Goal: Information Seeking & Learning: Learn about a topic

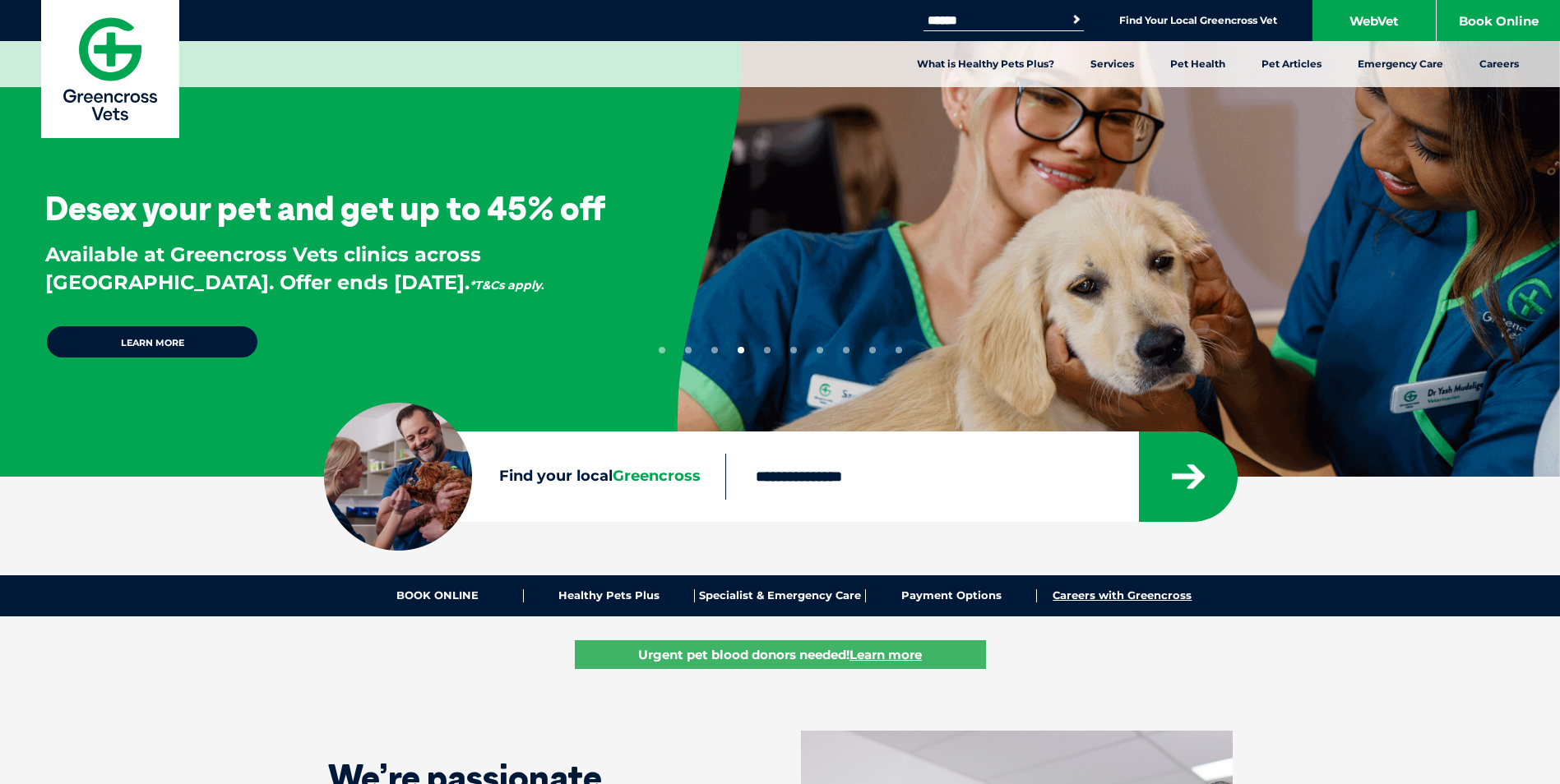
click at [1144, 595] on link "Careers with Greencross" at bounding box center [1122, 596] width 170 height 13
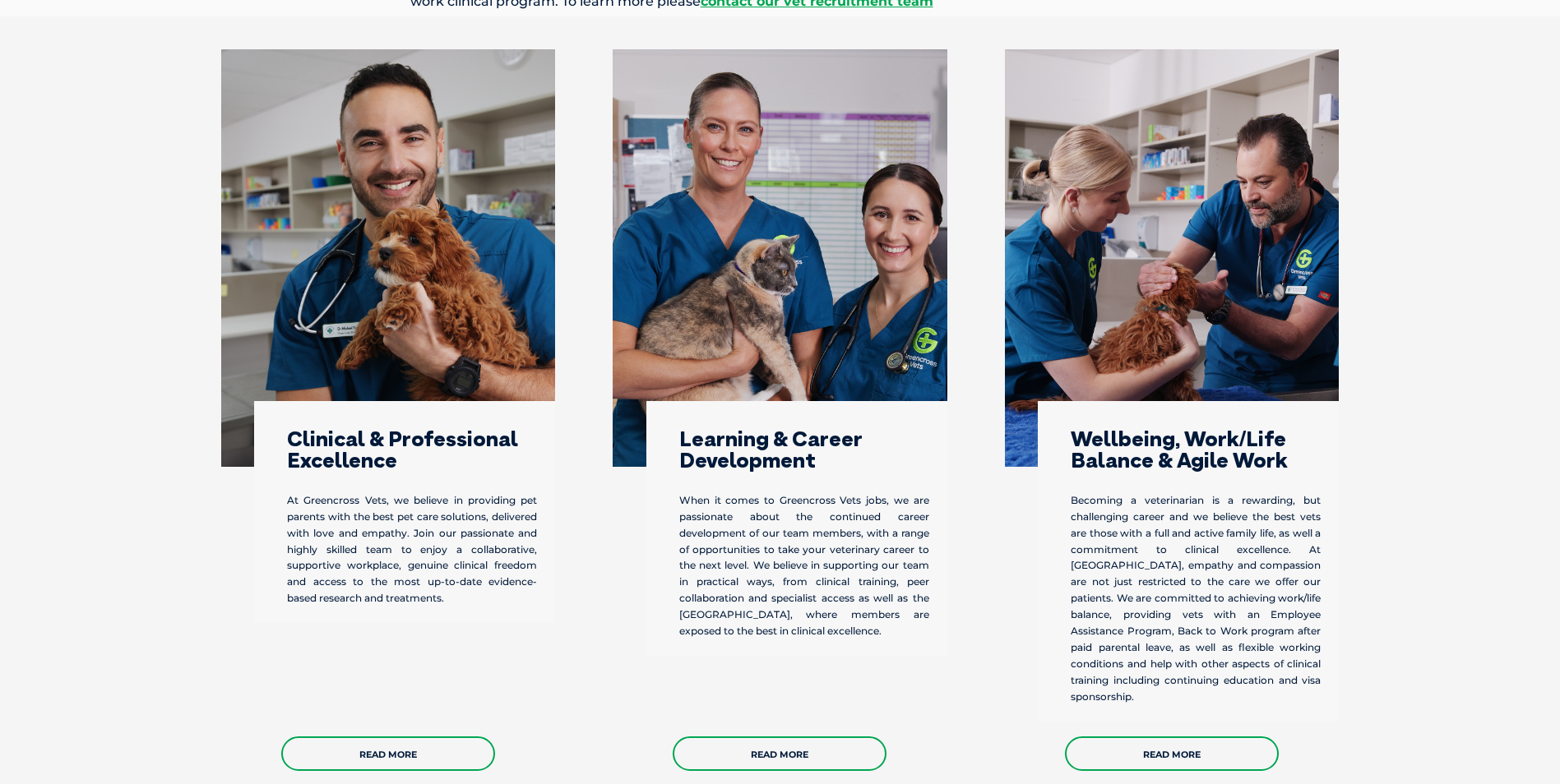
scroll to position [378, 0]
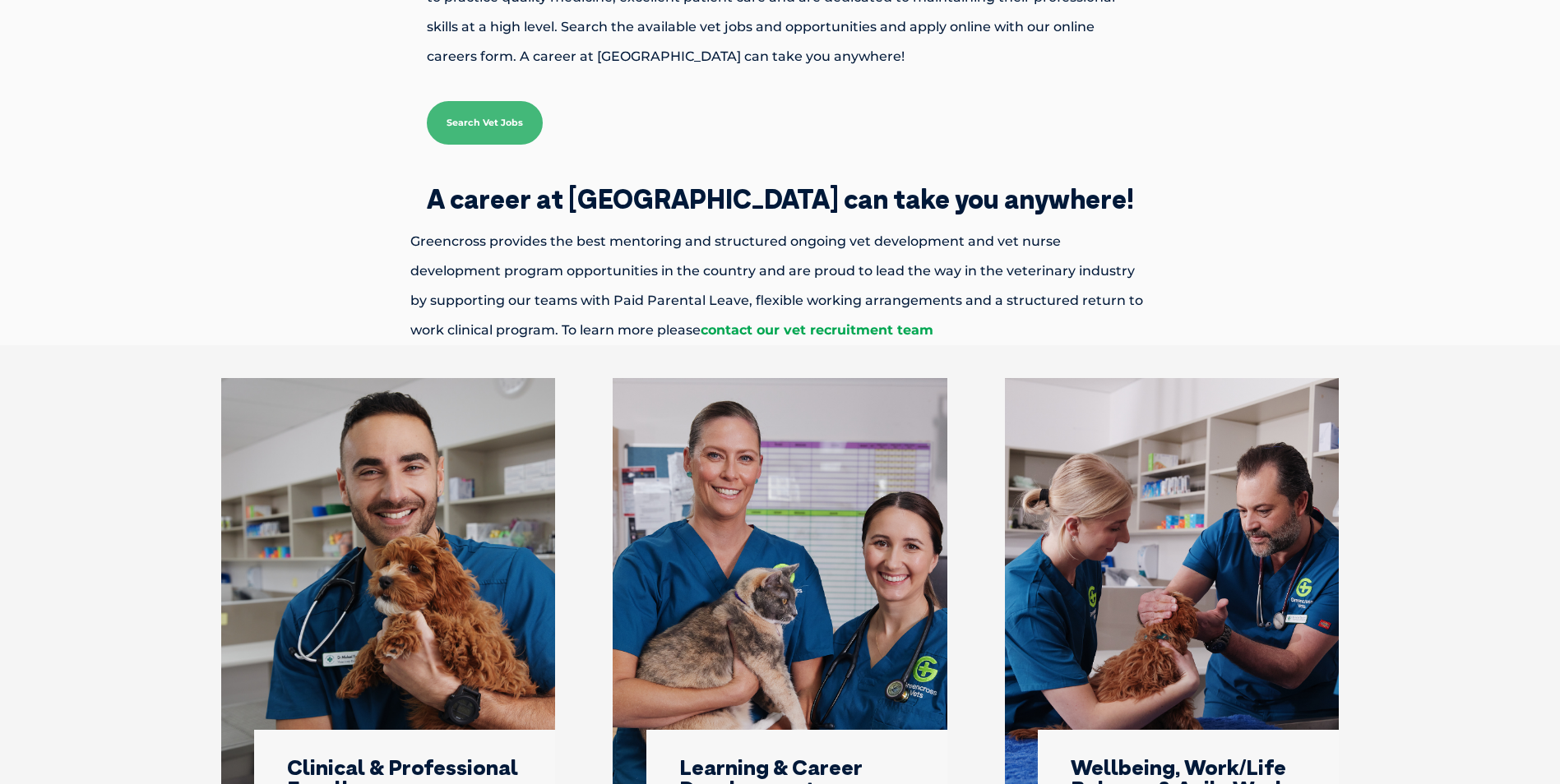
click at [700, 332] on link "contact our vet recruitment team" at bounding box center [817, 330] width 233 height 15
click at [700, 328] on link "contact our vet recruitment team" at bounding box center [817, 330] width 233 height 15
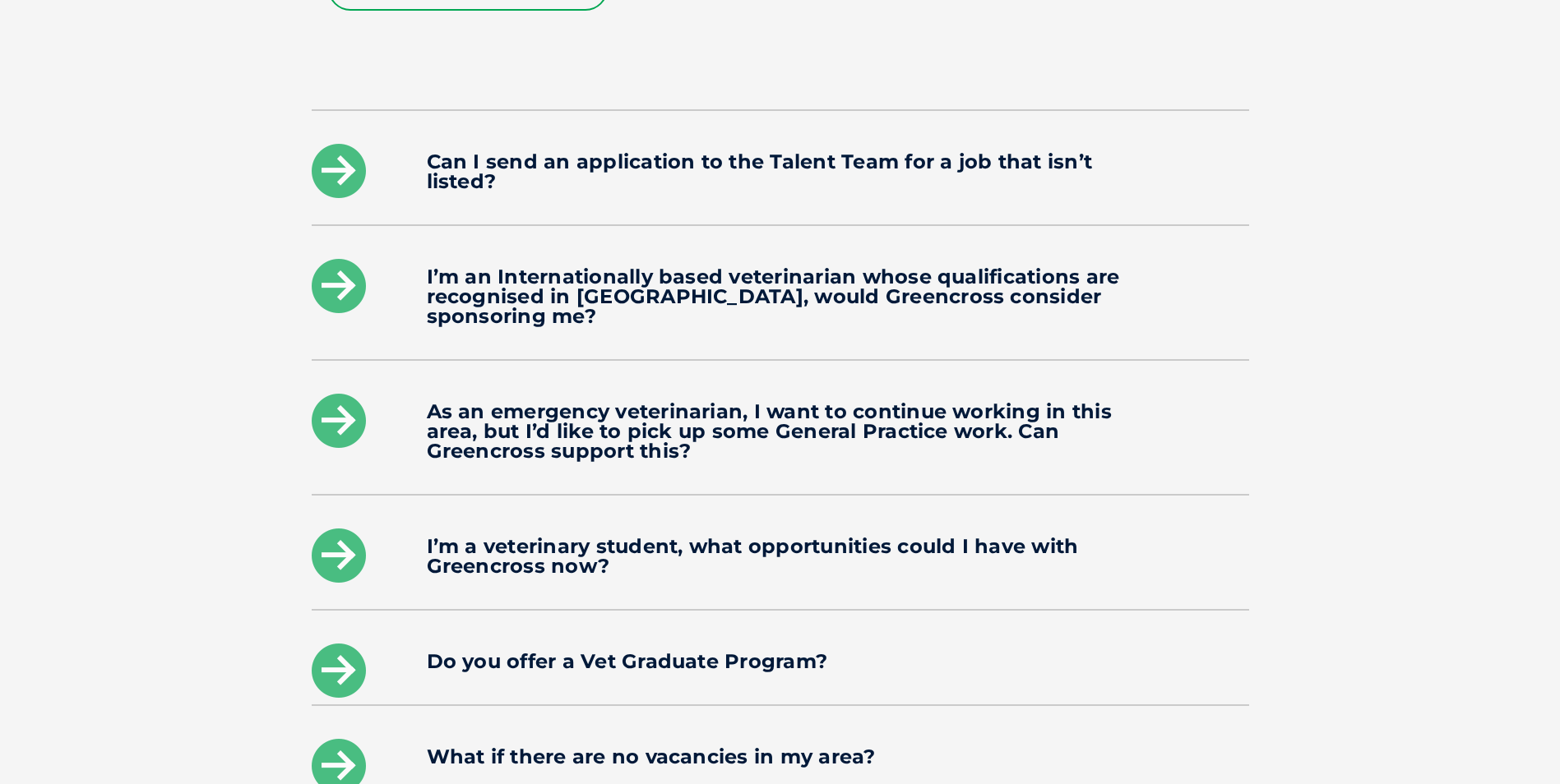
scroll to position [2679, 0]
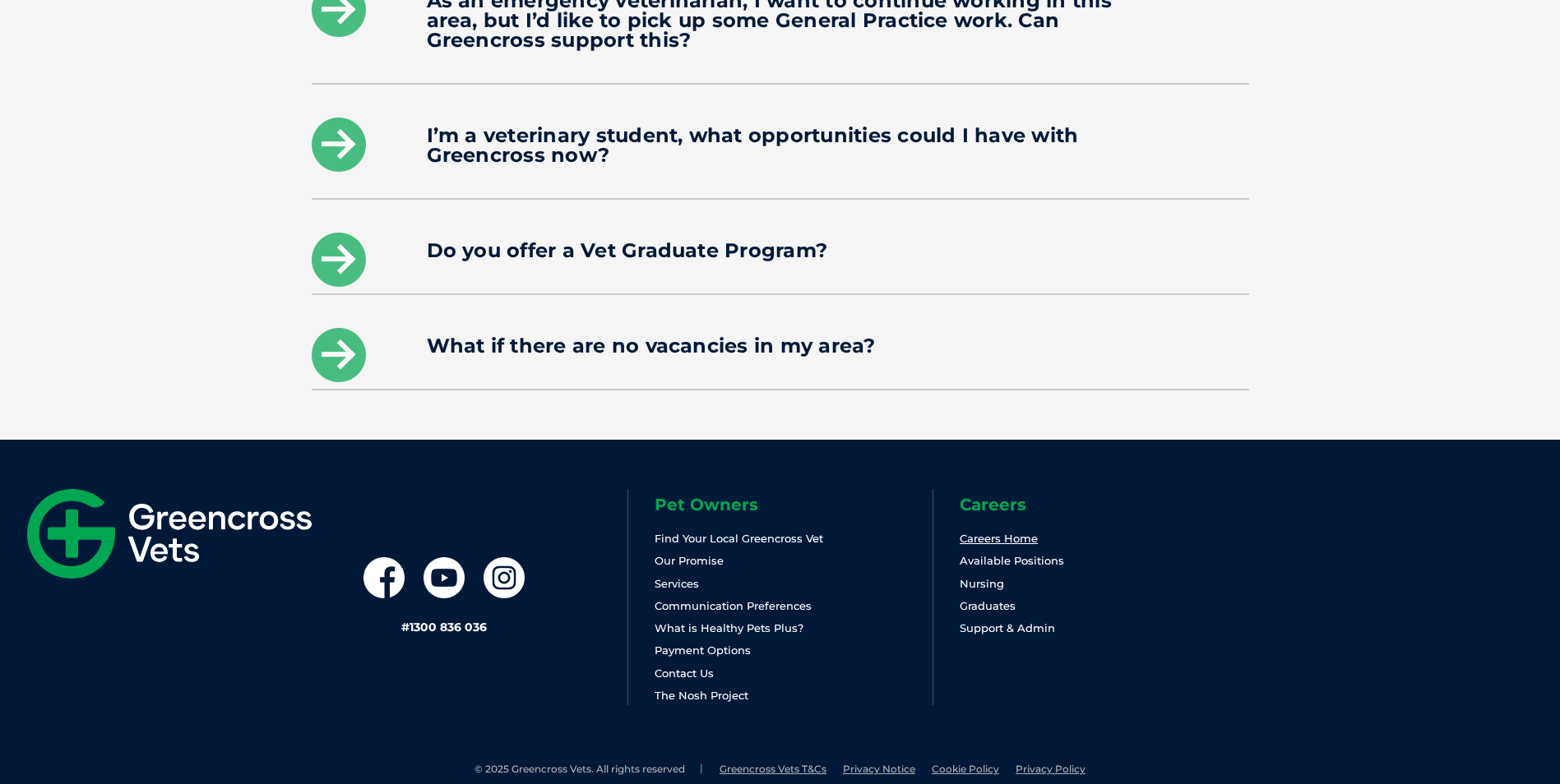
click at [1009, 531] on link "Careers Home" at bounding box center [998, 538] width 78 height 13
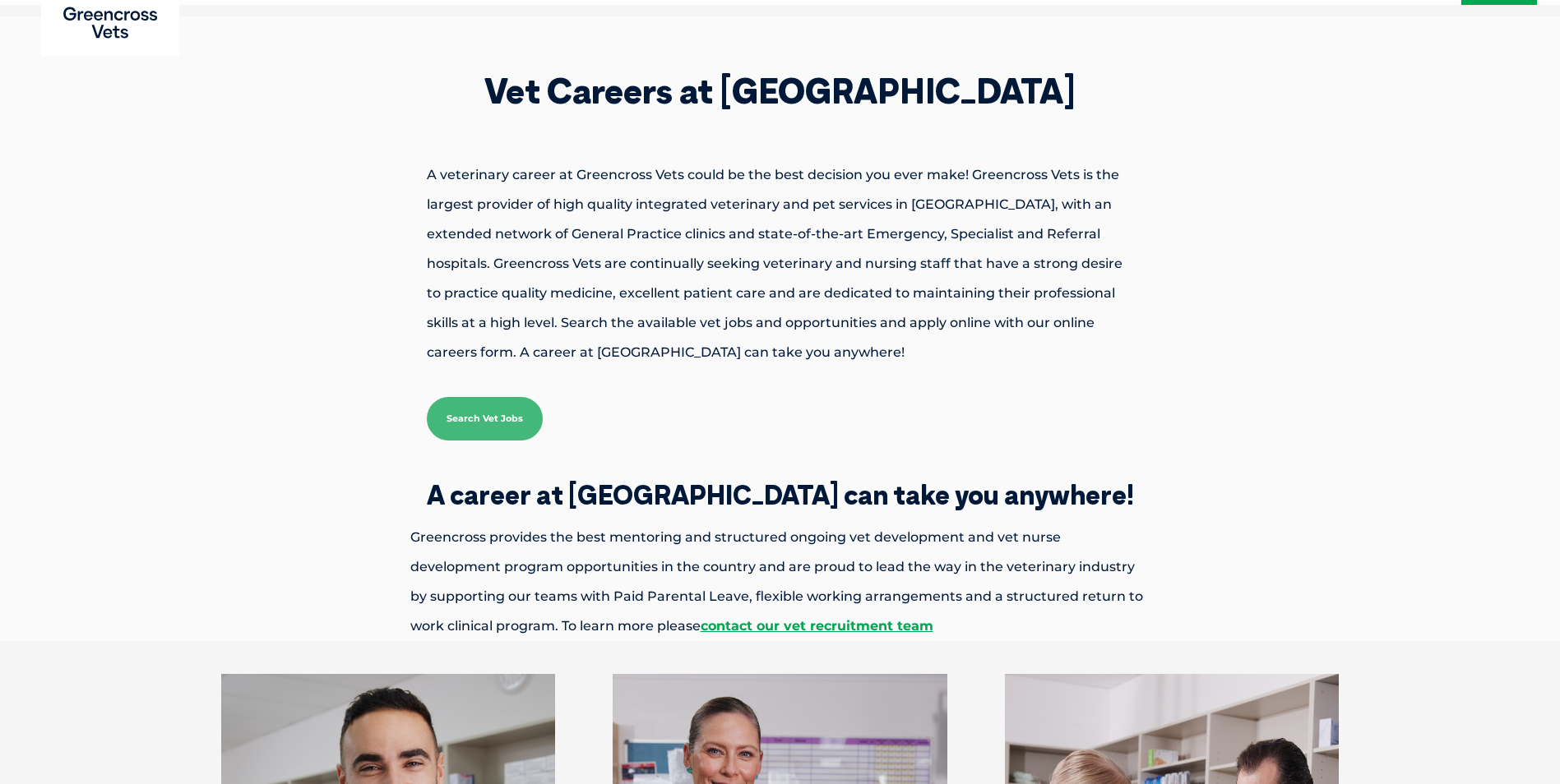
scroll to position [164, 0]
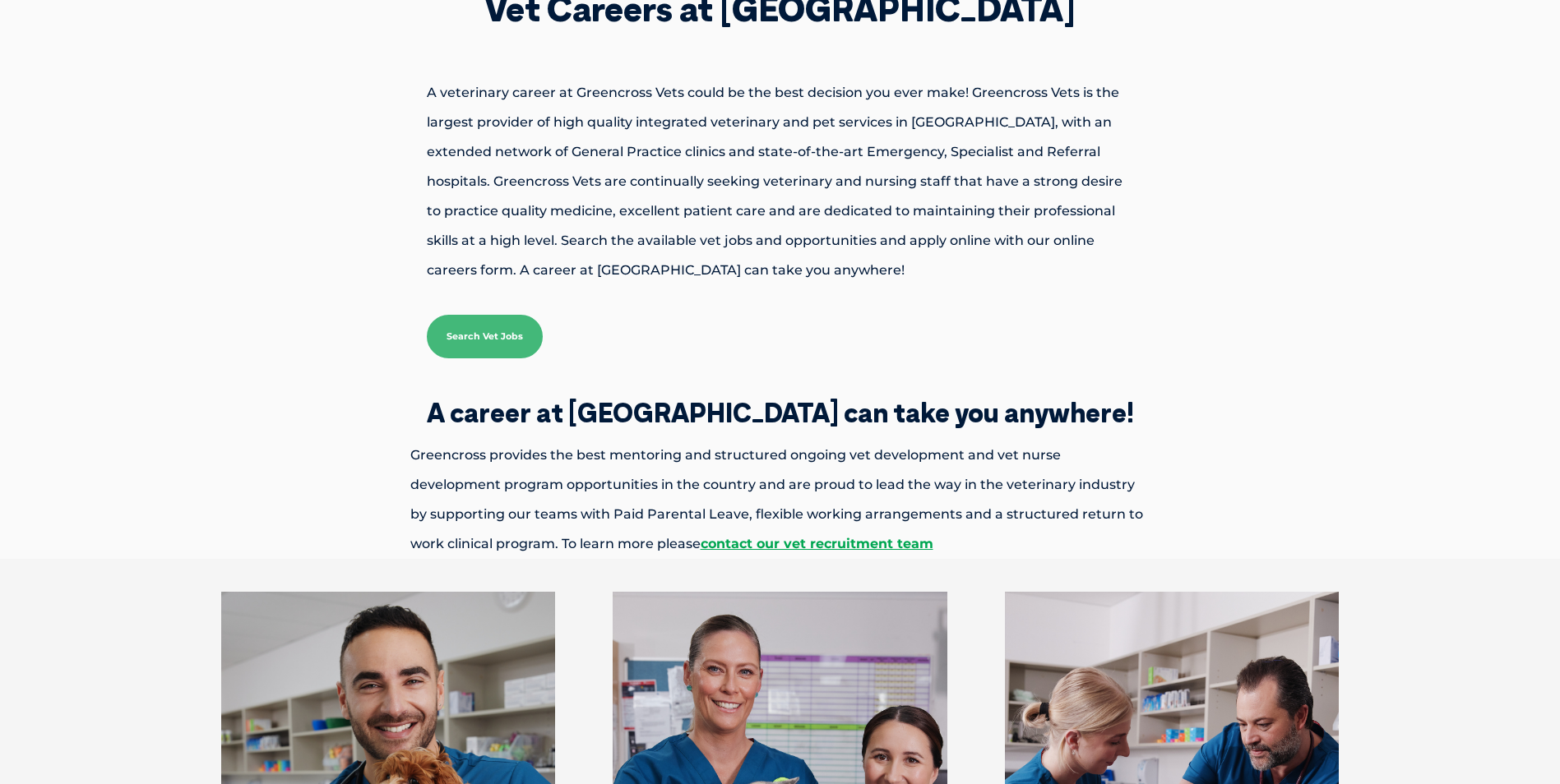
click at [471, 333] on link "Search Vet Jobs" at bounding box center [484, 336] width 116 height 44
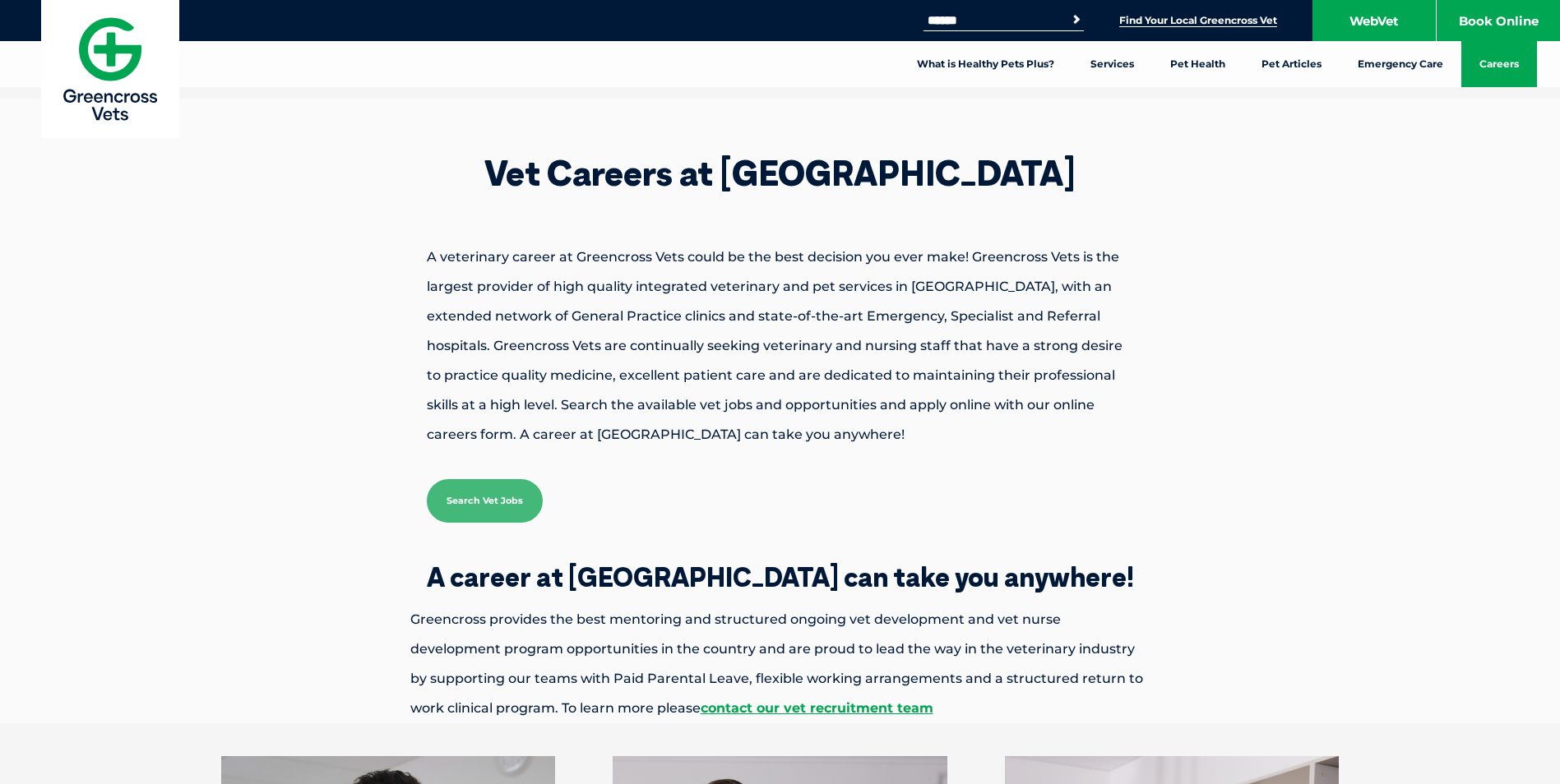
click at [1224, 18] on link "Find Your Local Greencross Vet" at bounding box center [1198, 21] width 158 height 13
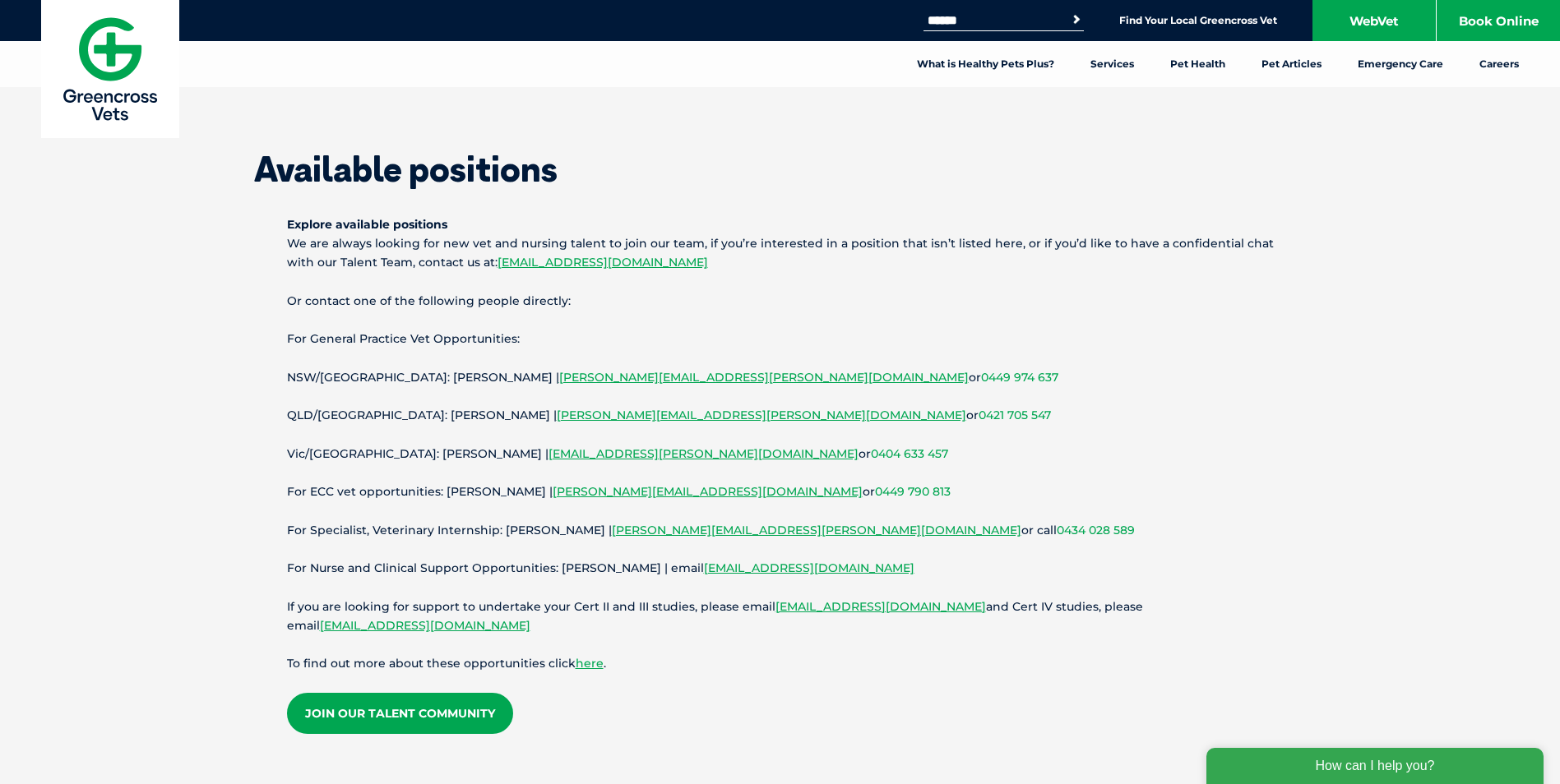
scroll to position [411, 0]
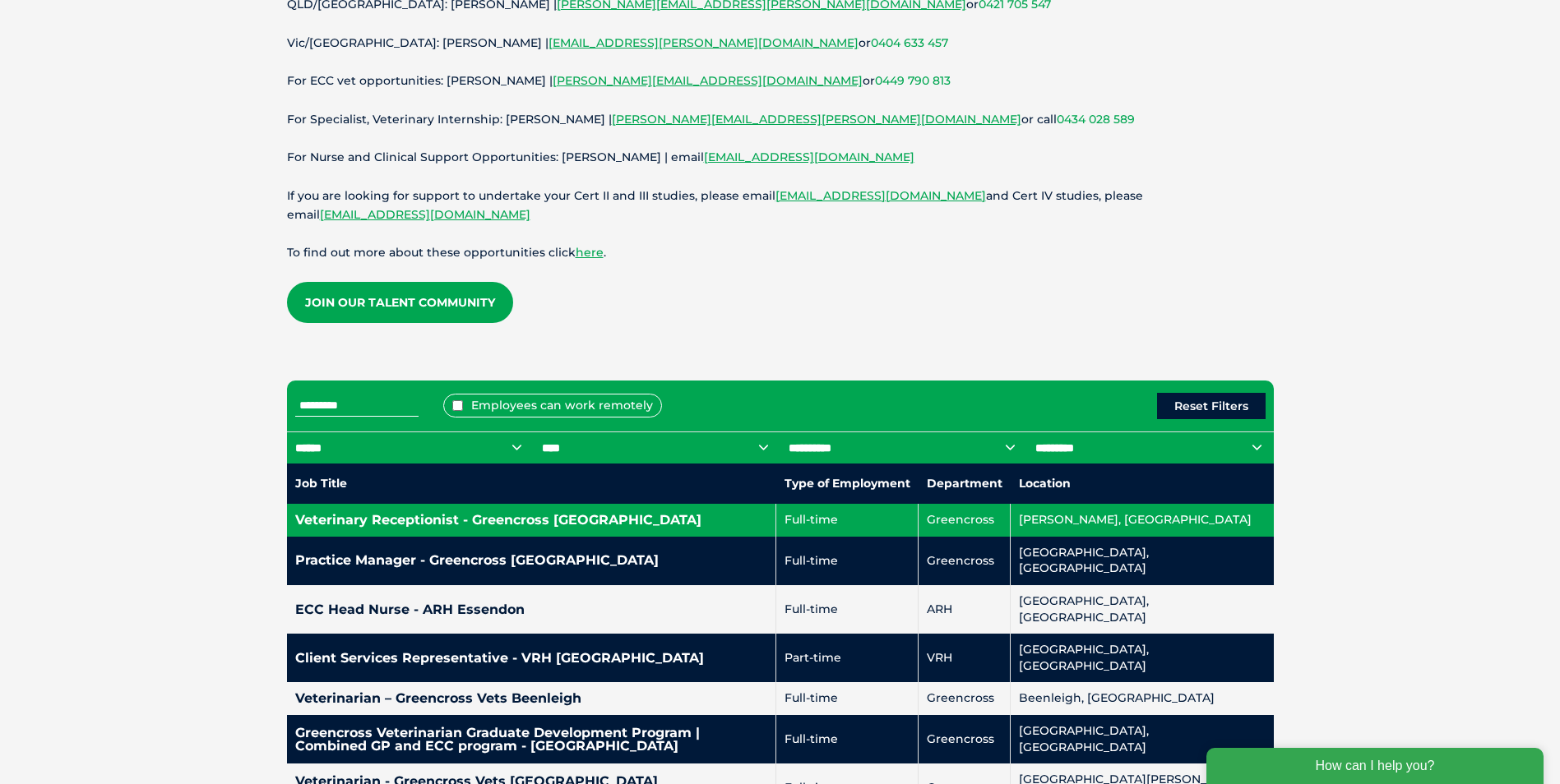
click at [421, 520] on h4 "Veterinary Receptionist - Greencross Morayfield" at bounding box center [531, 520] width 472 height 13
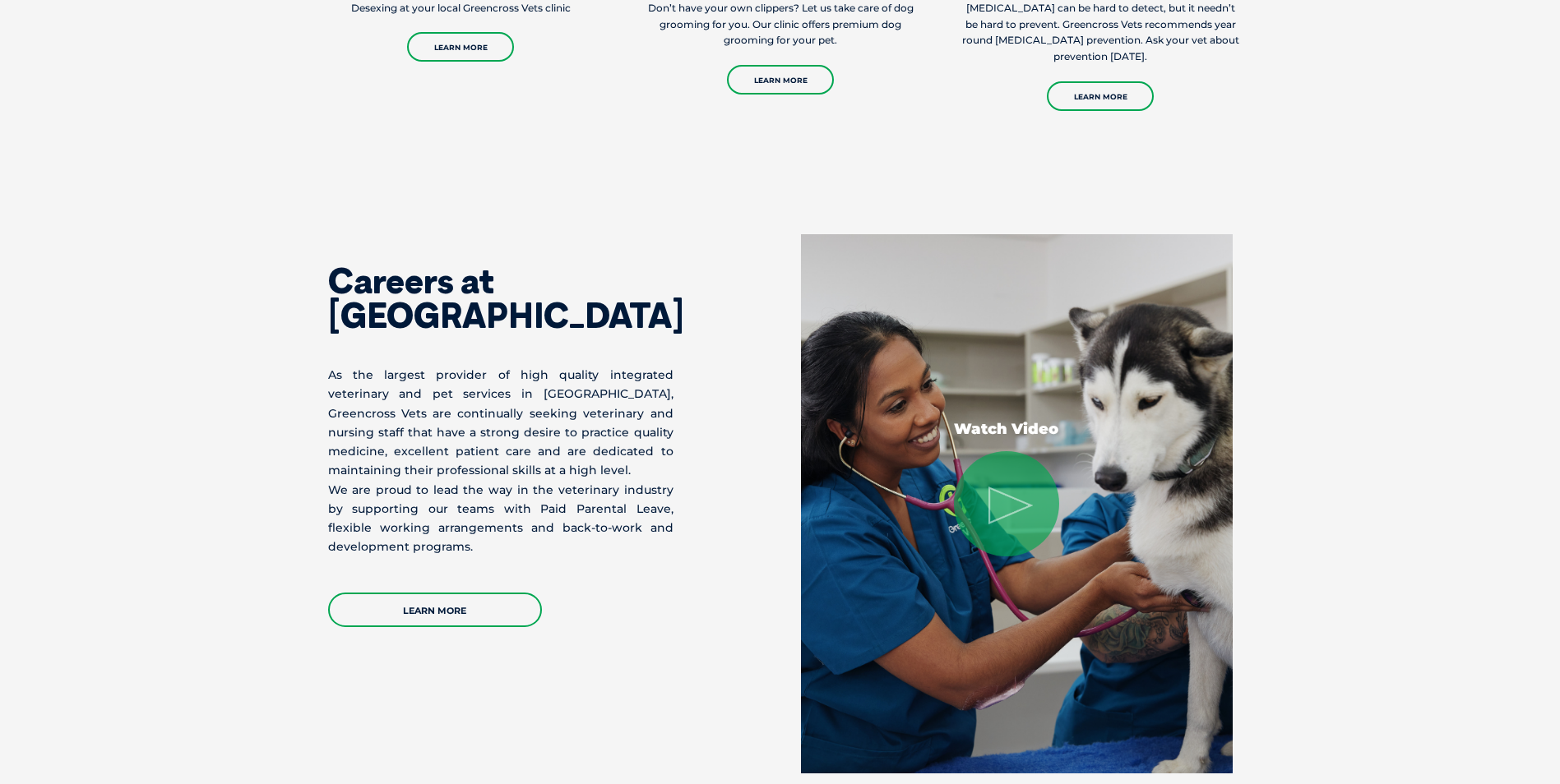
scroll to position [2795, 0]
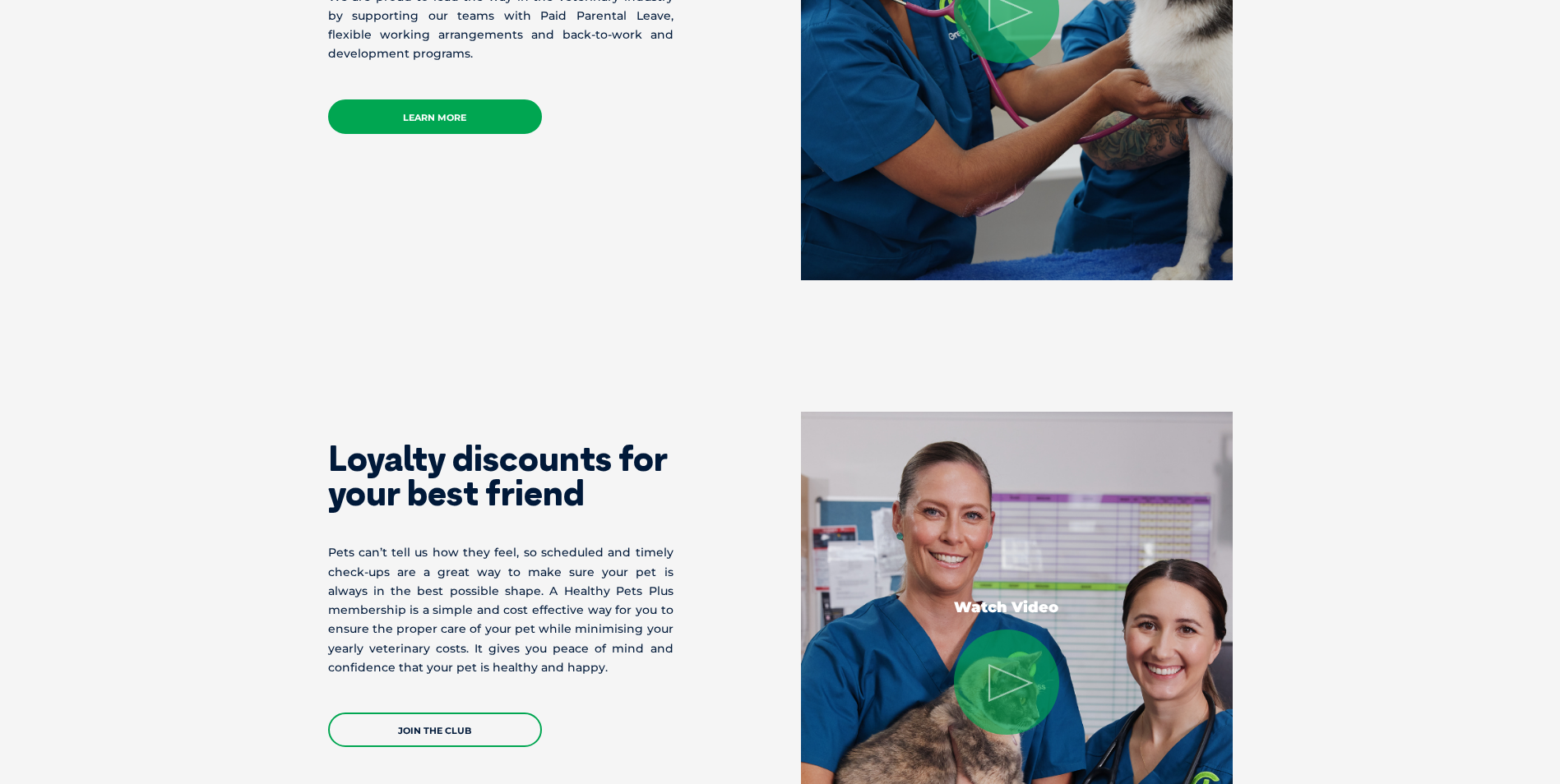
click at [383, 115] on link "Learn More" at bounding box center [435, 116] width 213 height 35
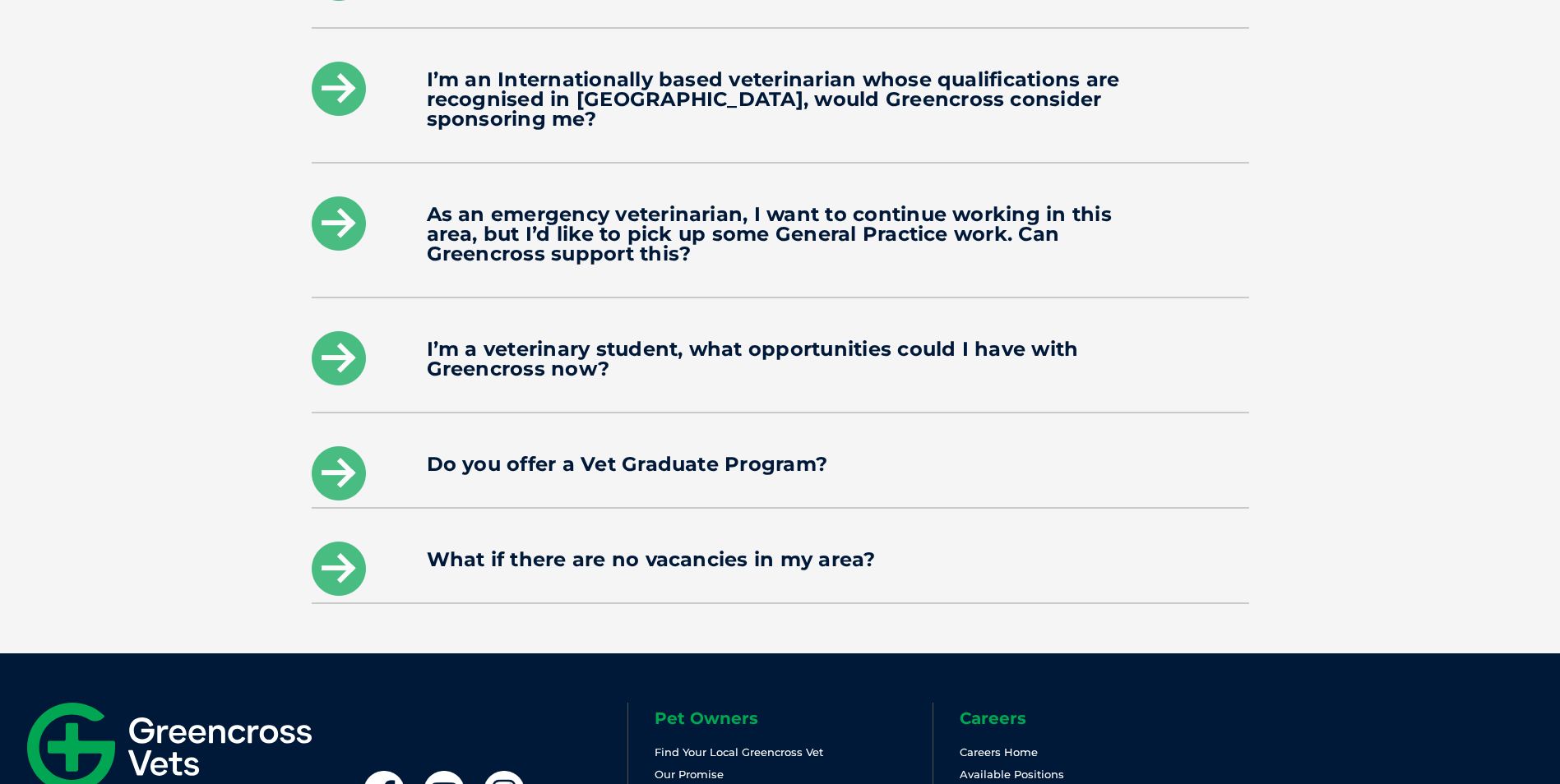
scroll to position [2679, 0]
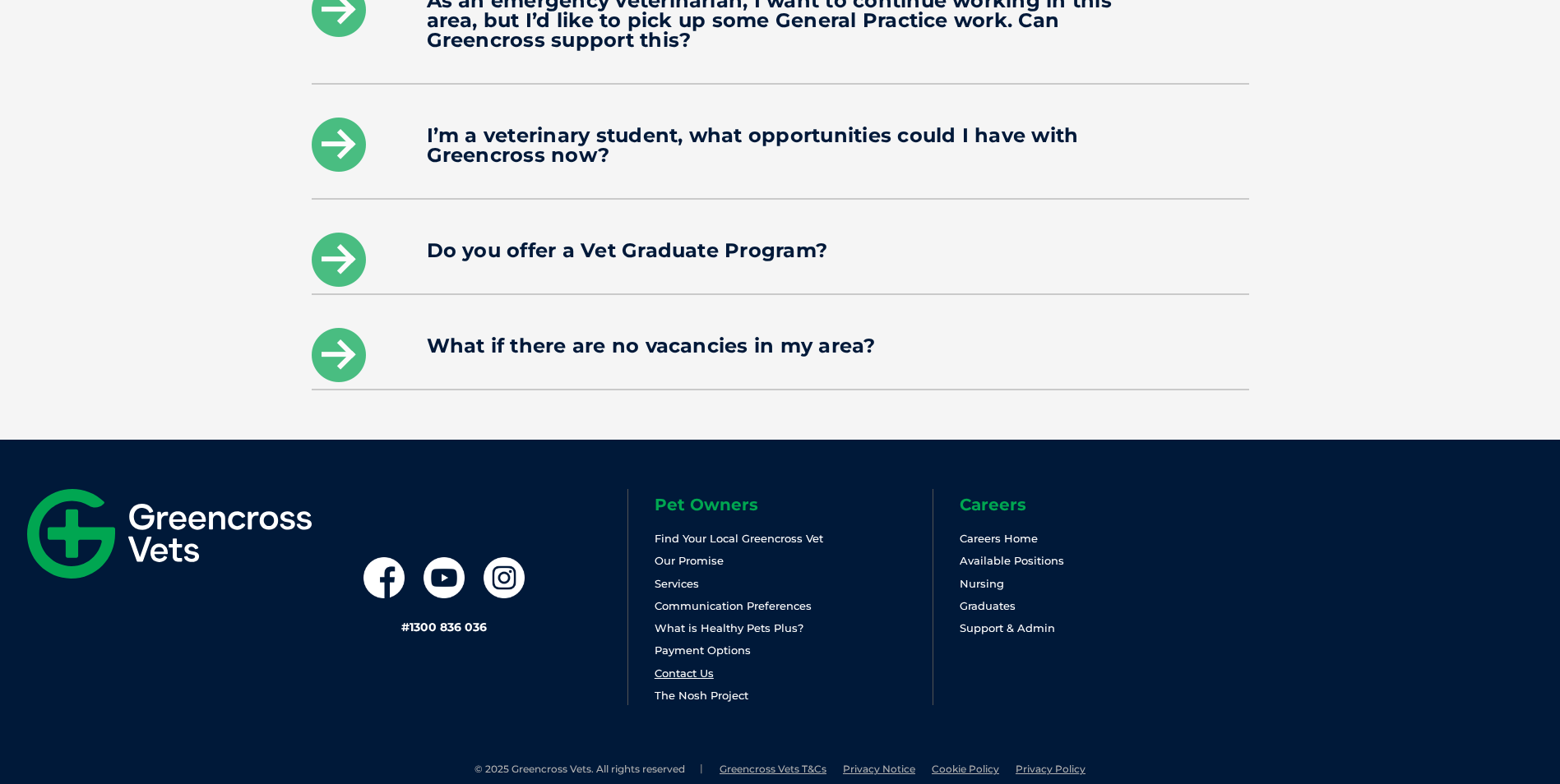
click at [690, 667] on link "Contact Us" at bounding box center [684, 673] width 59 height 13
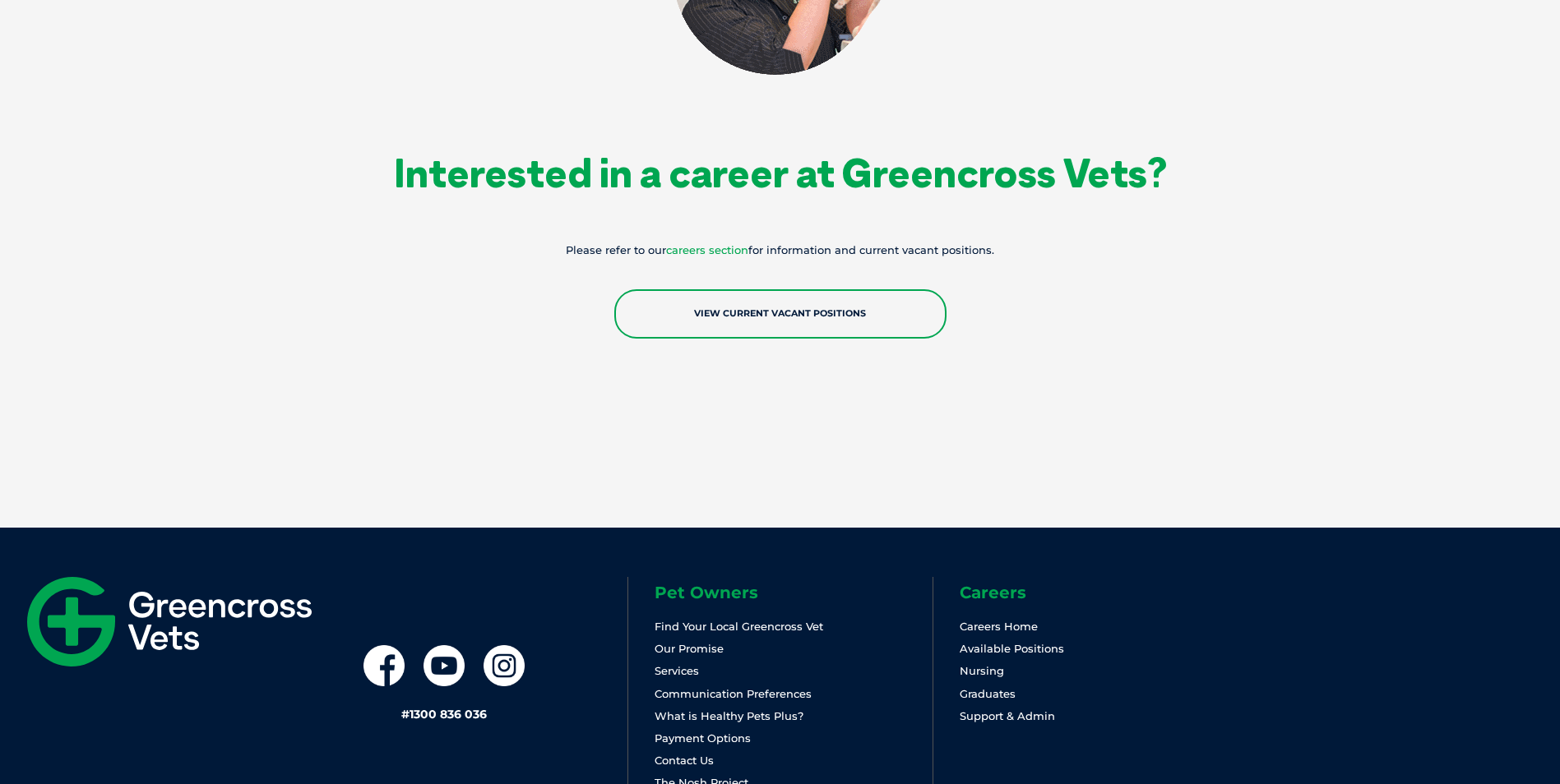
scroll to position [2908, 0]
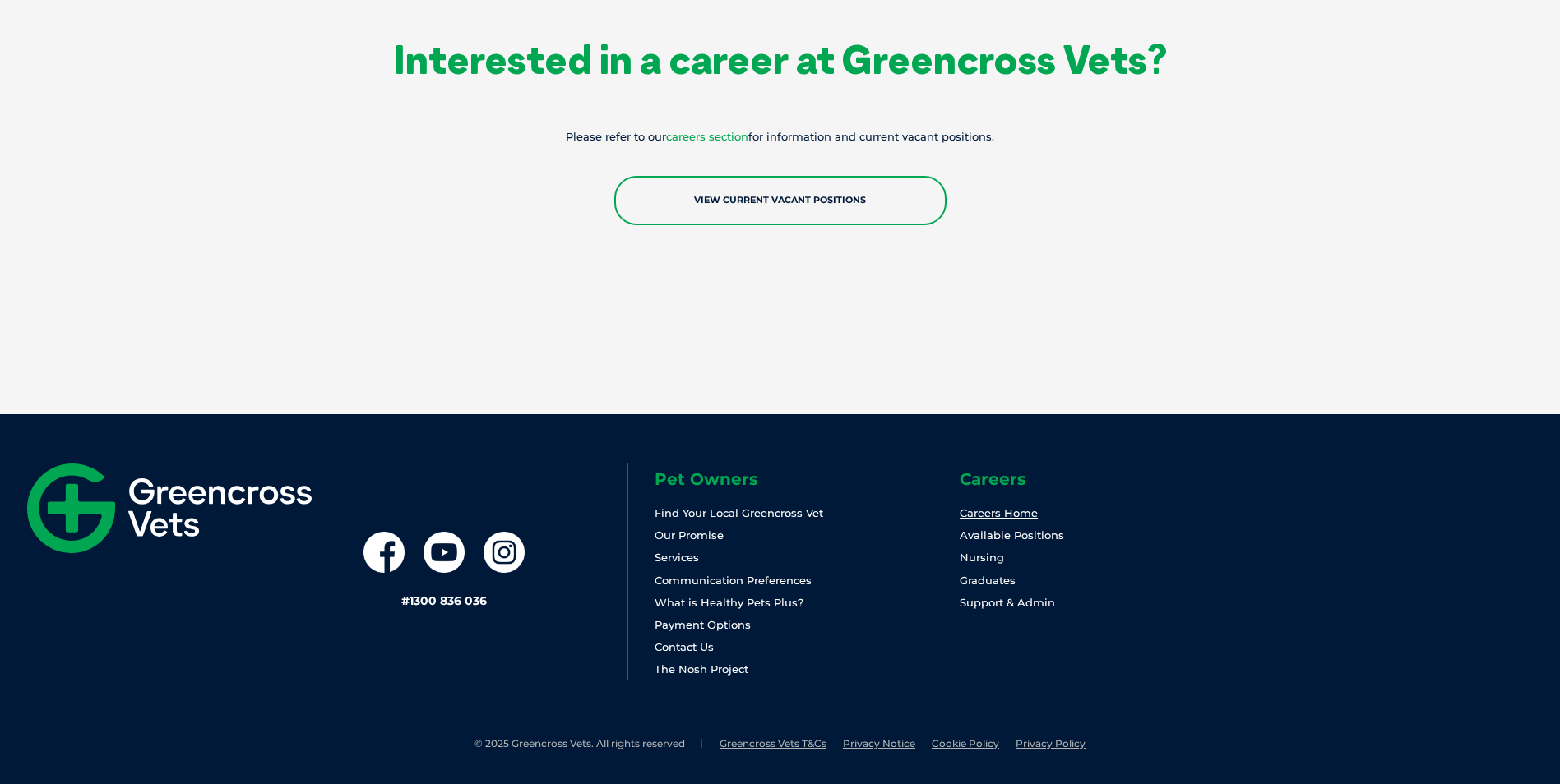
click at [1012, 512] on link "Careers Home" at bounding box center [998, 513] width 78 height 13
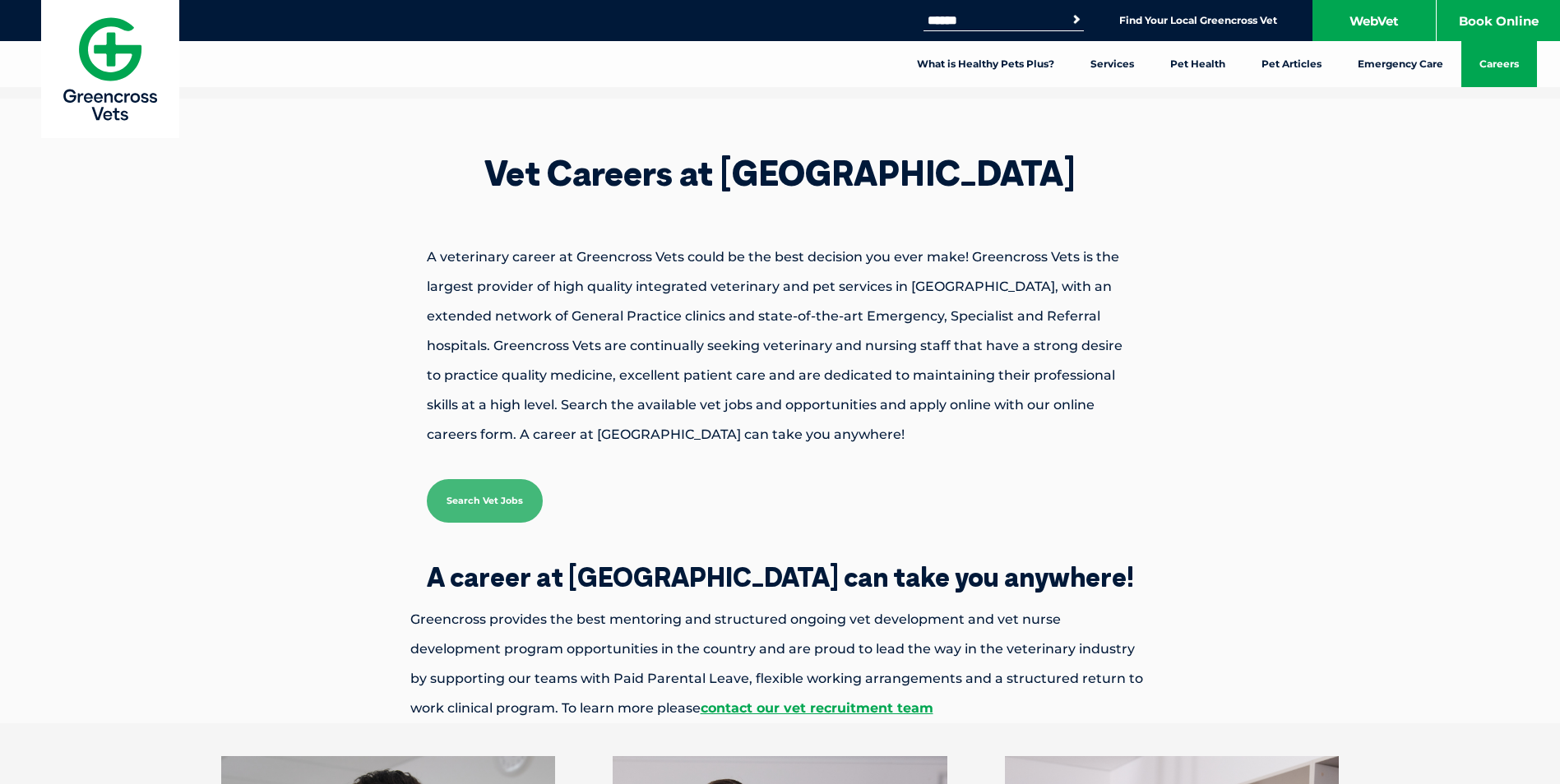
click at [479, 515] on link "Search Vet Jobs" at bounding box center [484, 501] width 116 height 44
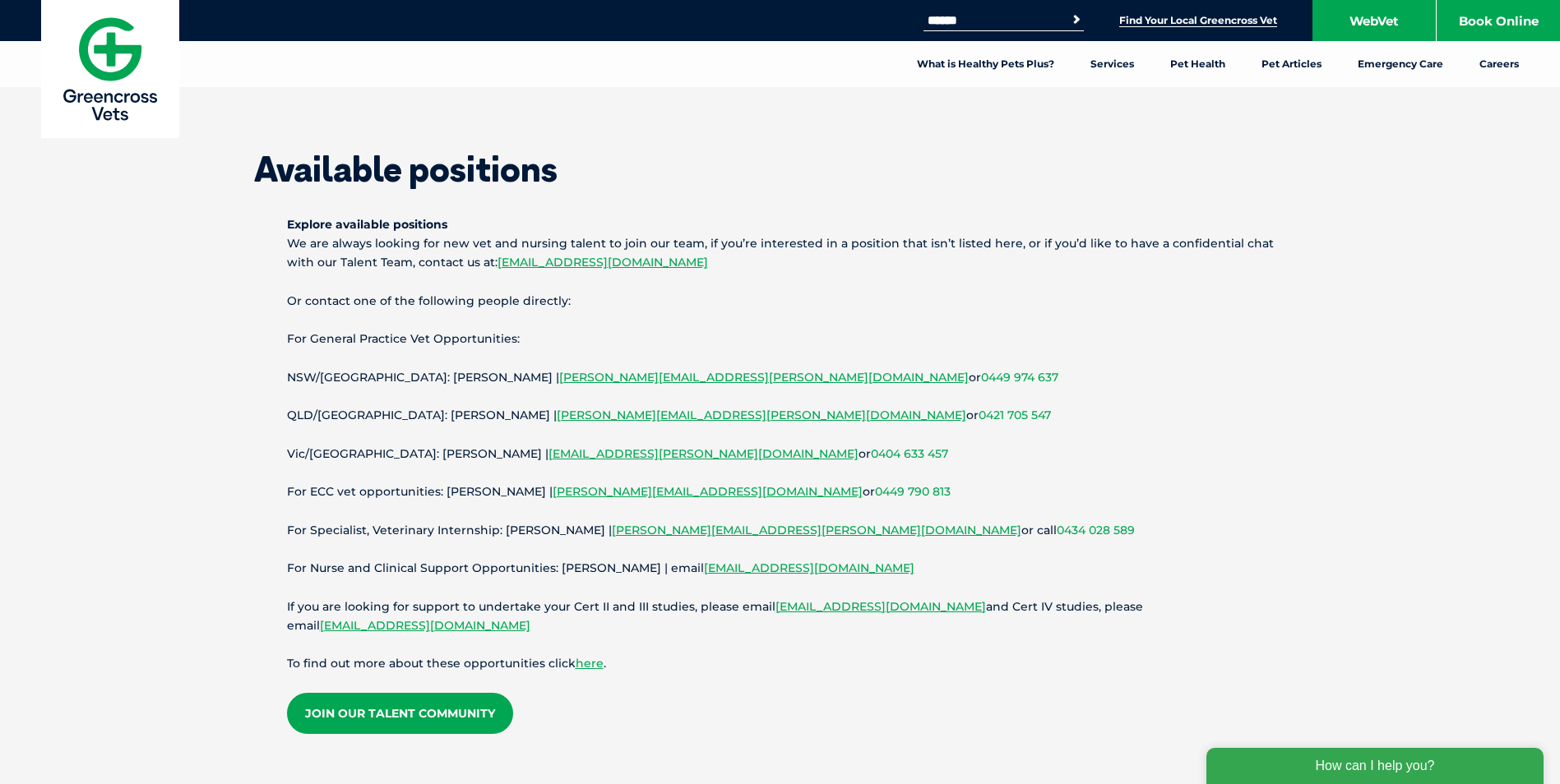
click at [1218, 13] on li "Find Your Local Greencross Vet" at bounding box center [1198, 20] width 158 height 19
click at [1214, 18] on link "Find Your Local Greencross Vet" at bounding box center [1198, 21] width 158 height 13
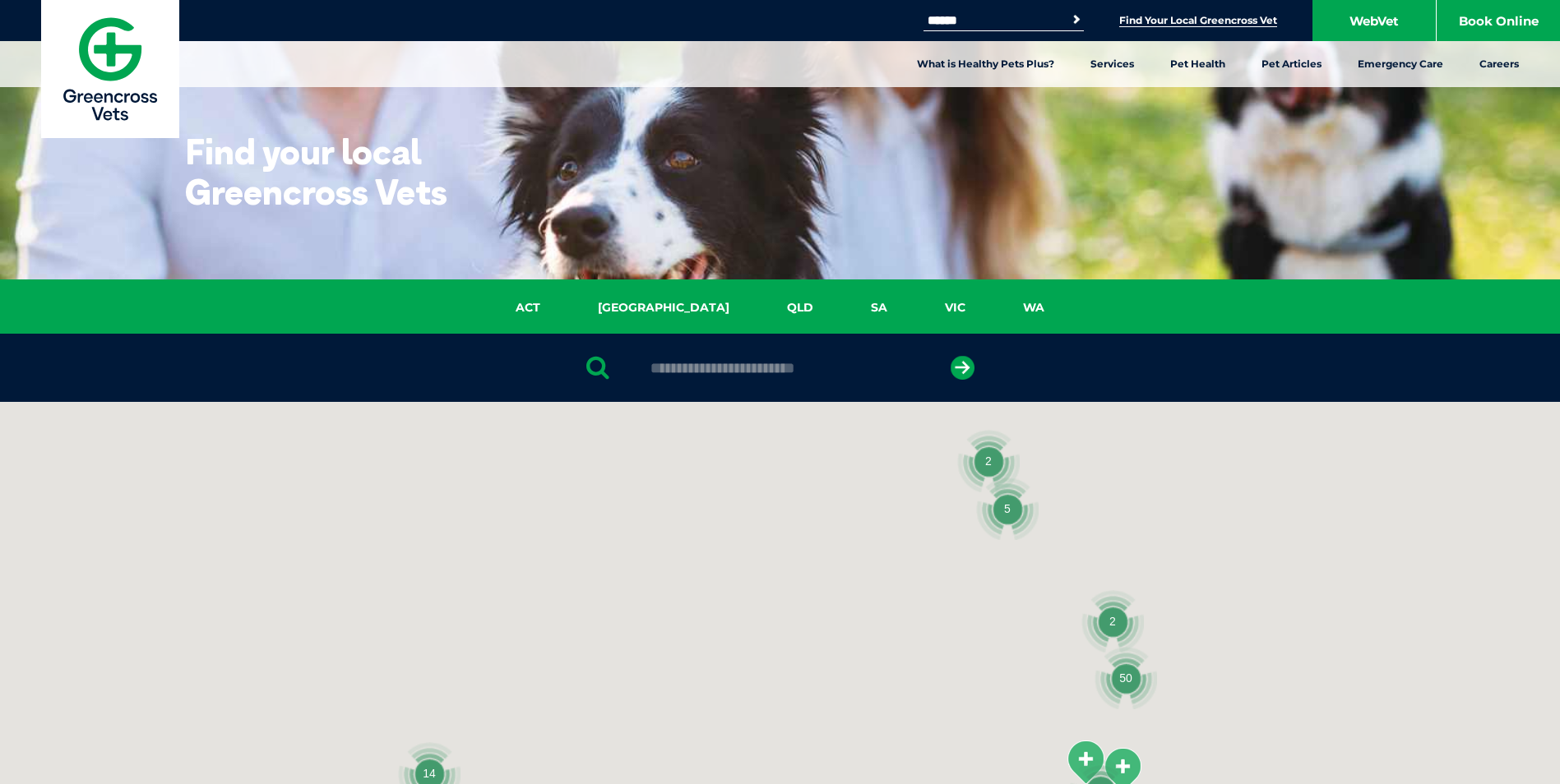
click at [758, 308] on link "QLD" at bounding box center [801, 307] width 84 height 19
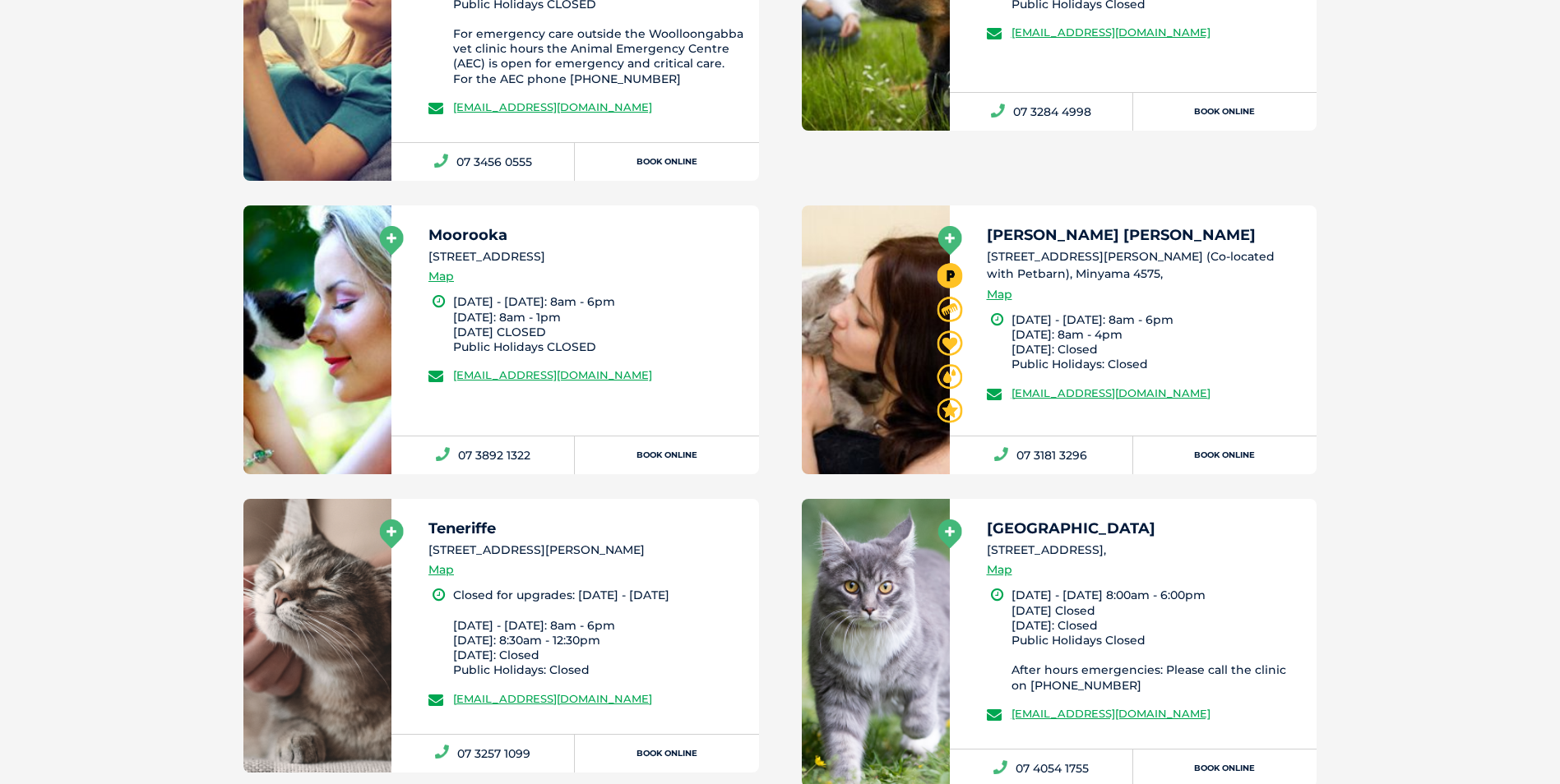
scroll to position [706, 0]
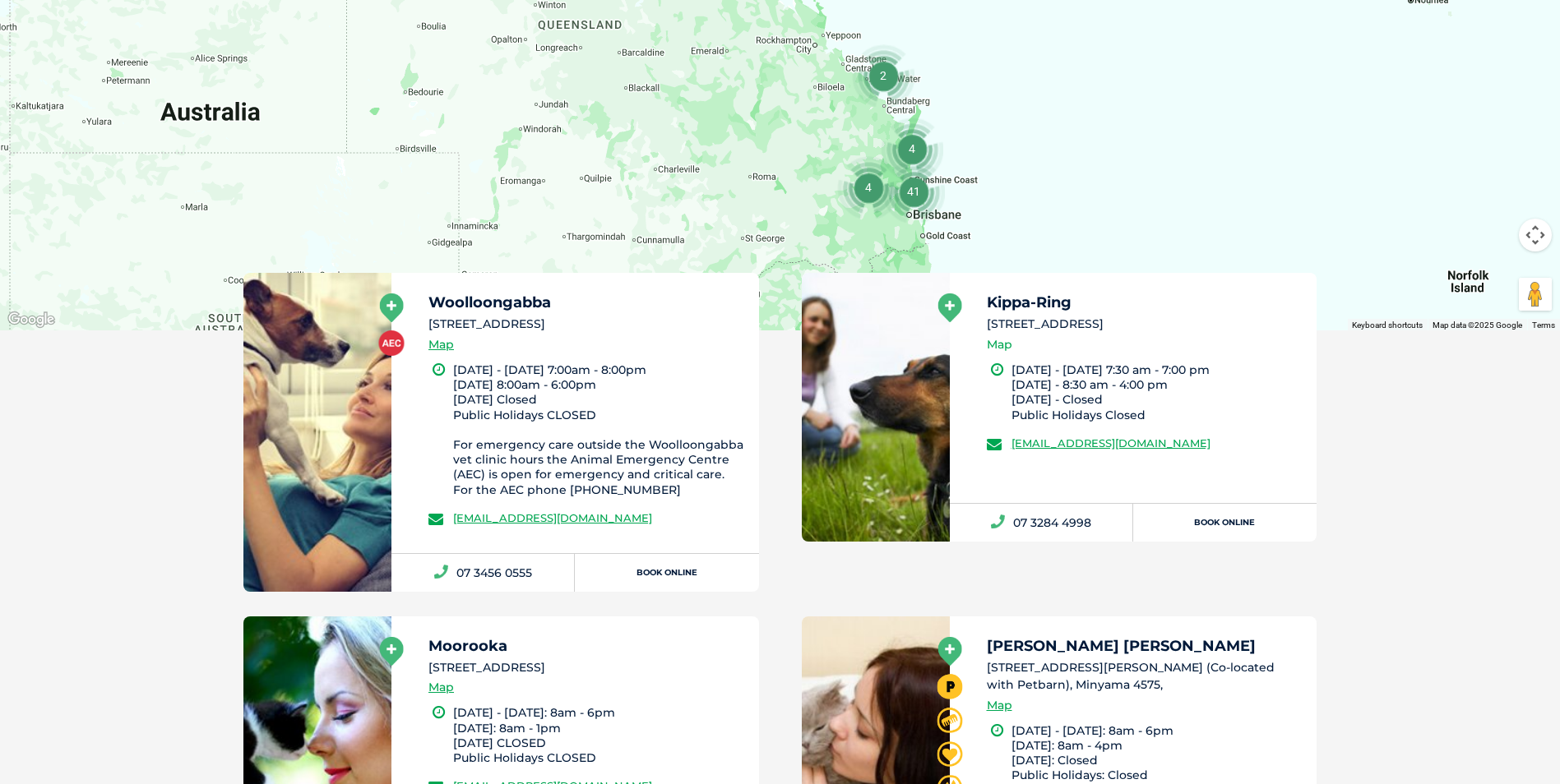
click at [1007, 343] on link "Map" at bounding box center [1000, 344] width 25 height 19
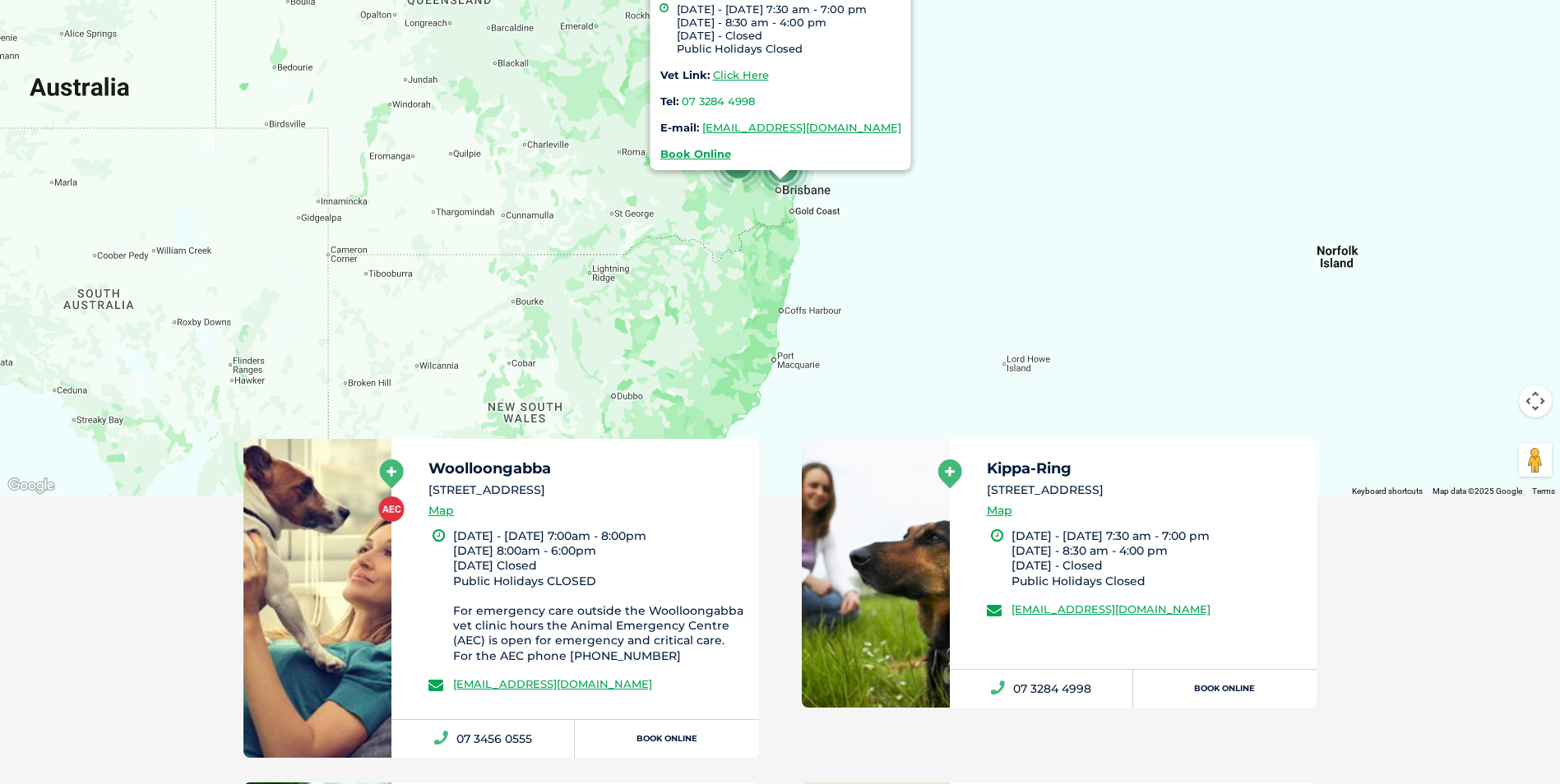
scroll to position [377, 0]
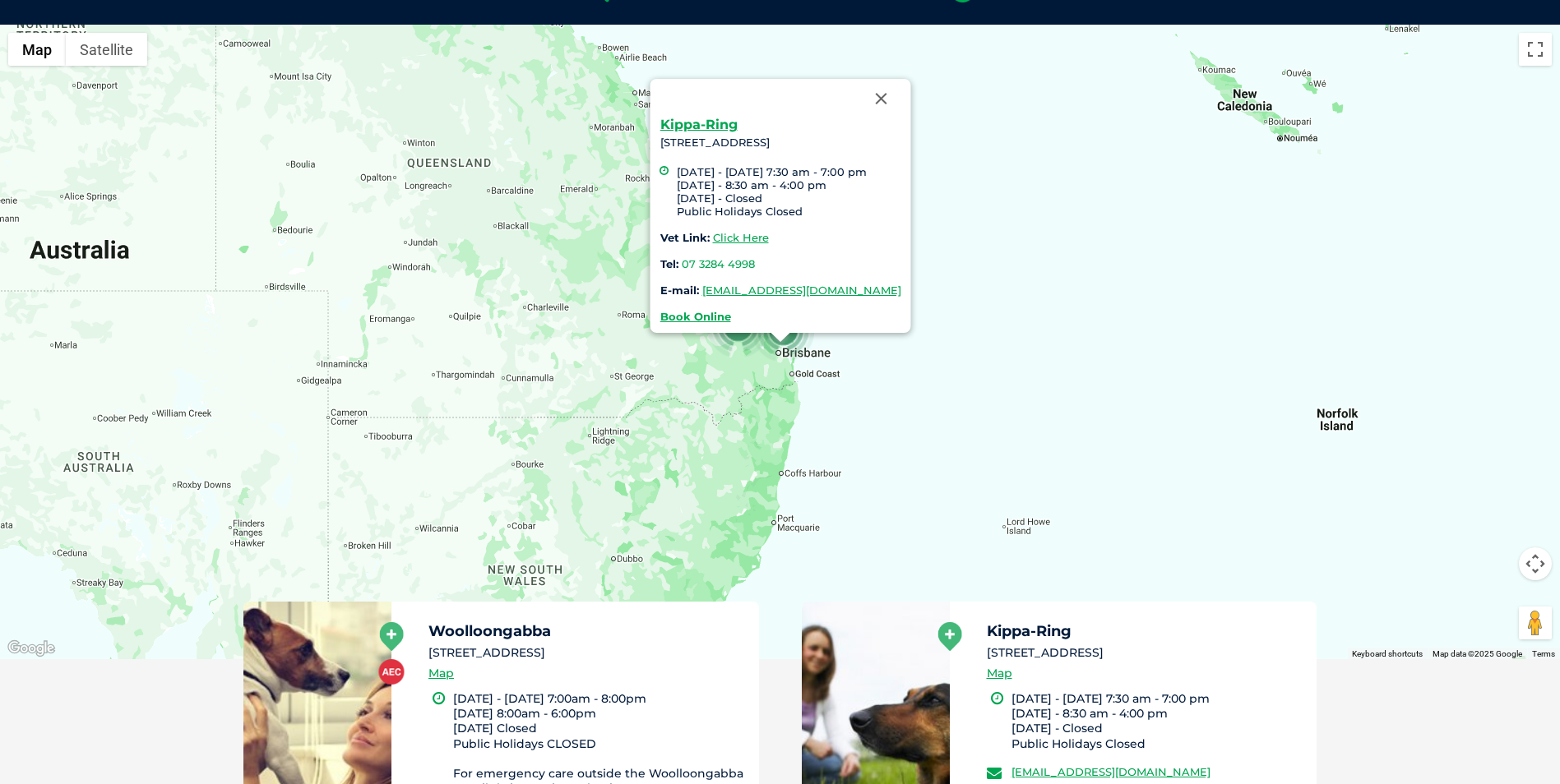
click at [1011, 394] on div "Kippa-Ring 381 Anzac Ave, Kippa-Ring Monday - Friday 7:30 am - 7:00 pm Saturday…" at bounding box center [780, 342] width 1560 height 634
click at [666, 132] on link "Kippa-Ring" at bounding box center [698, 124] width 77 height 15
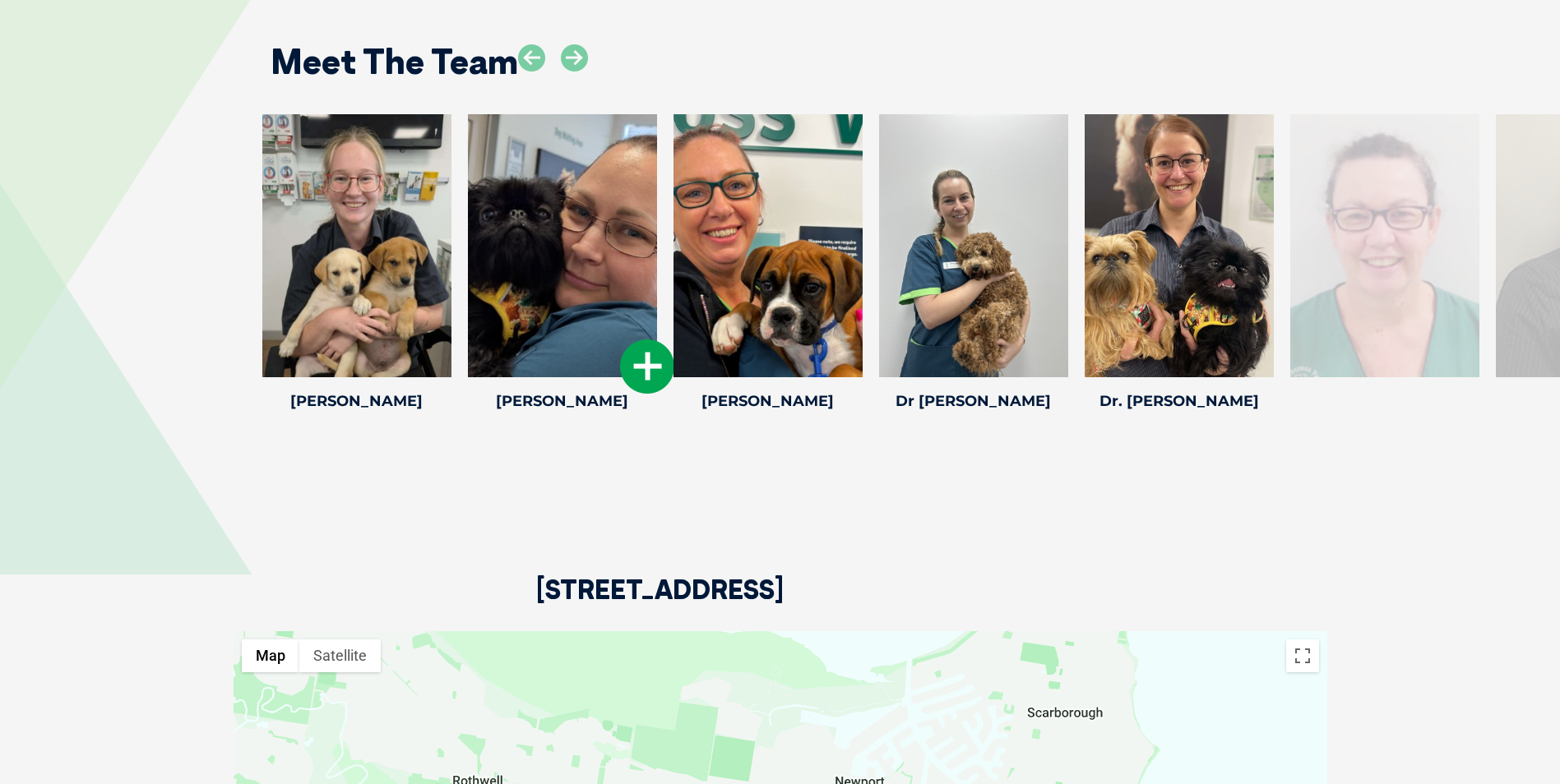
scroll to position [2383, 0]
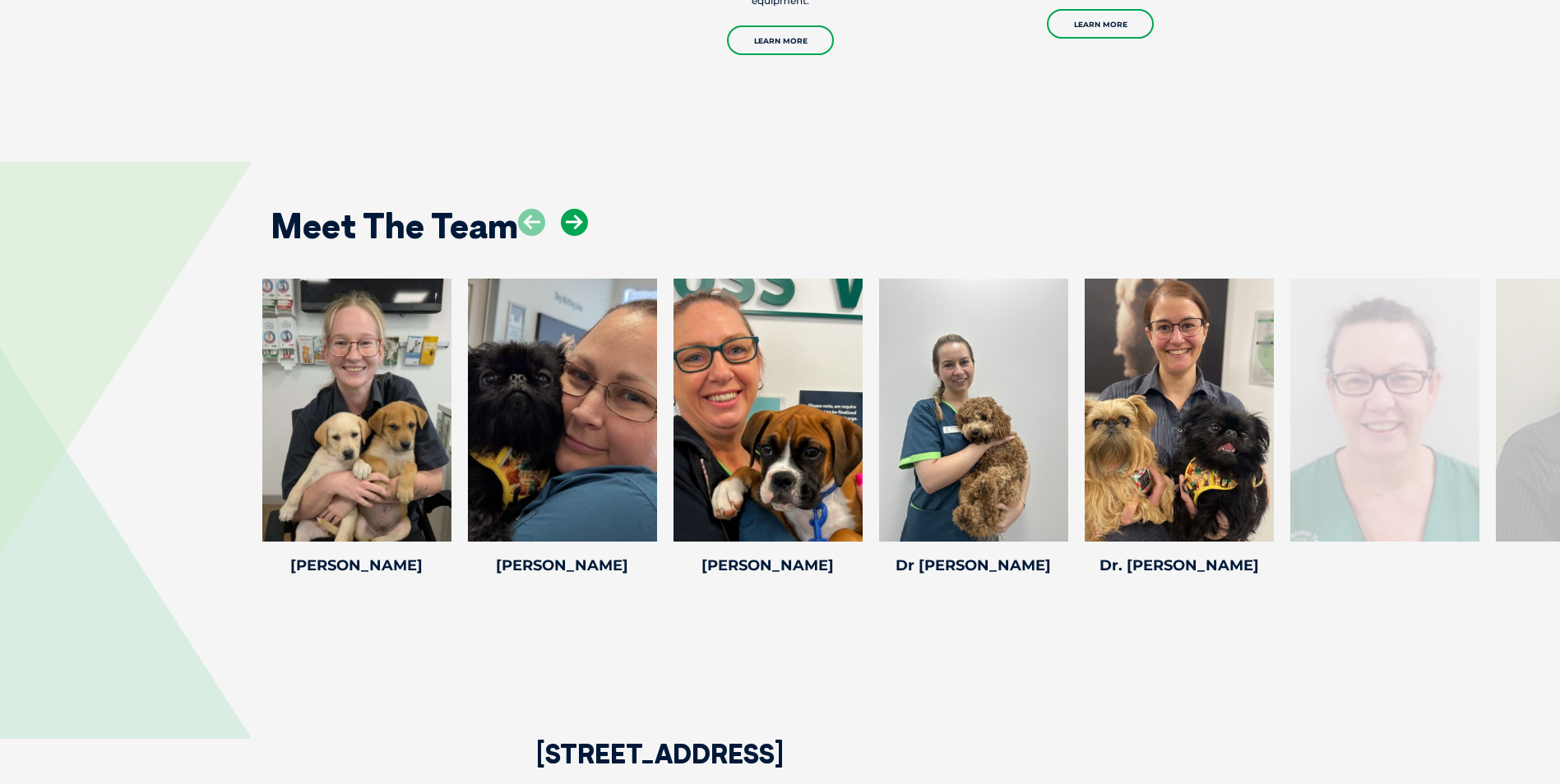
click at [574, 213] on icon at bounding box center [575, 222] width 27 height 27
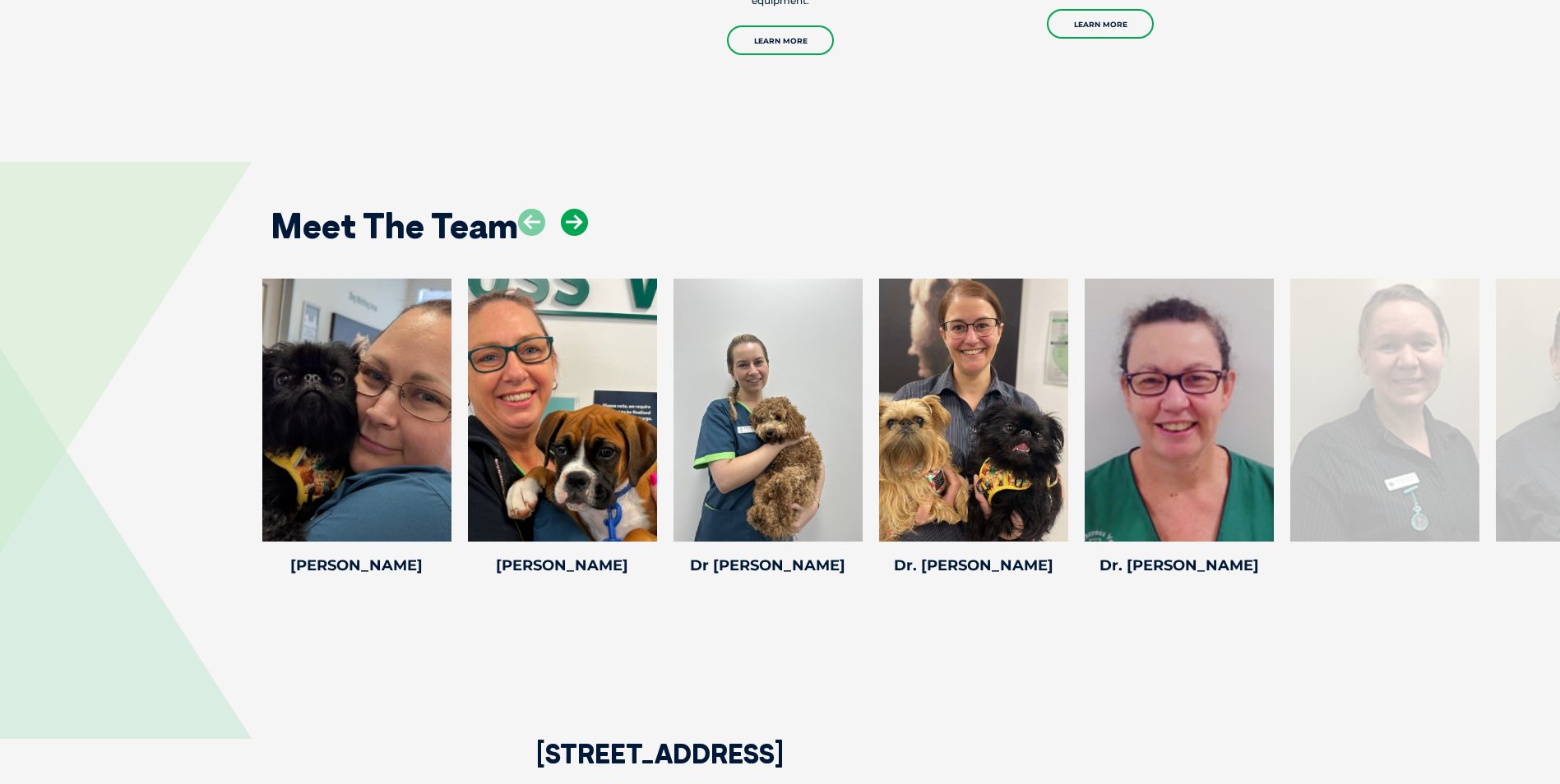
click at [574, 213] on icon at bounding box center [575, 222] width 27 height 27
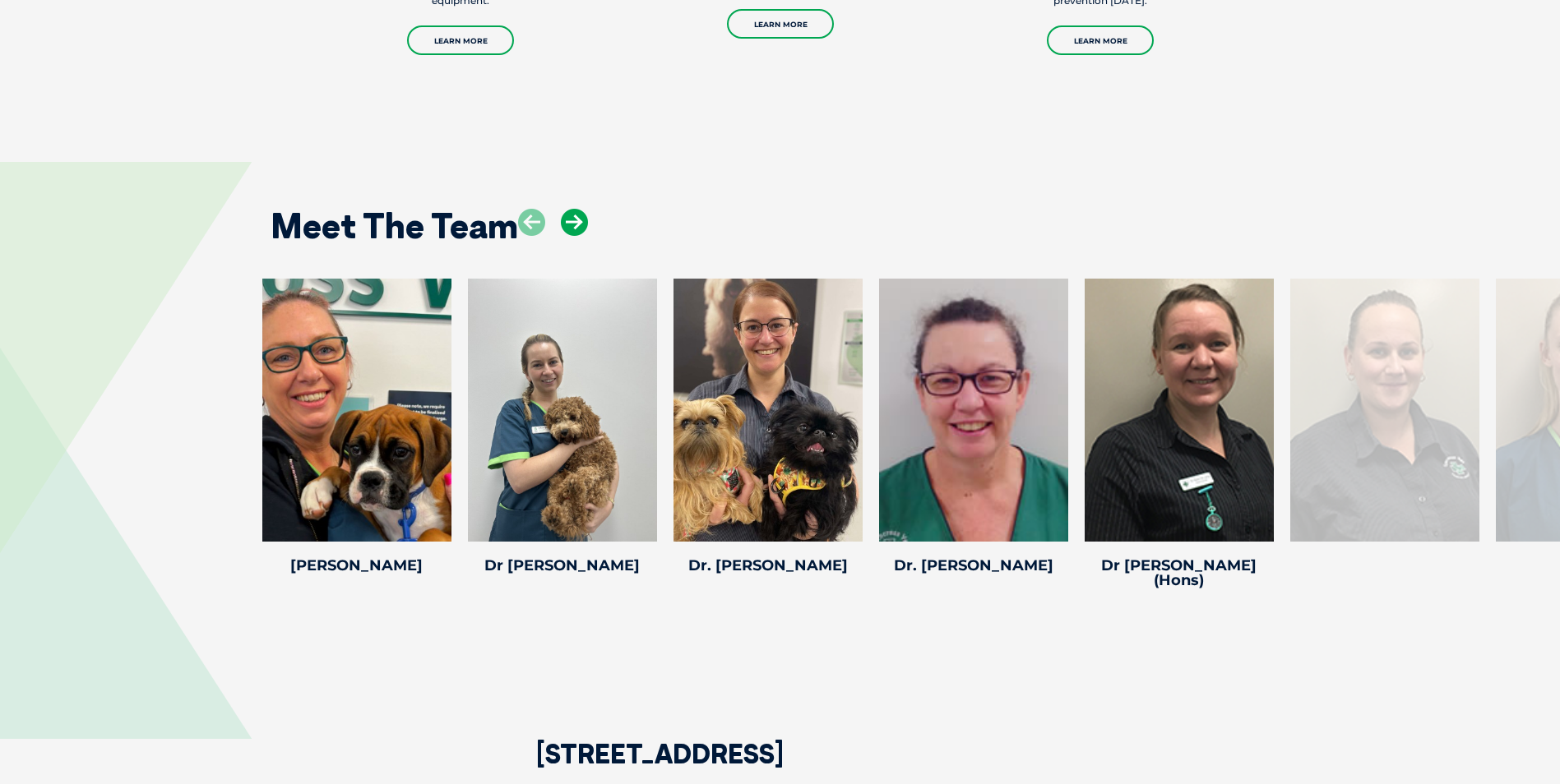
click at [574, 213] on icon at bounding box center [575, 222] width 27 height 27
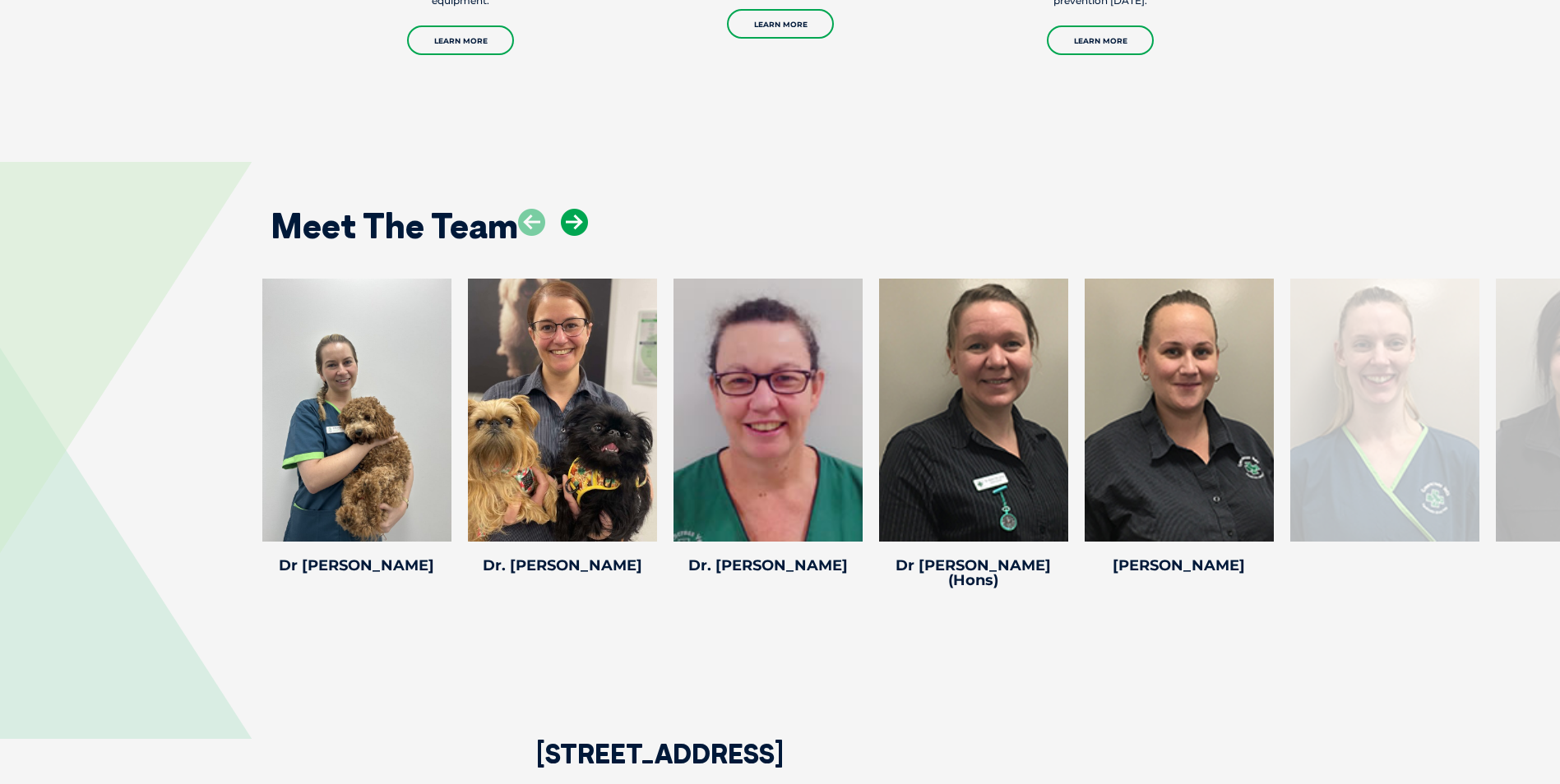
click at [574, 213] on icon at bounding box center [575, 222] width 27 height 27
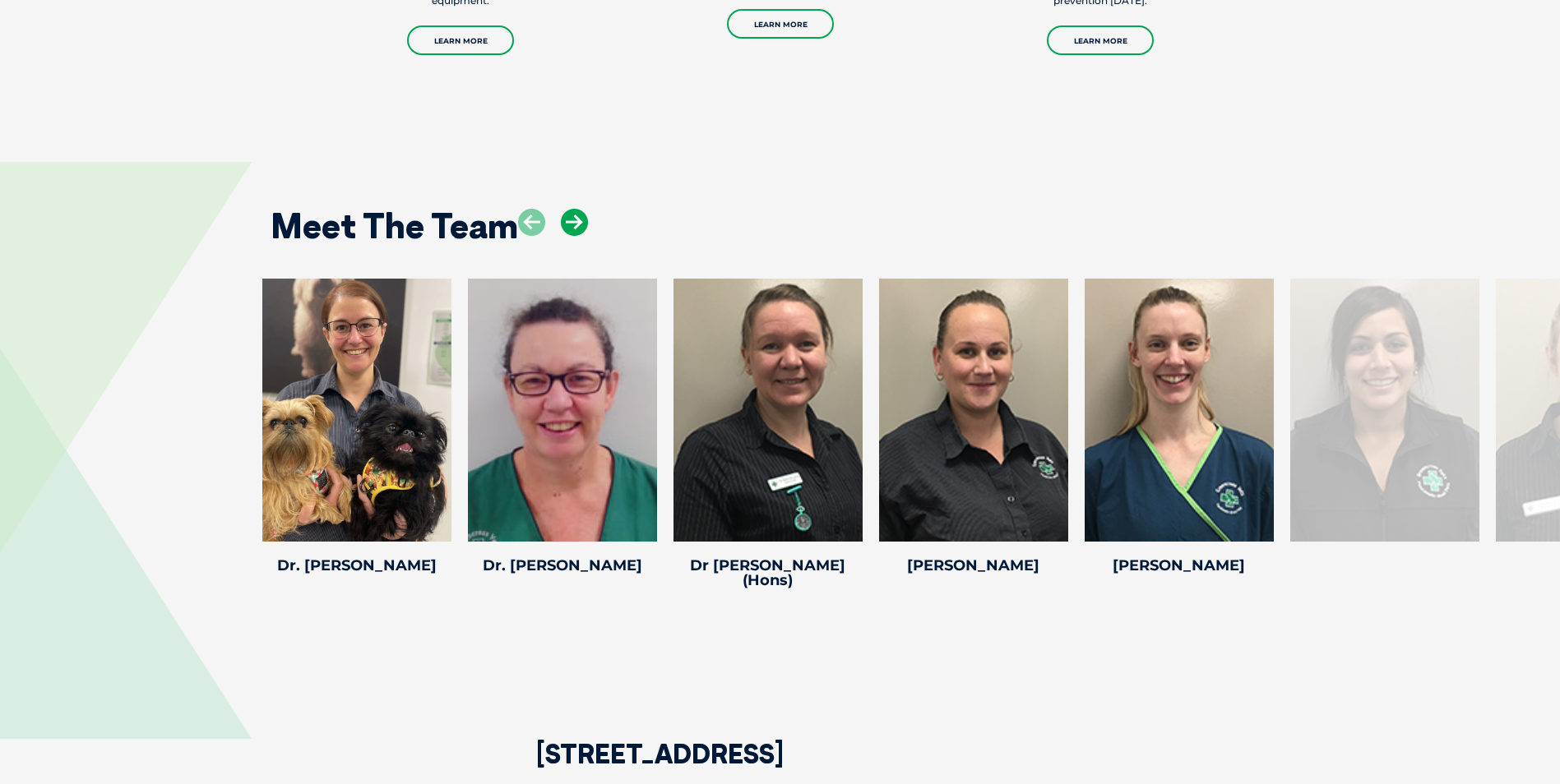
click at [574, 213] on icon at bounding box center [575, 222] width 27 height 27
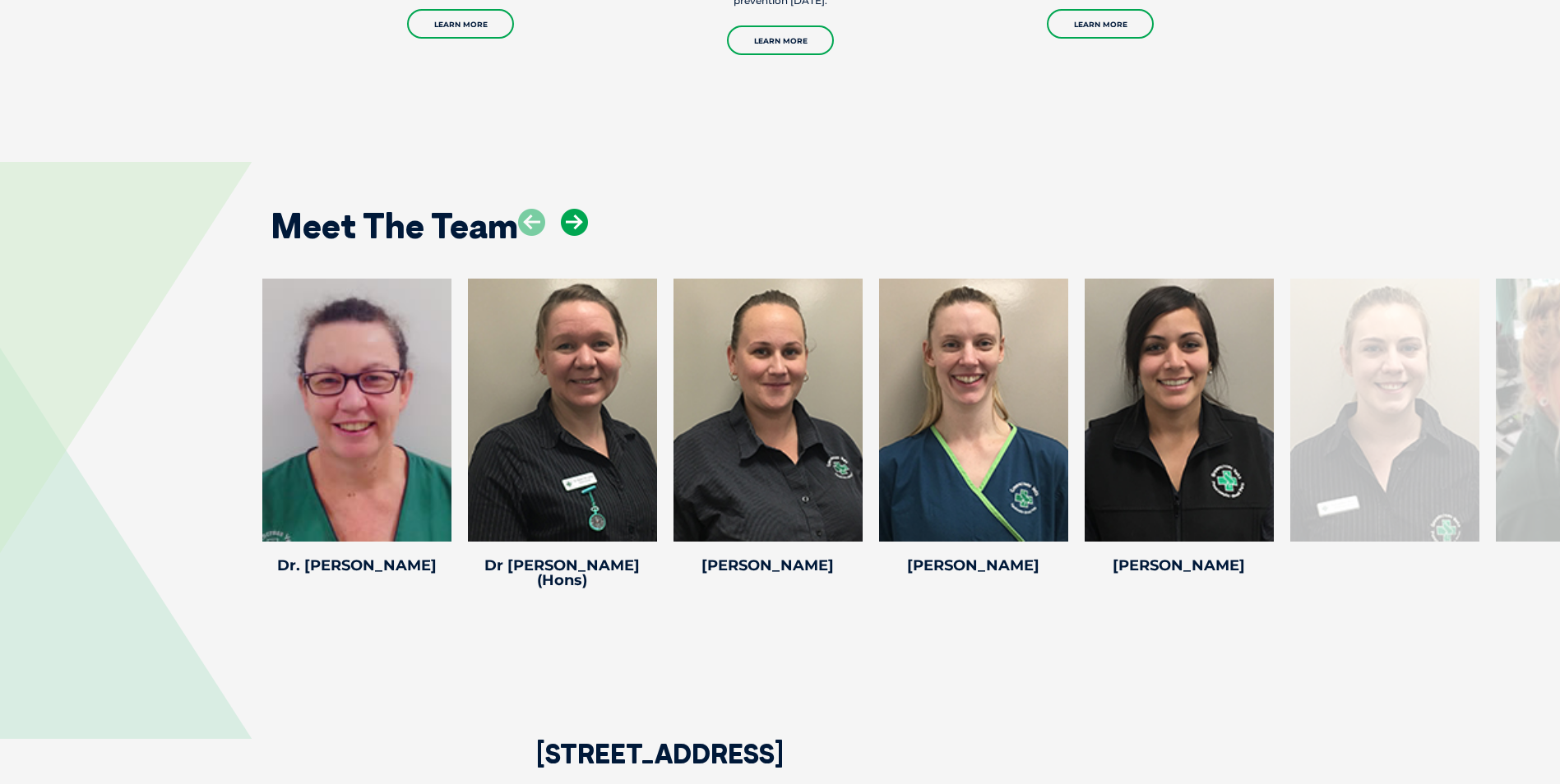
click at [574, 213] on icon at bounding box center [575, 222] width 27 height 27
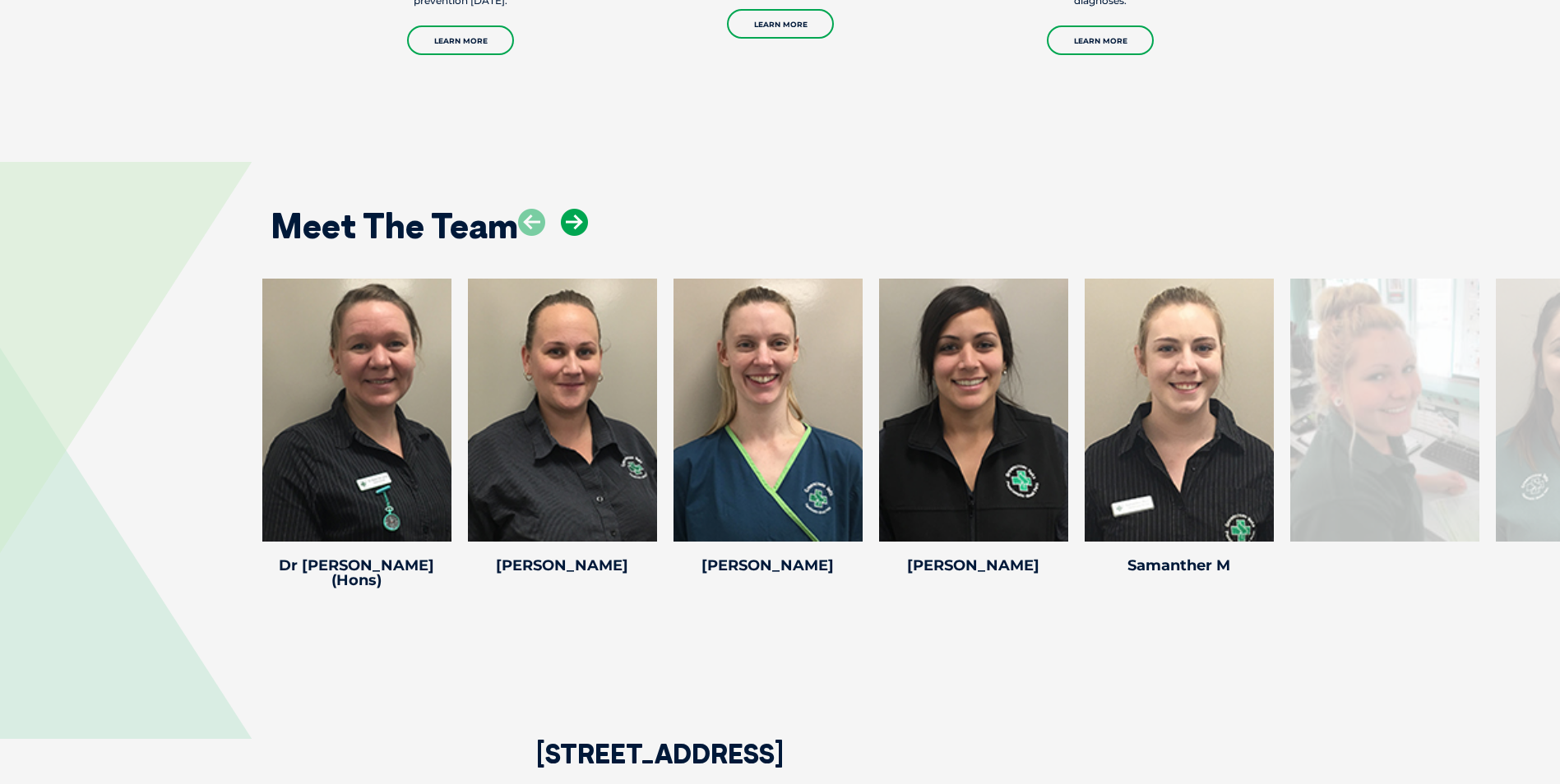
click at [574, 213] on icon at bounding box center [575, 222] width 27 height 27
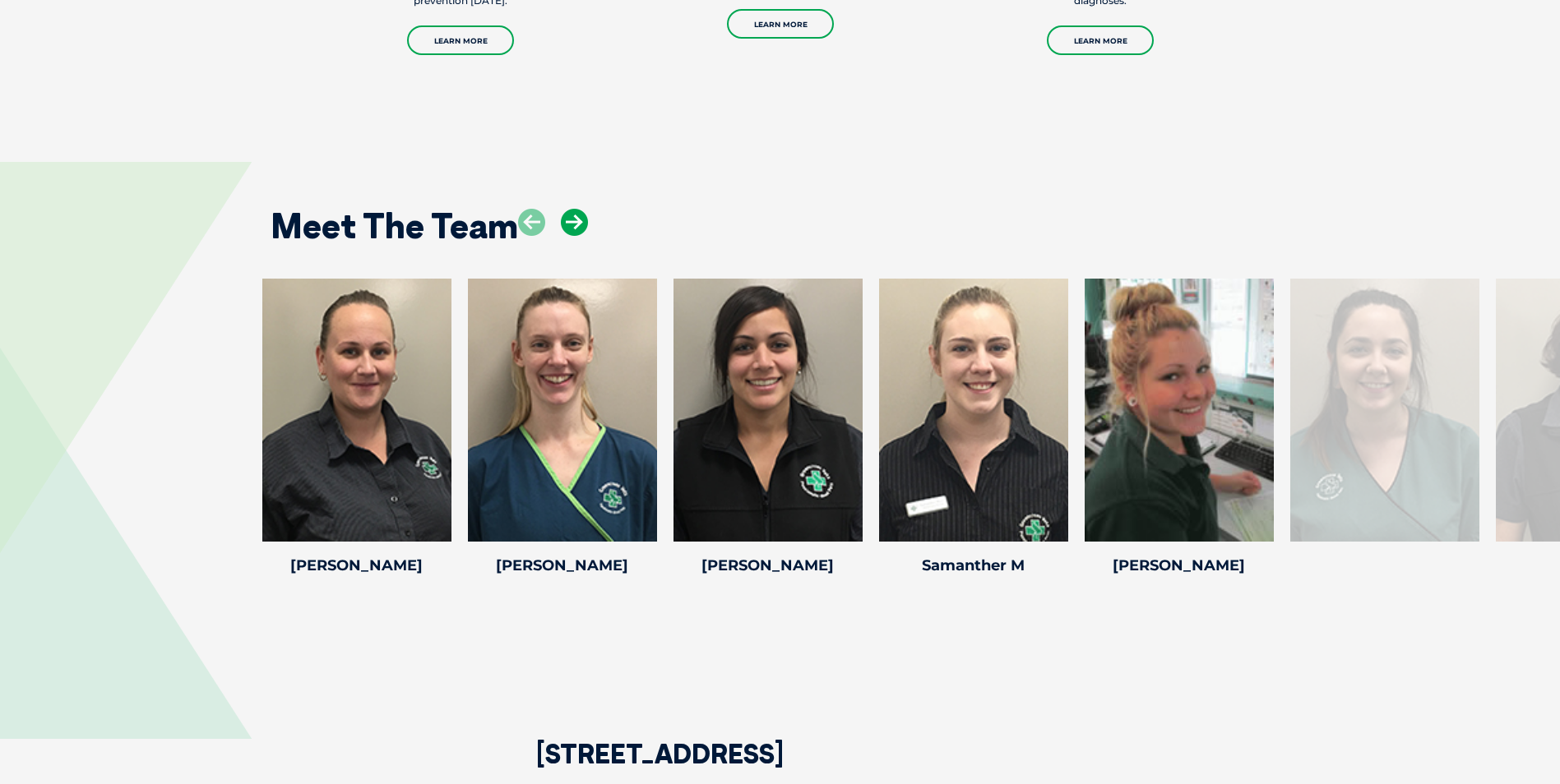
click at [574, 213] on icon at bounding box center [575, 222] width 27 height 27
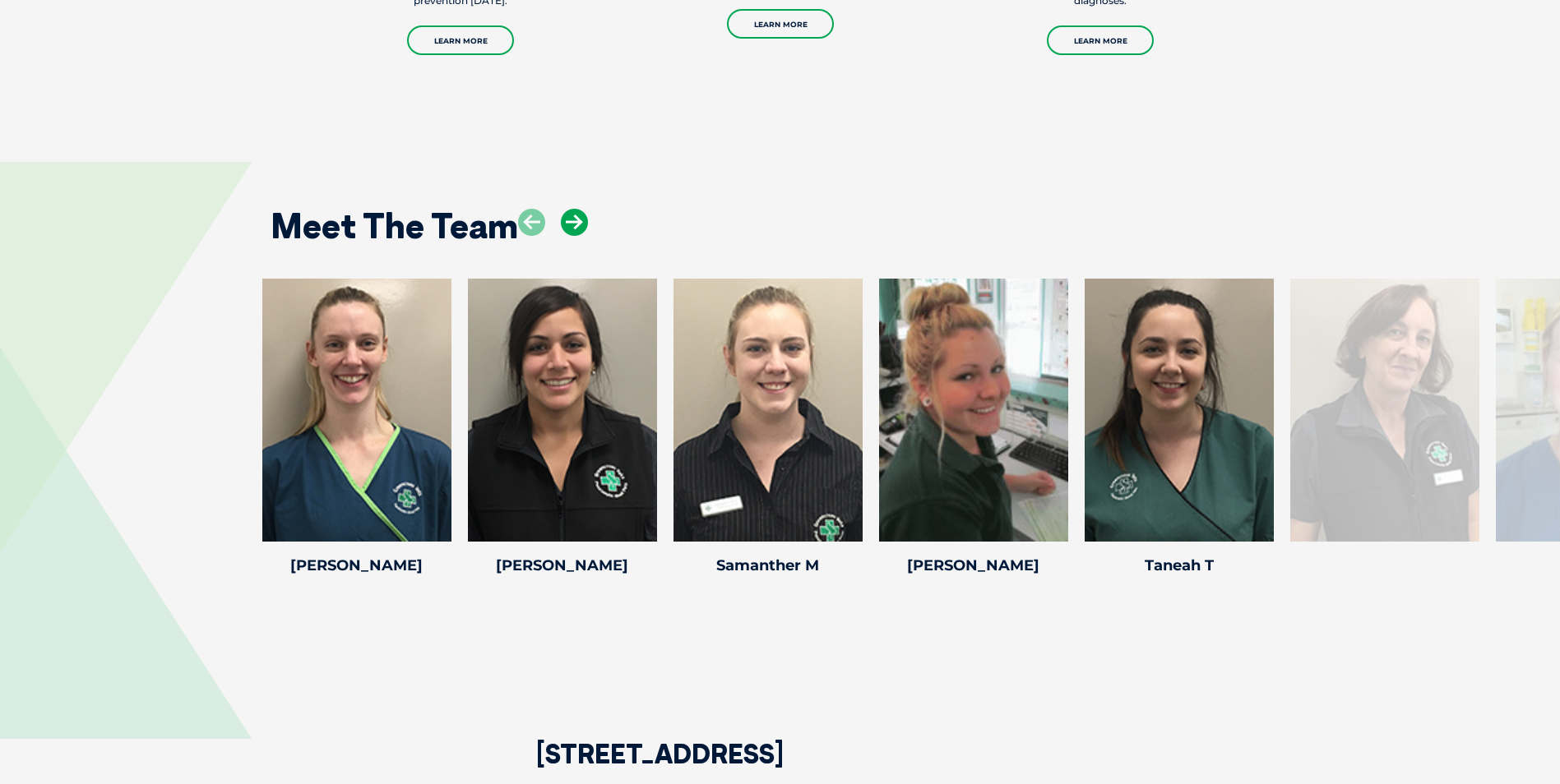
click at [574, 213] on icon at bounding box center [575, 222] width 27 height 27
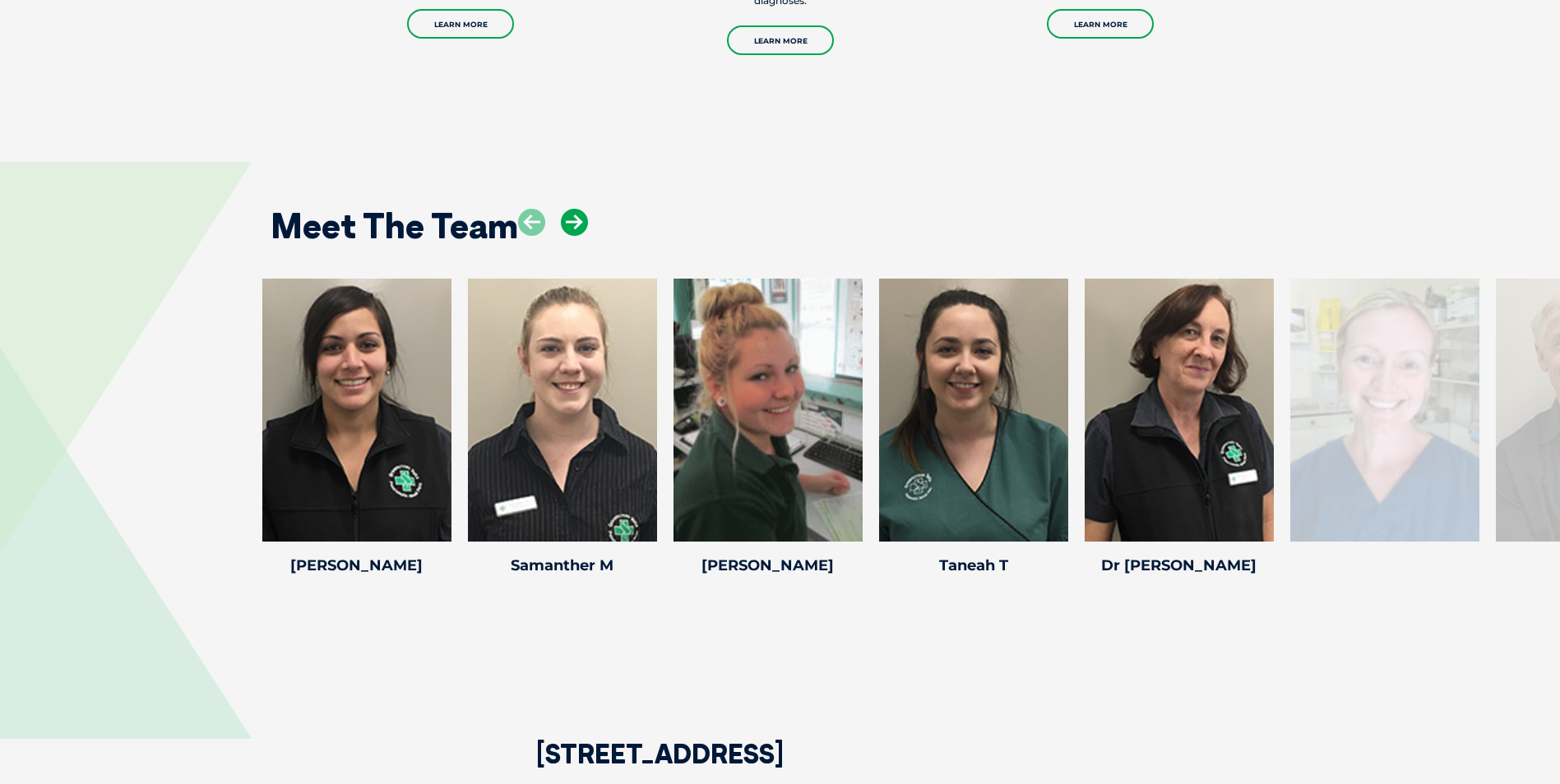
click at [574, 213] on icon at bounding box center [575, 222] width 27 height 27
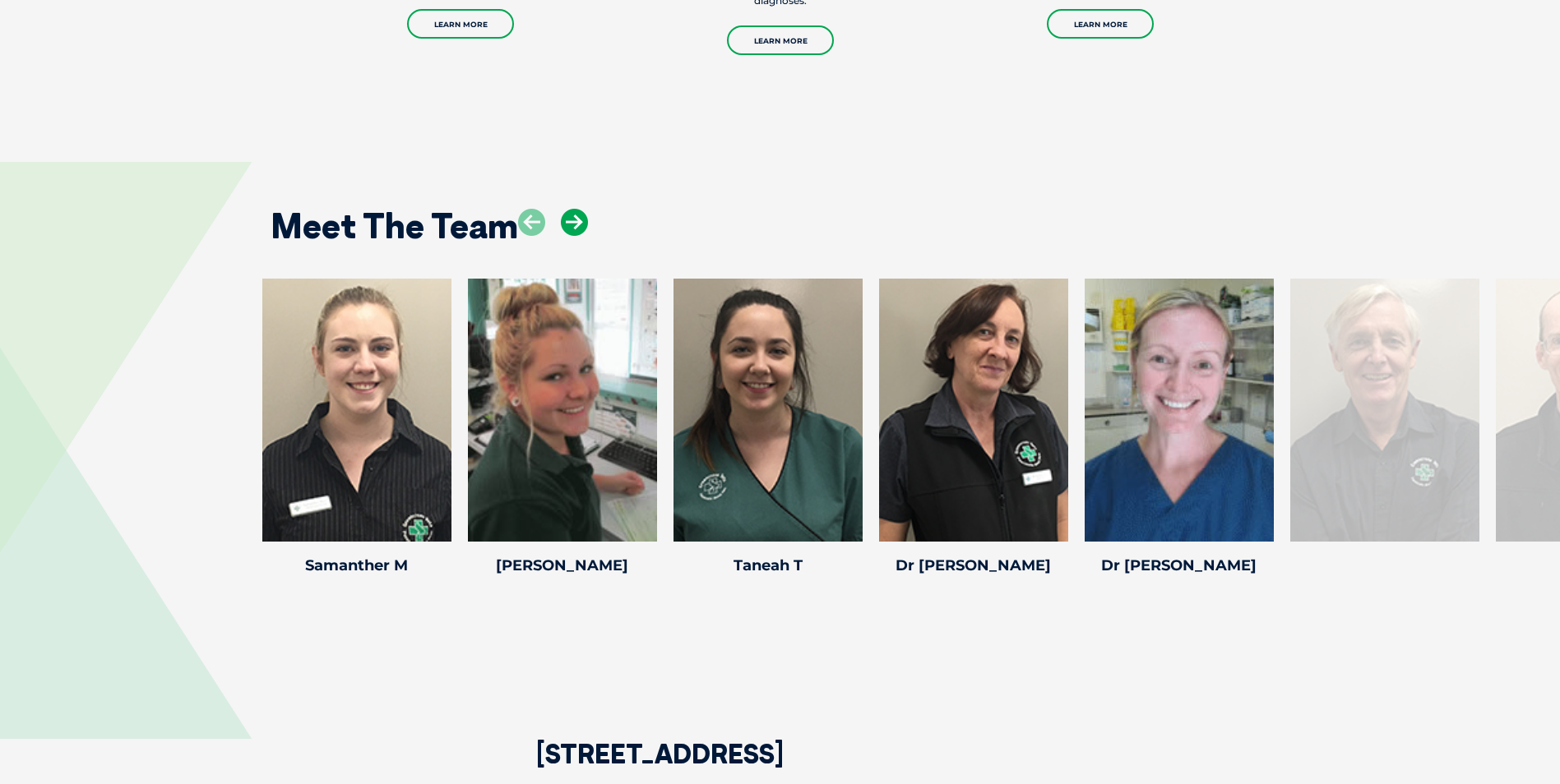
click at [574, 213] on icon at bounding box center [575, 222] width 27 height 27
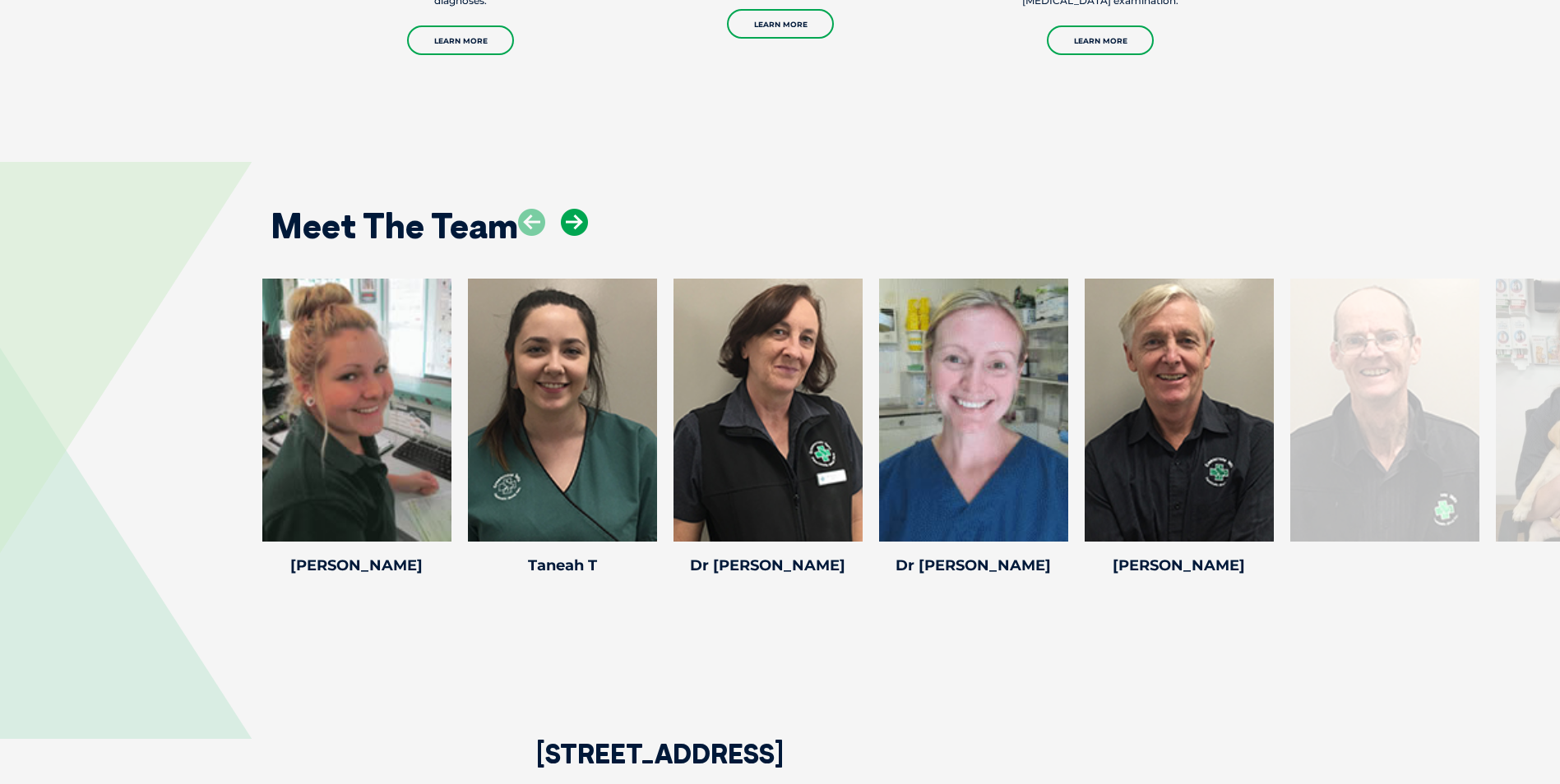
click at [574, 213] on icon at bounding box center [575, 222] width 27 height 27
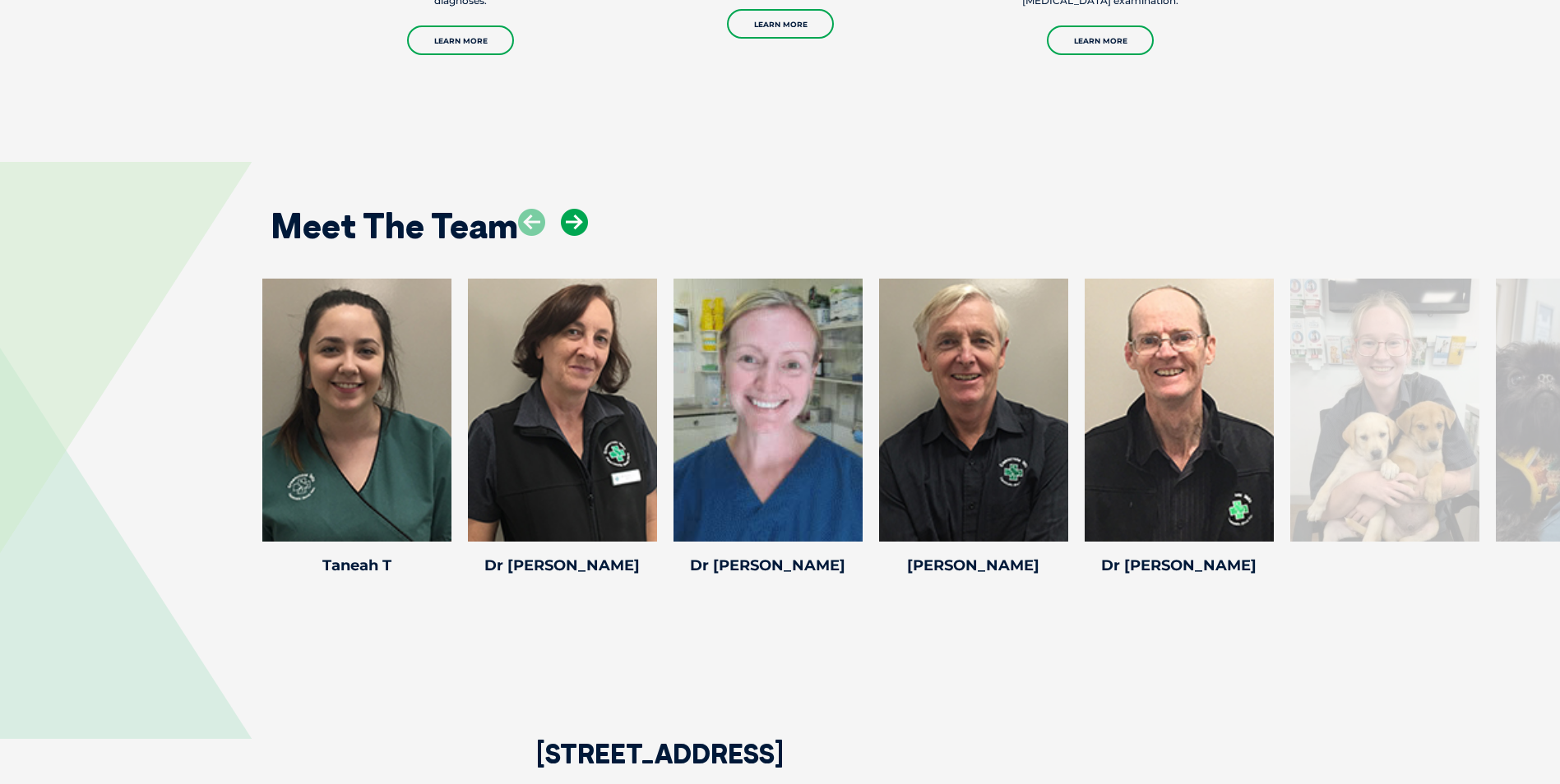
click at [574, 213] on icon at bounding box center [575, 222] width 27 height 27
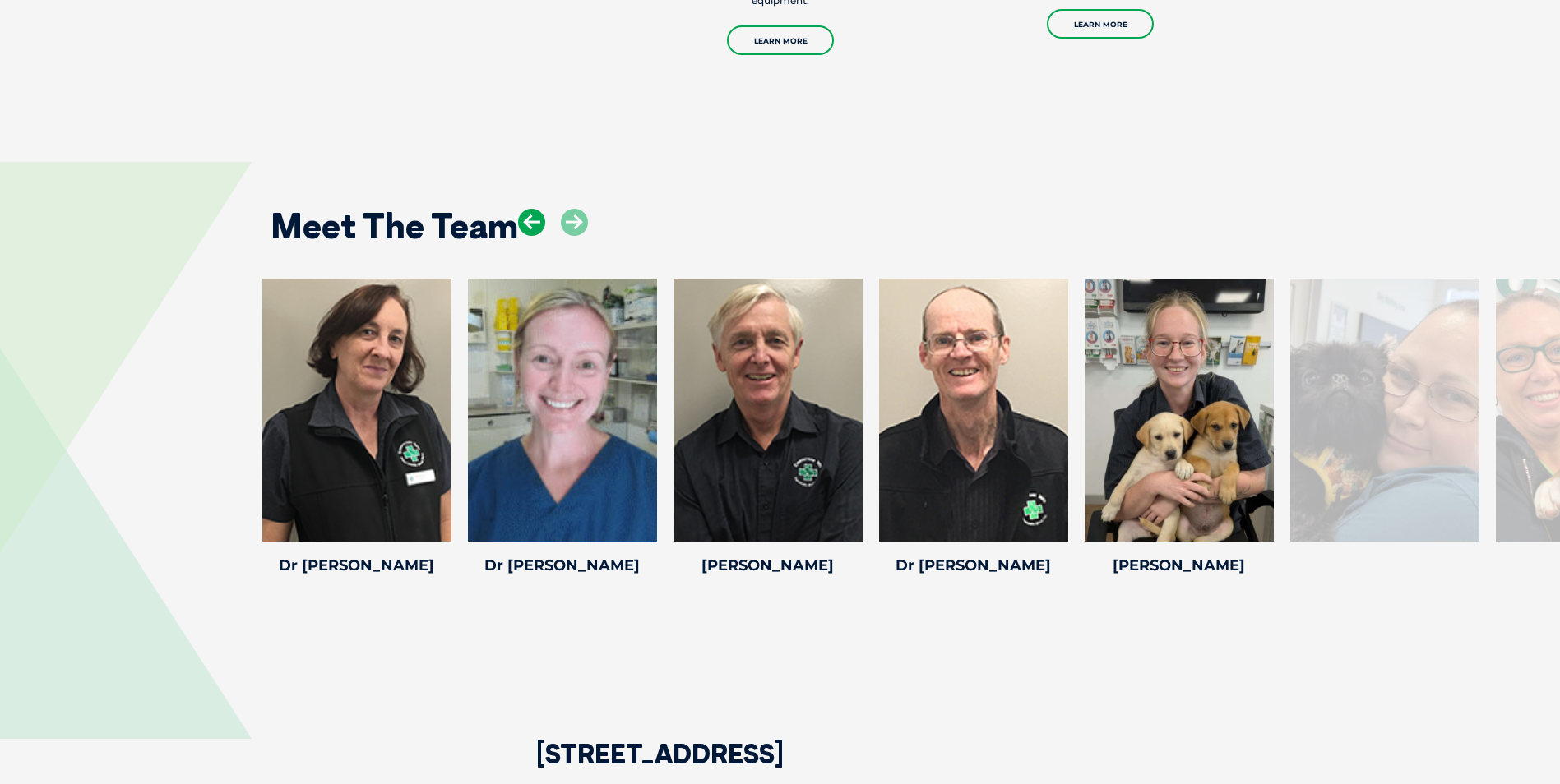
click at [534, 217] on icon at bounding box center [532, 222] width 27 height 27
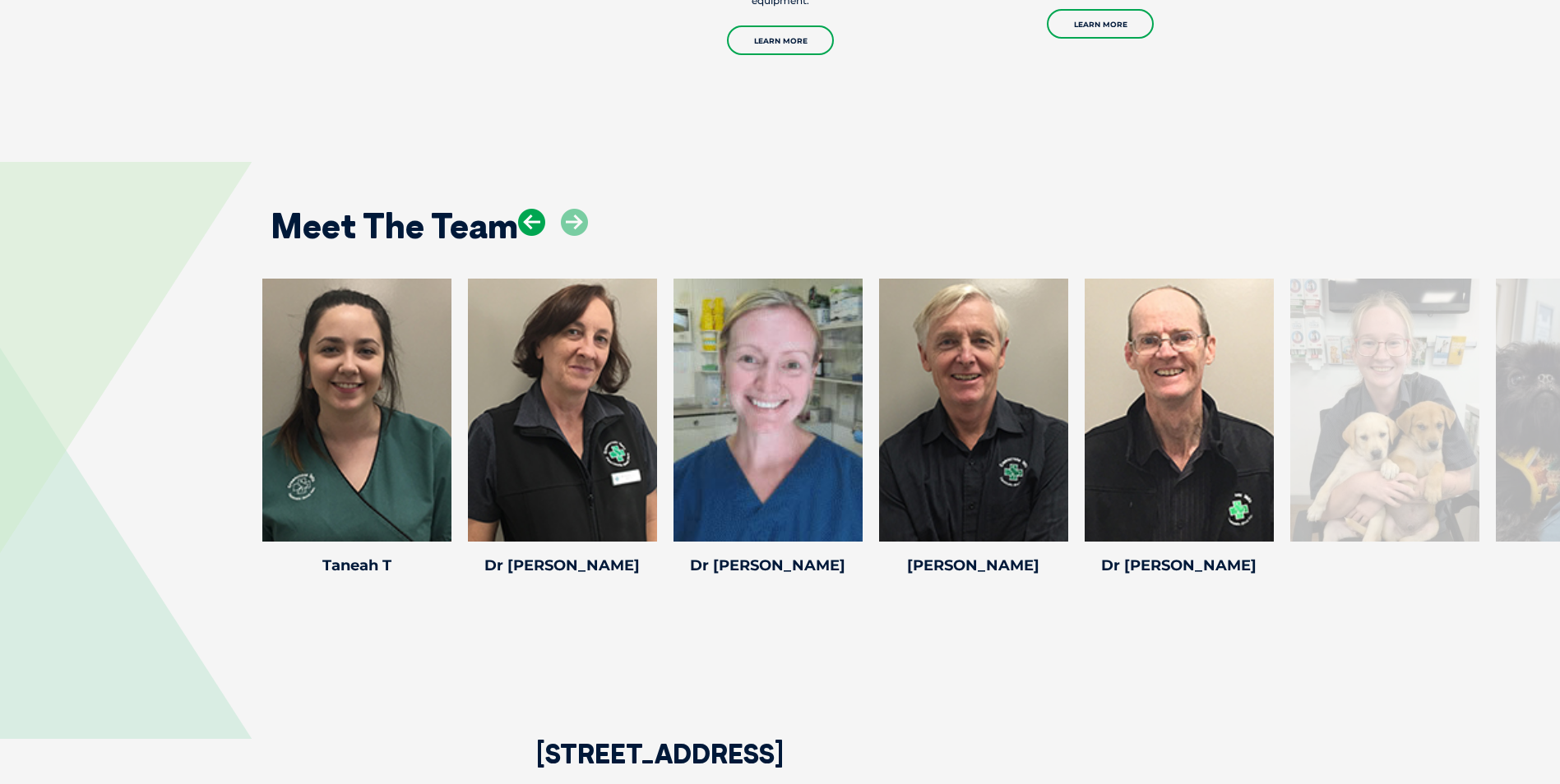
click at [534, 217] on icon at bounding box center [532, 222] width 27 height 27
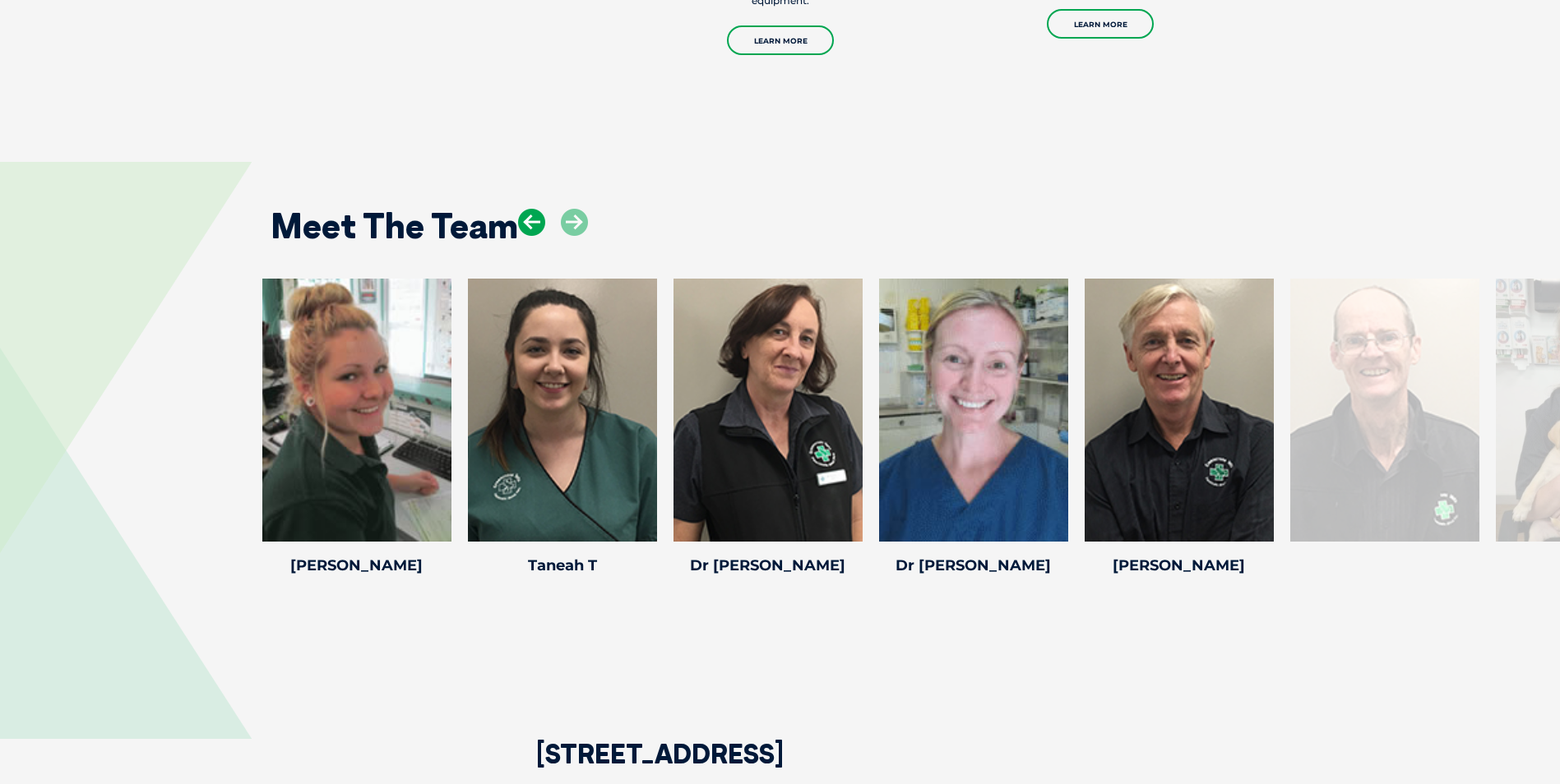
click at [534, 217] on icon at bounding box center [532, 222] width 27 height 27
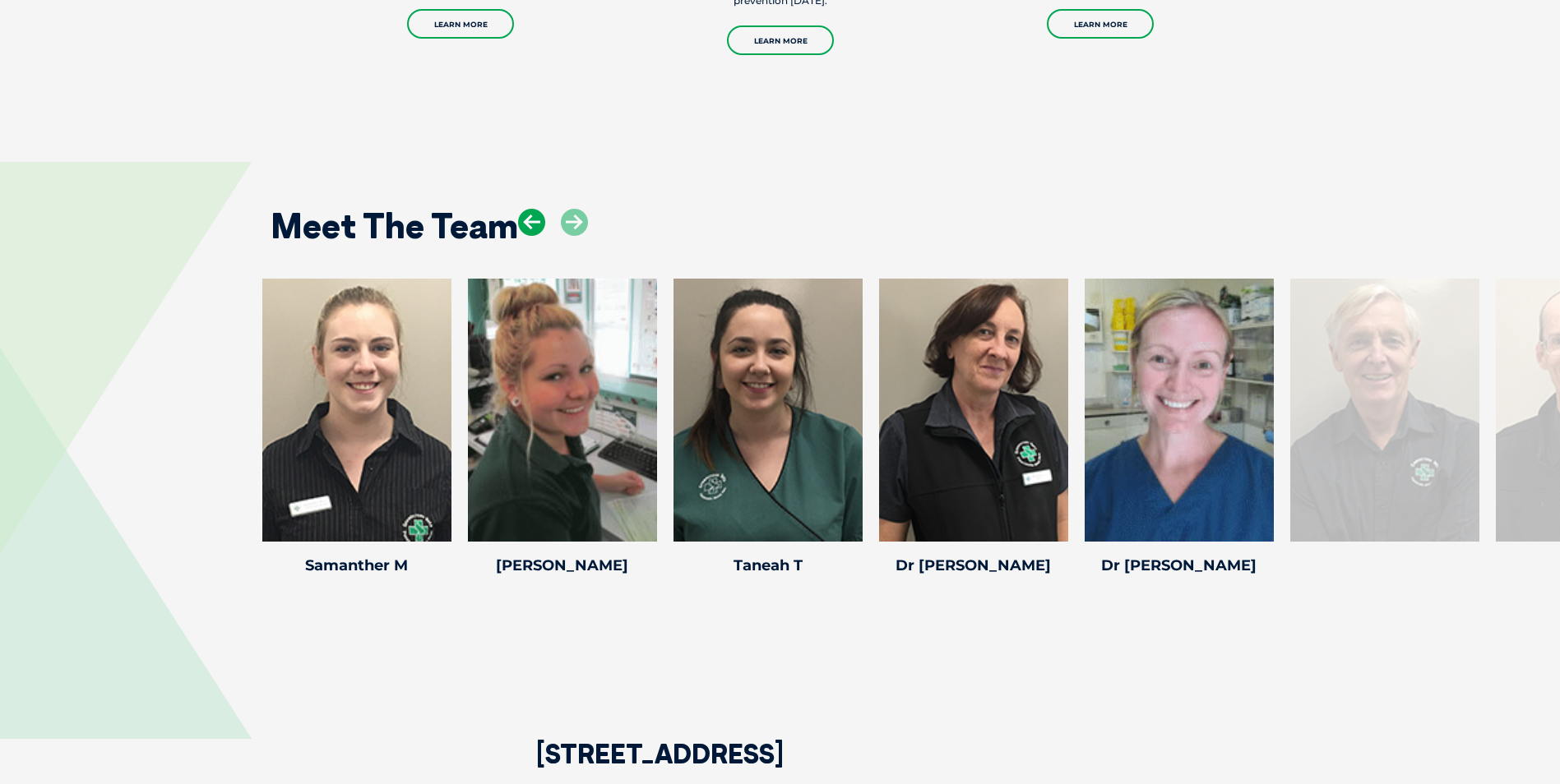
click at [534, 217] on icon at bounding box center [532, 222] width 27 height 27
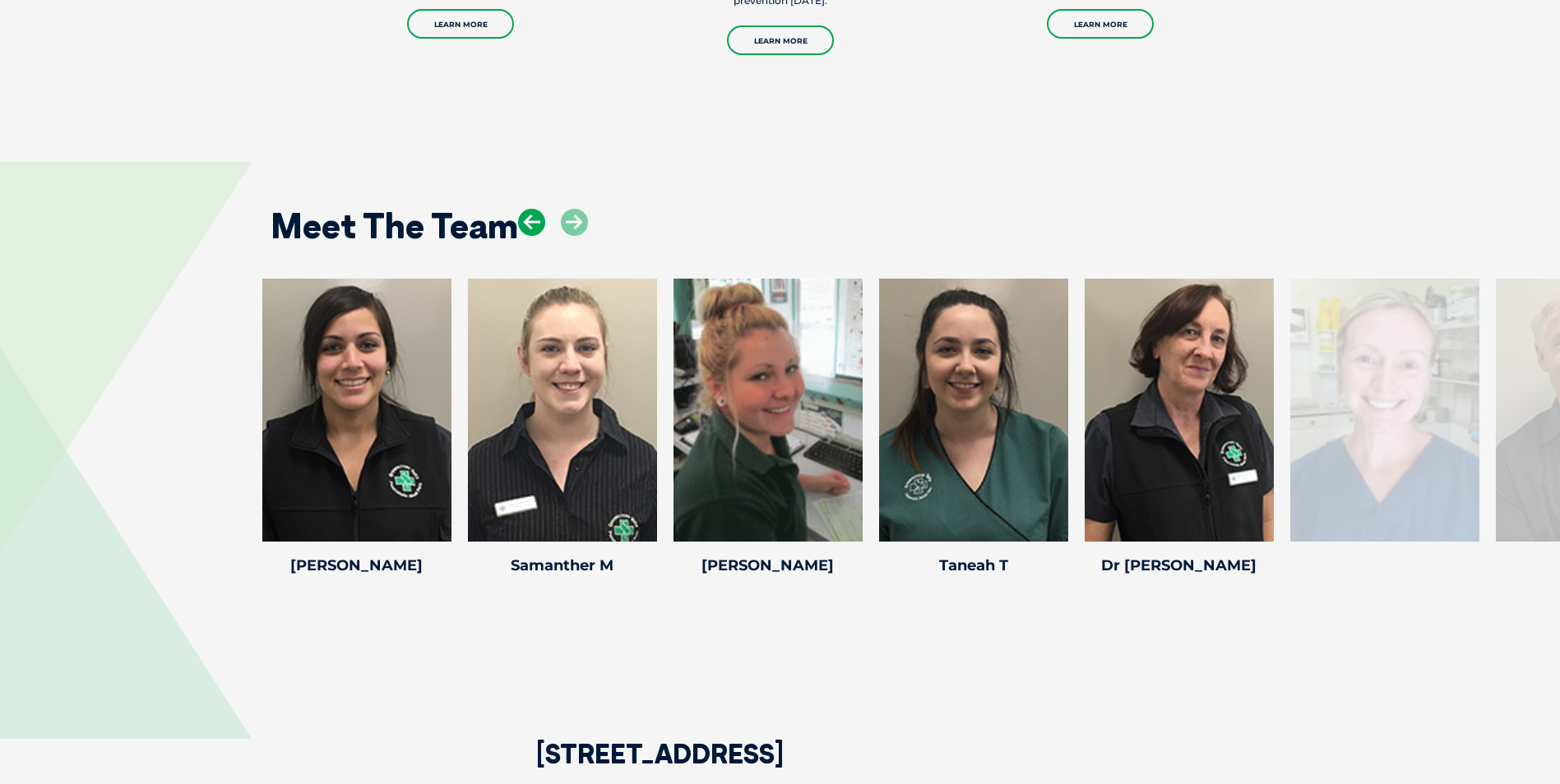
click at [534, 217] on icon at bounding box center [532, 222] width 27 height 27
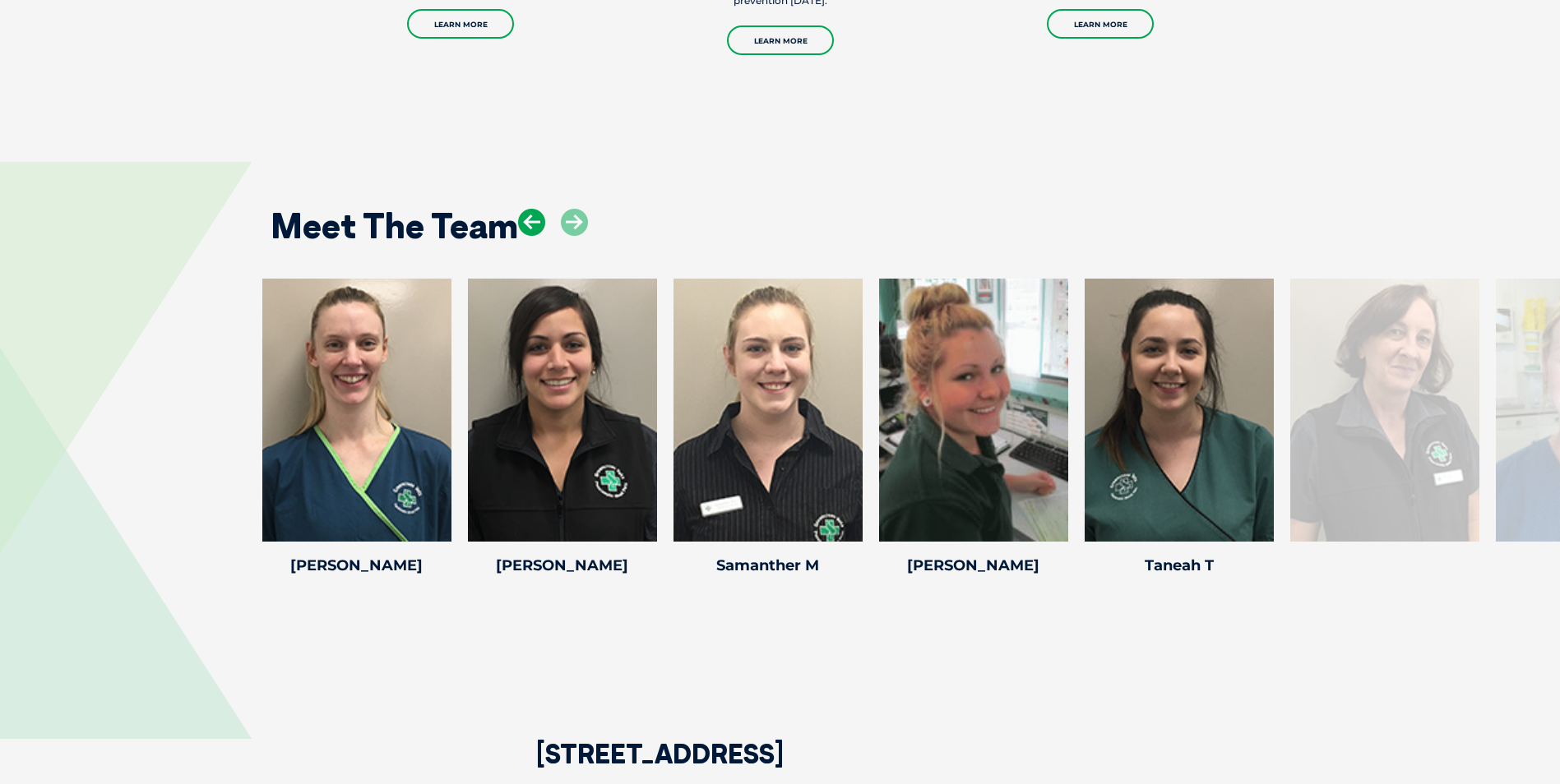
click at [534, 217] on icon at bounding box center [532, 222] width 27 height 27
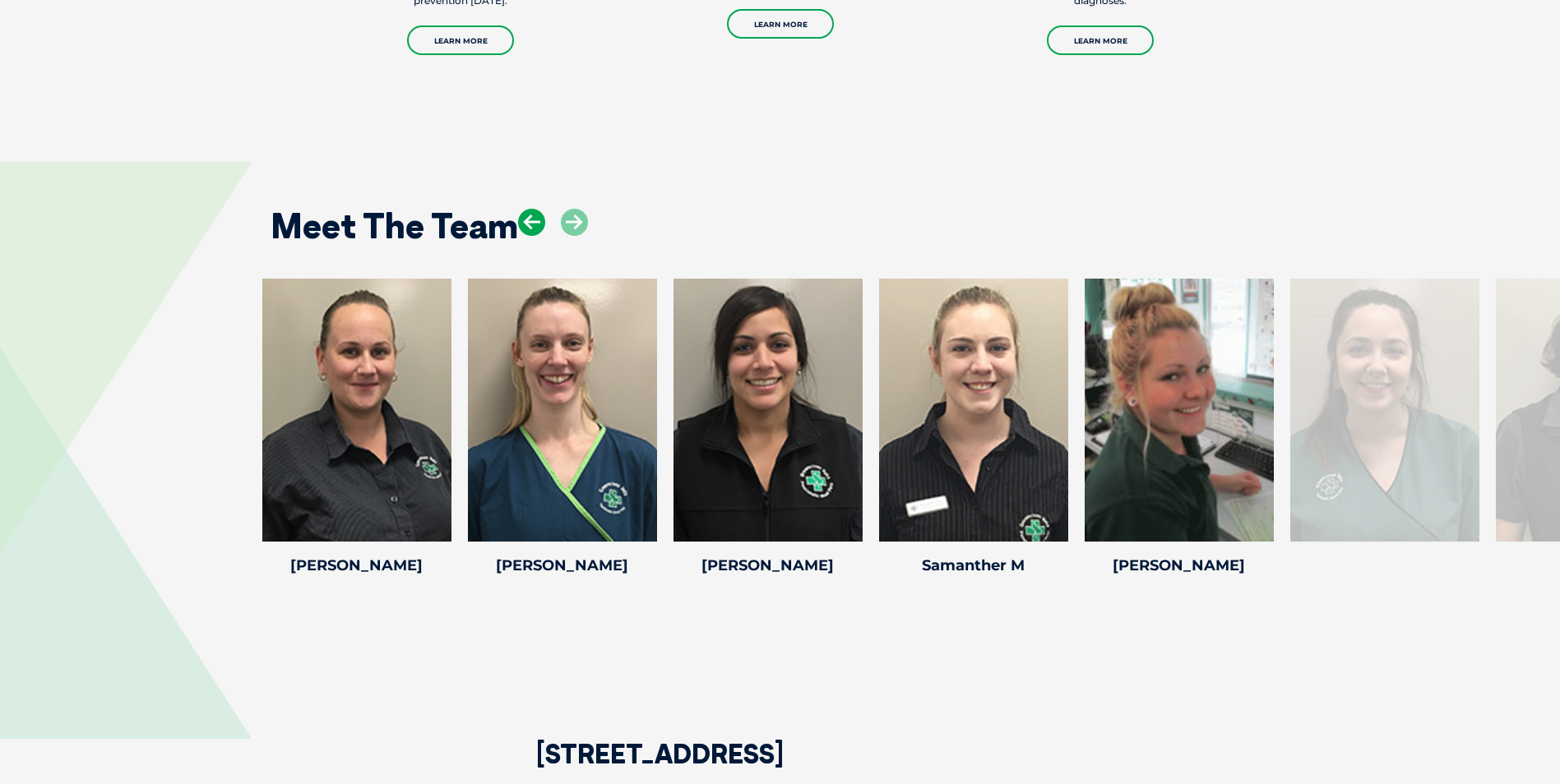
click at [534, 217] on icon at bounding box center [532, 222] width 27 height 27
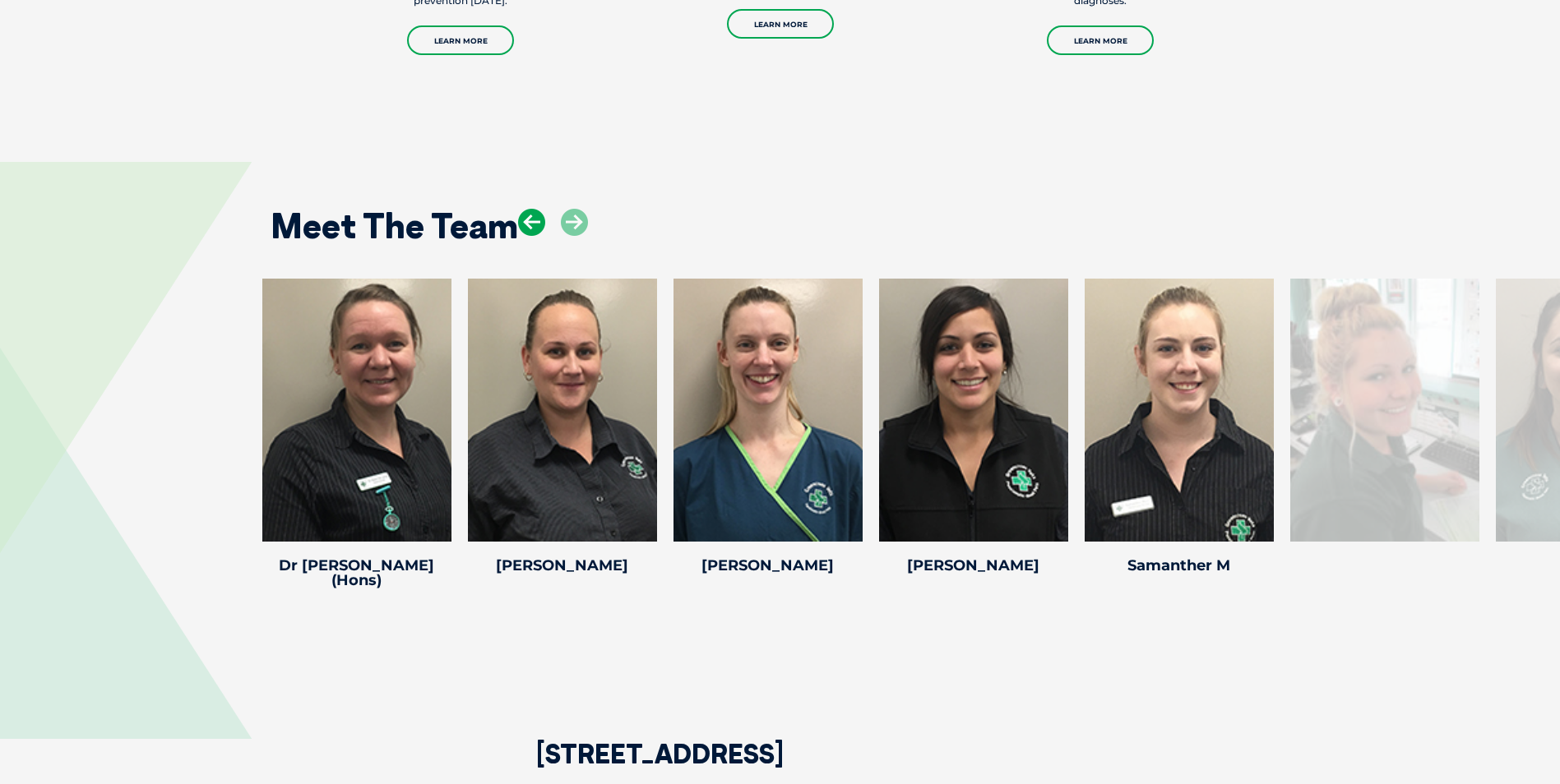
click at [534, 217] on icon at bounding box center [532, 222] width 27 height 27
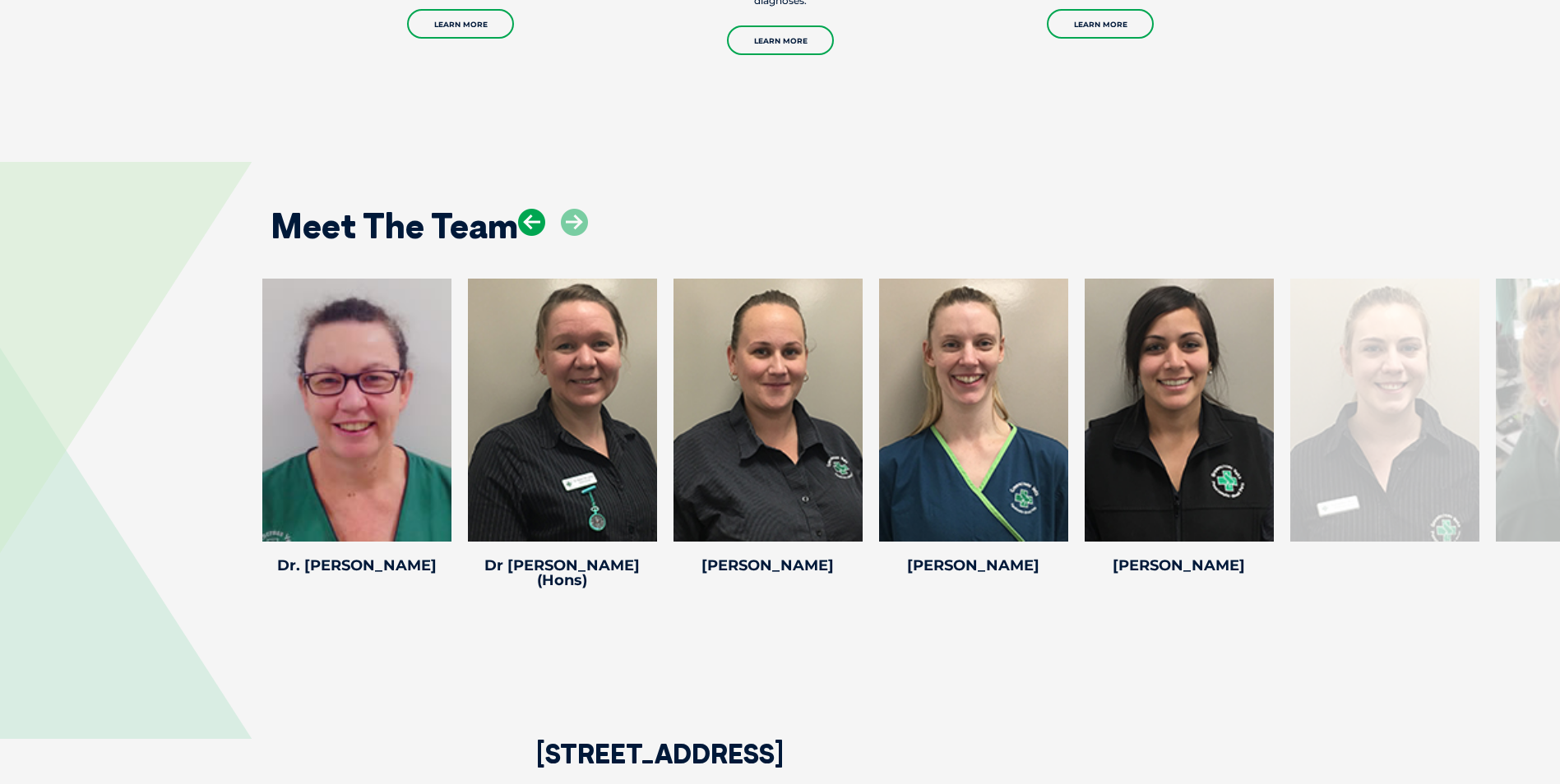
click at [534, 217] on icon at bounding box center [532, 222] width 27 height 27
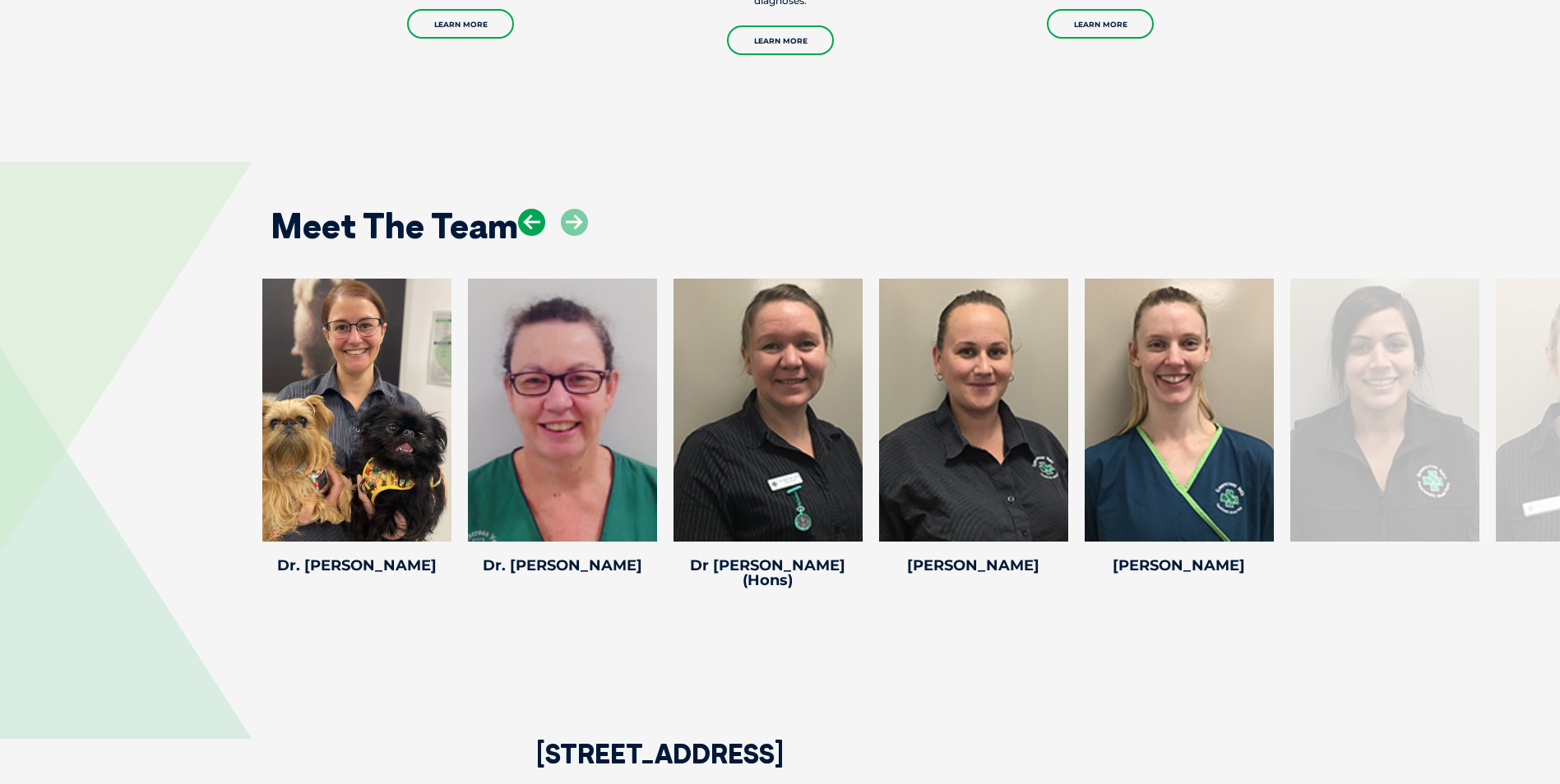
click at [534, 217] on icon at bounding box center [532, 222] width 27 height 27
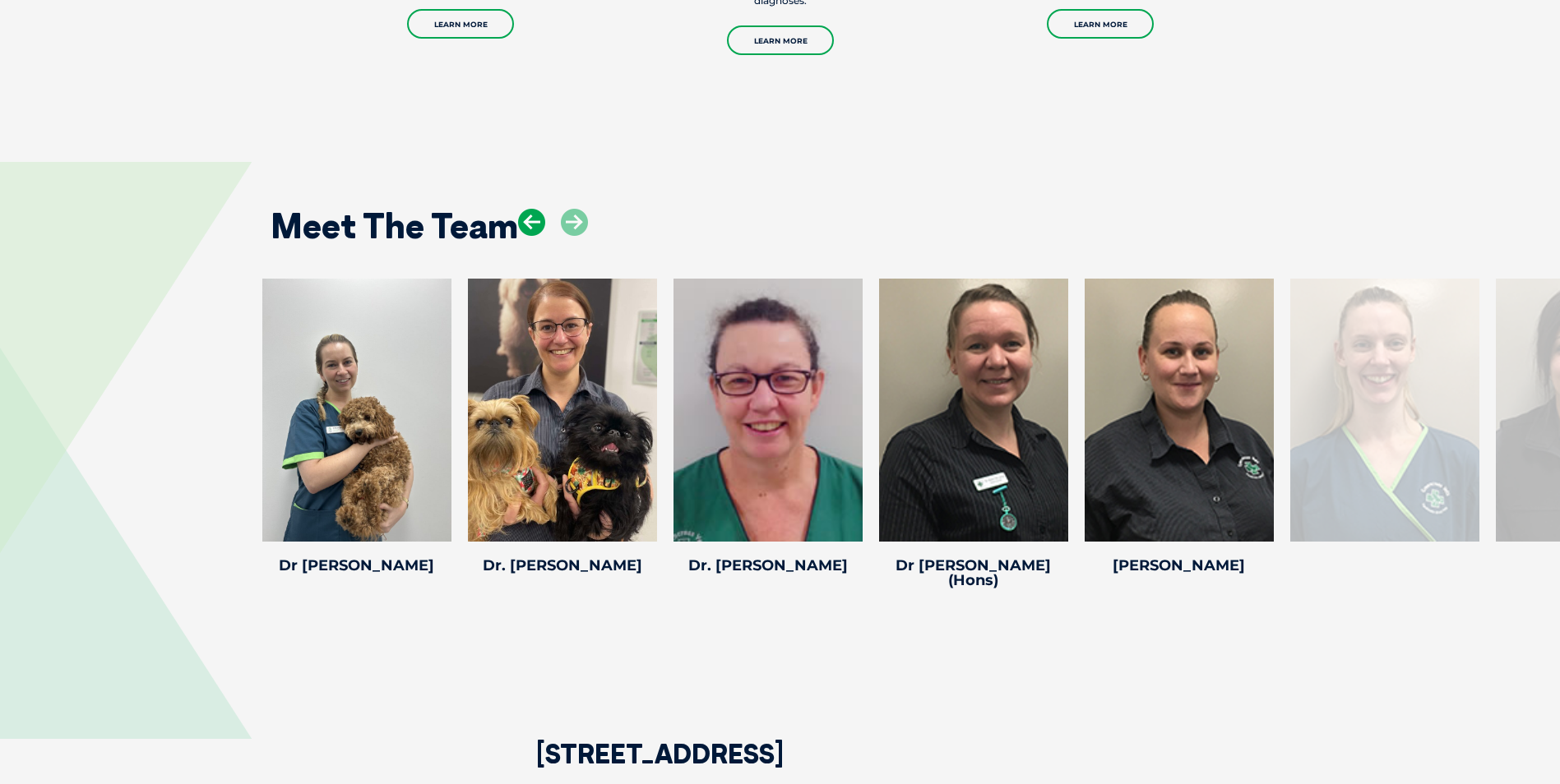
click at [534, 217] on icon at bounding box center [532, 222] width 27 height 27
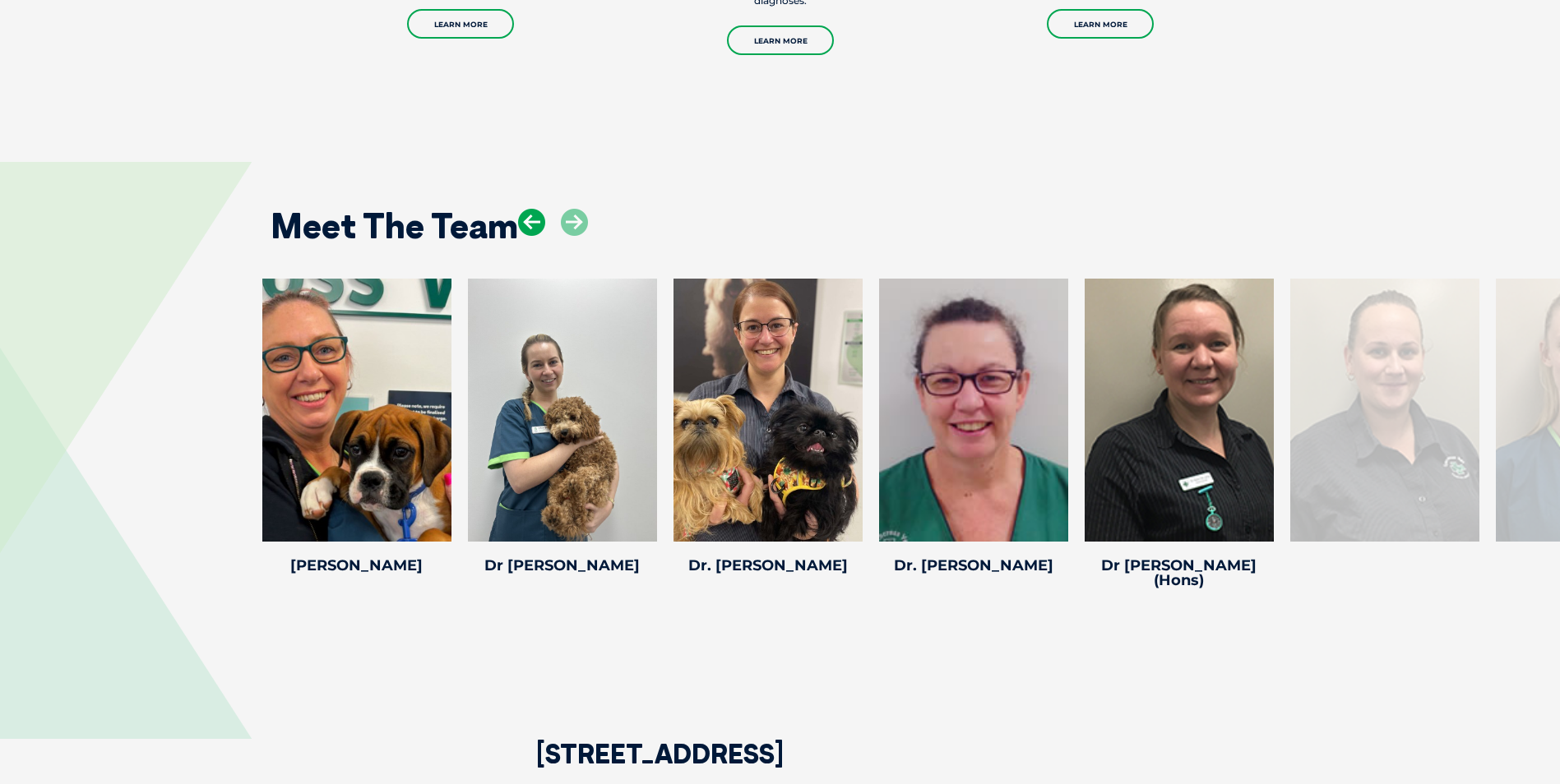
click at [534, 217] on icon at bounding box center [532, 222] width 27 height 27
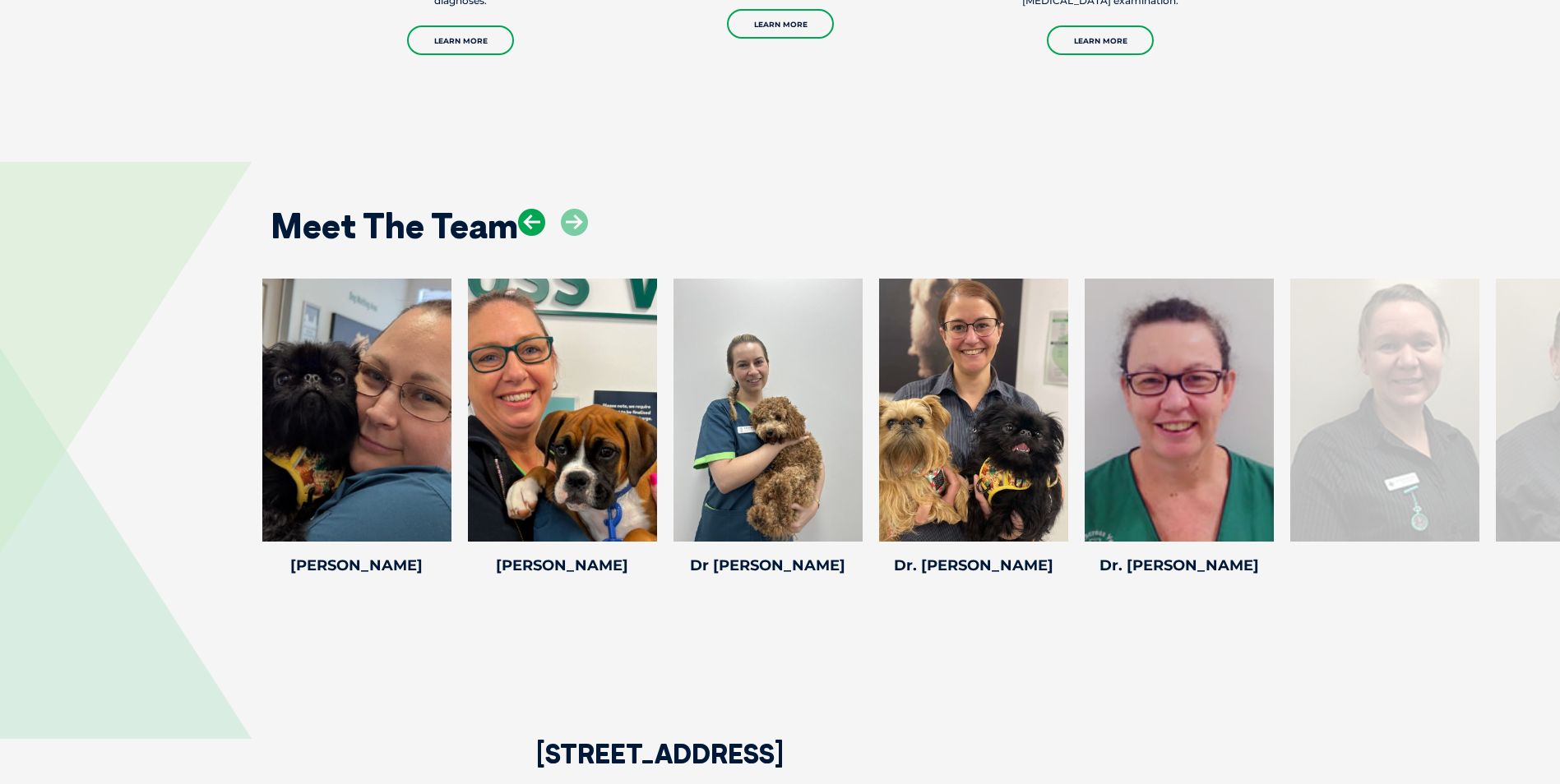
click at [534, 217] on icon at bounding box center [532, 222] width 27 height 27
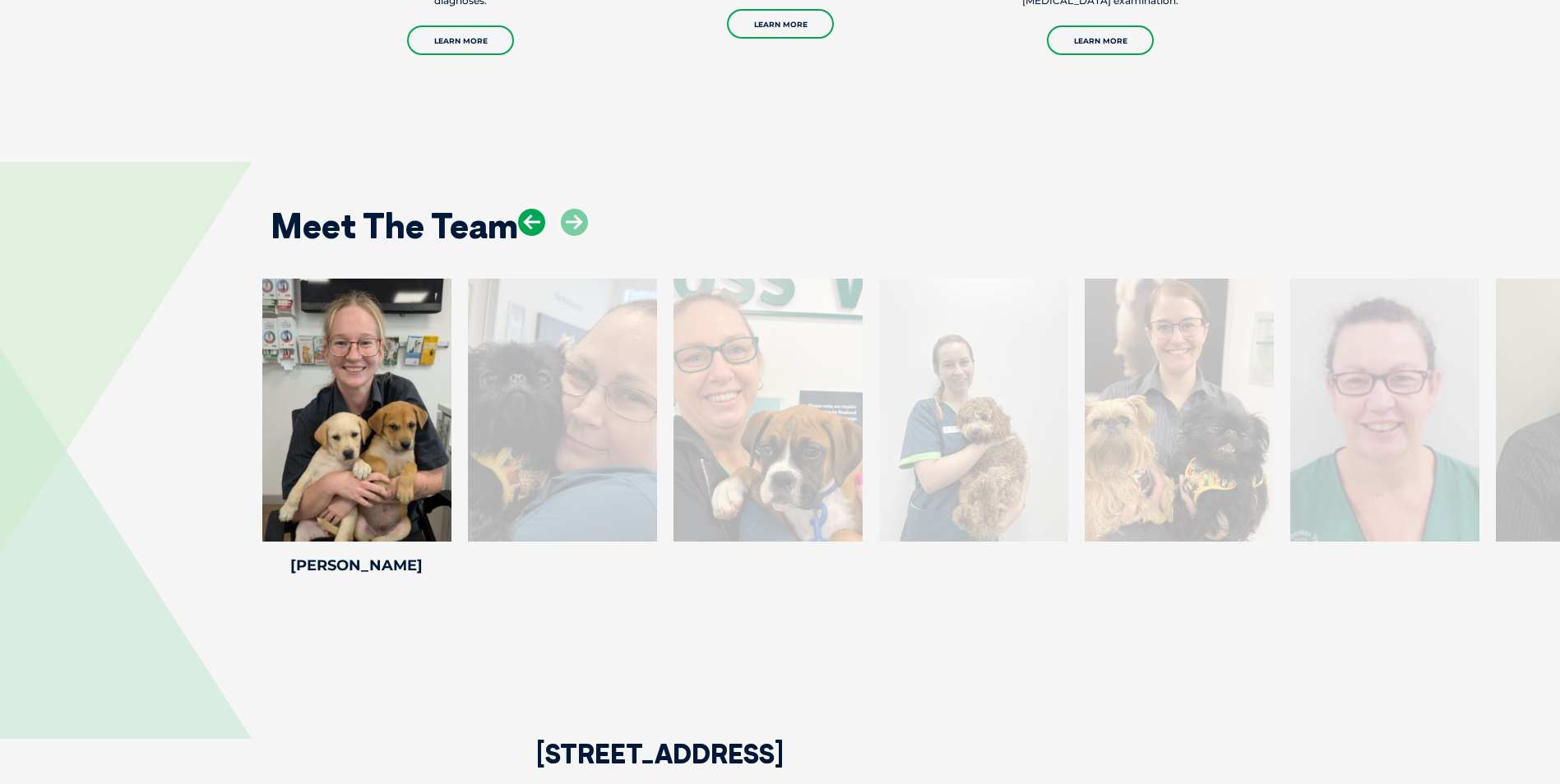
click at [534, 217] on icon at bounding box center [532, 222] width 27 height 27
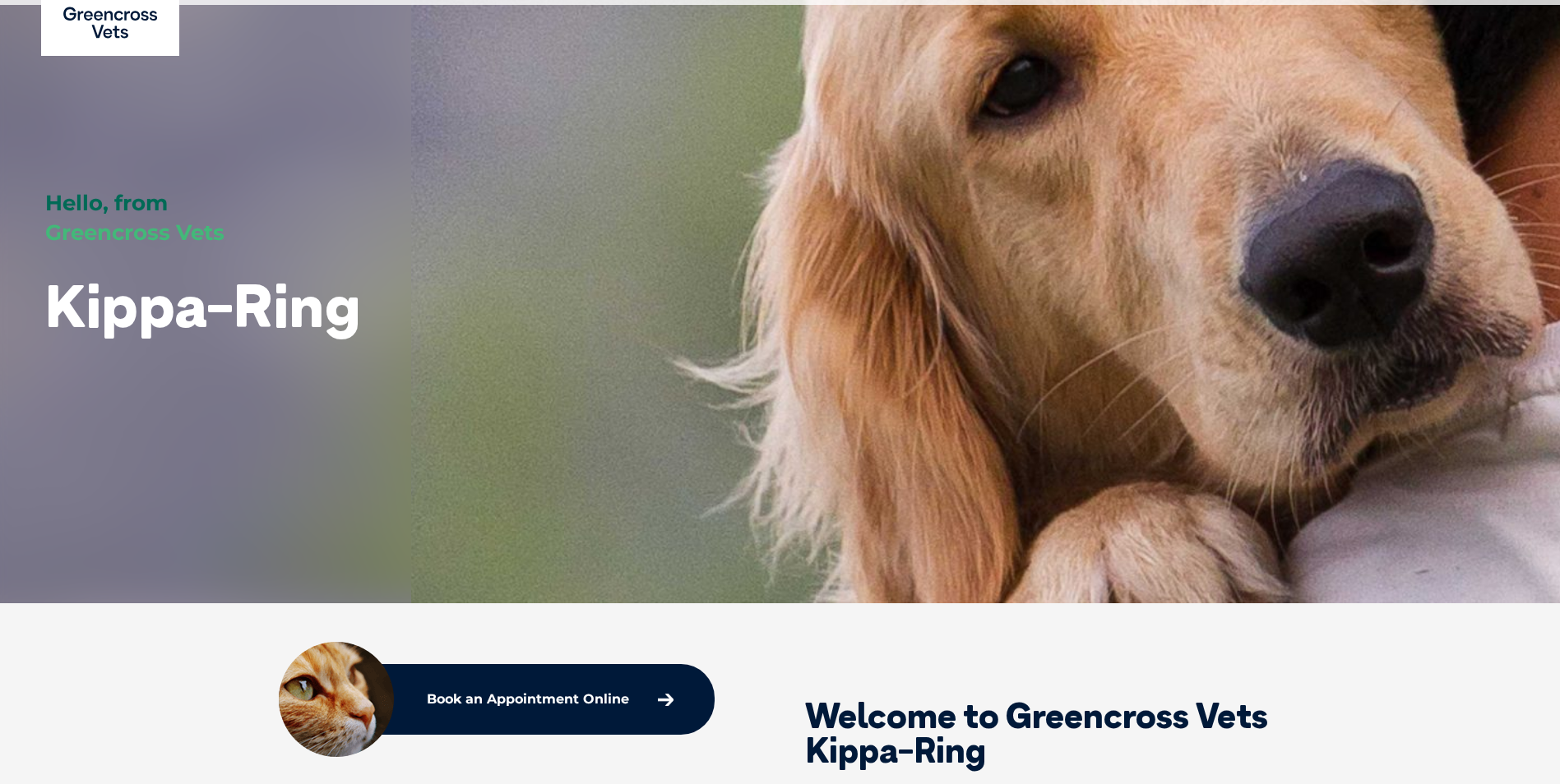
scroll to position [0, 0]
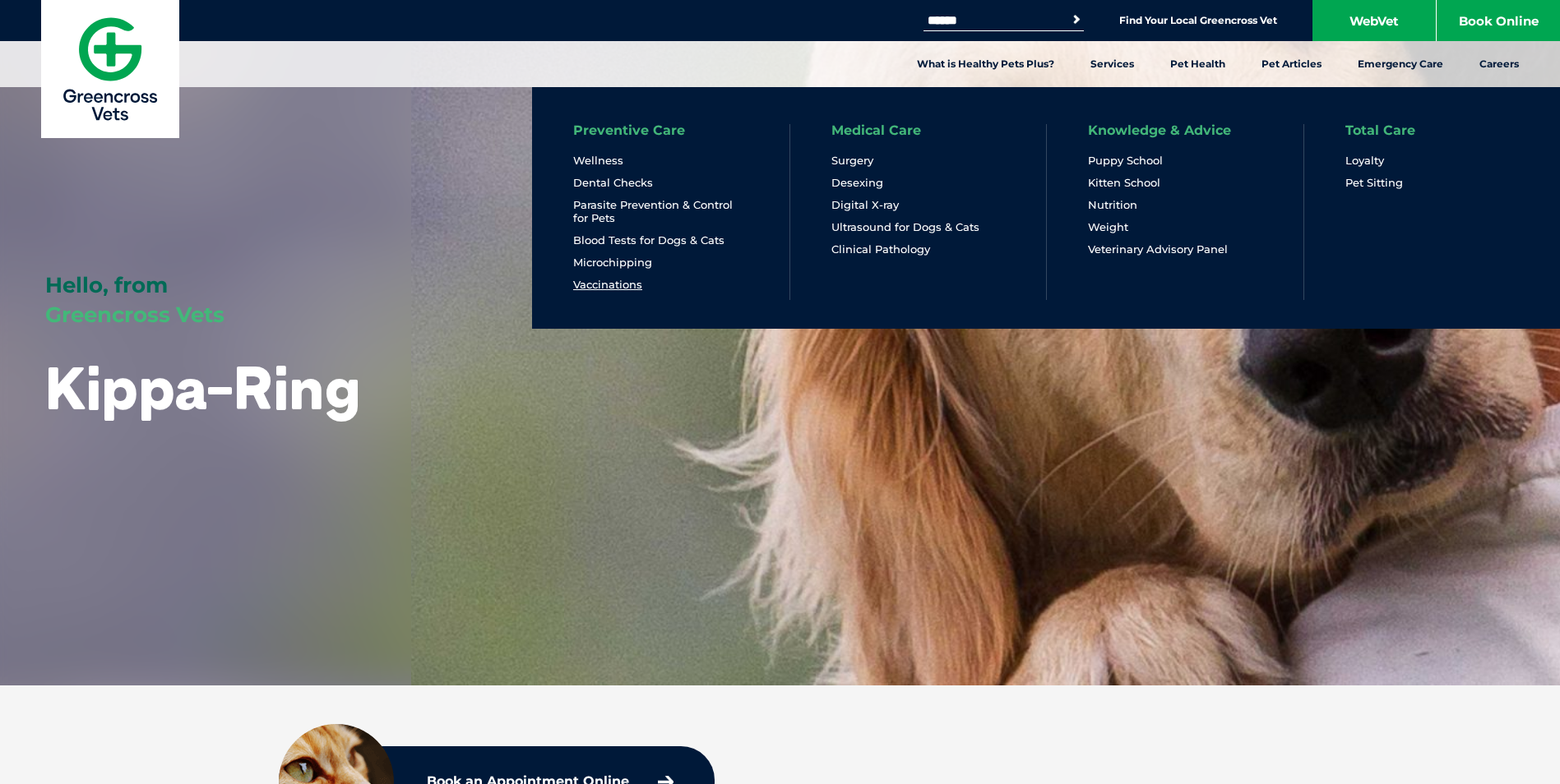
click at [606, 283] on link "Vaccinations" at bounding box center [607, 285] width 69 height 14
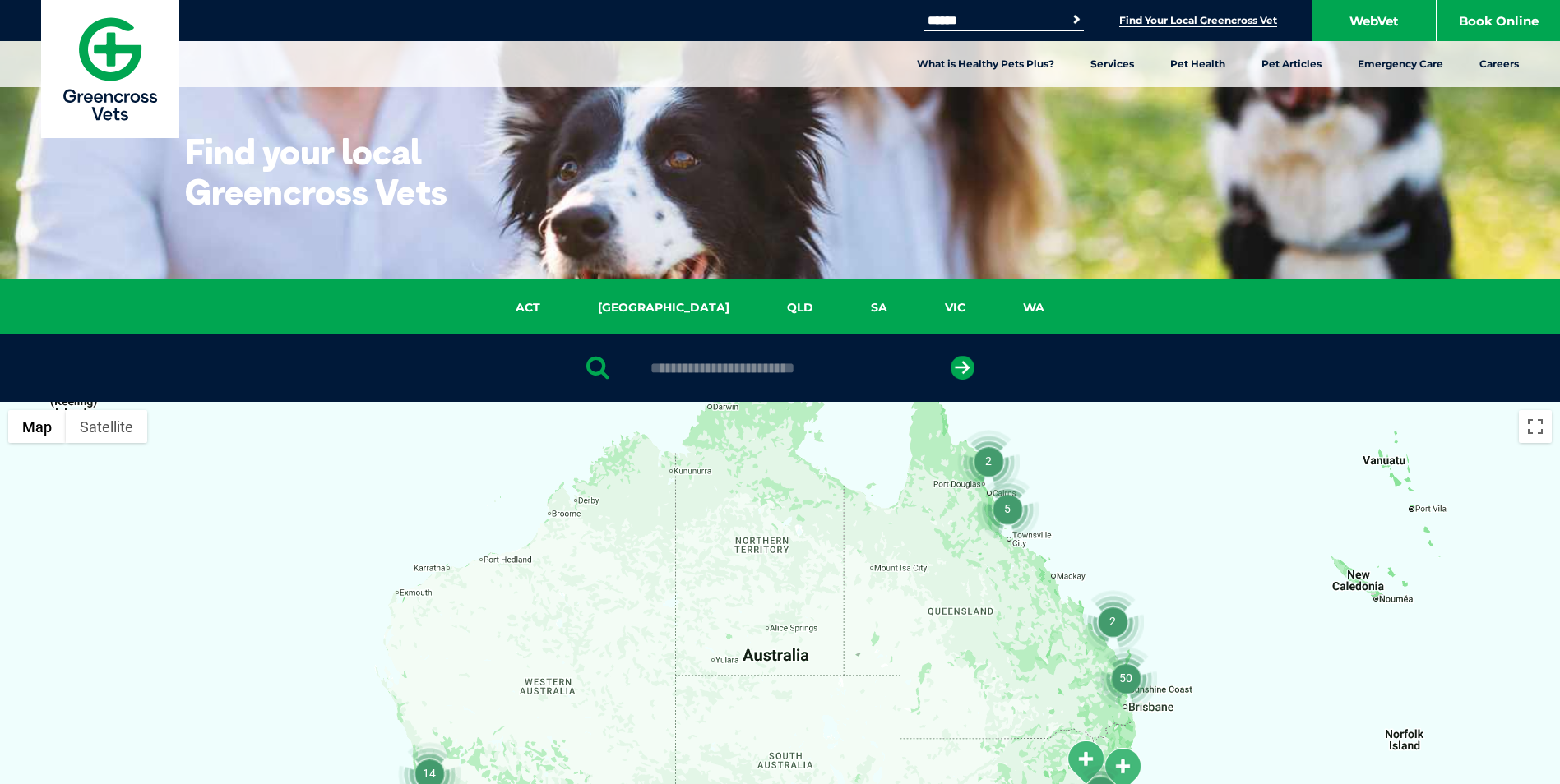
scroll to position [164, 0]
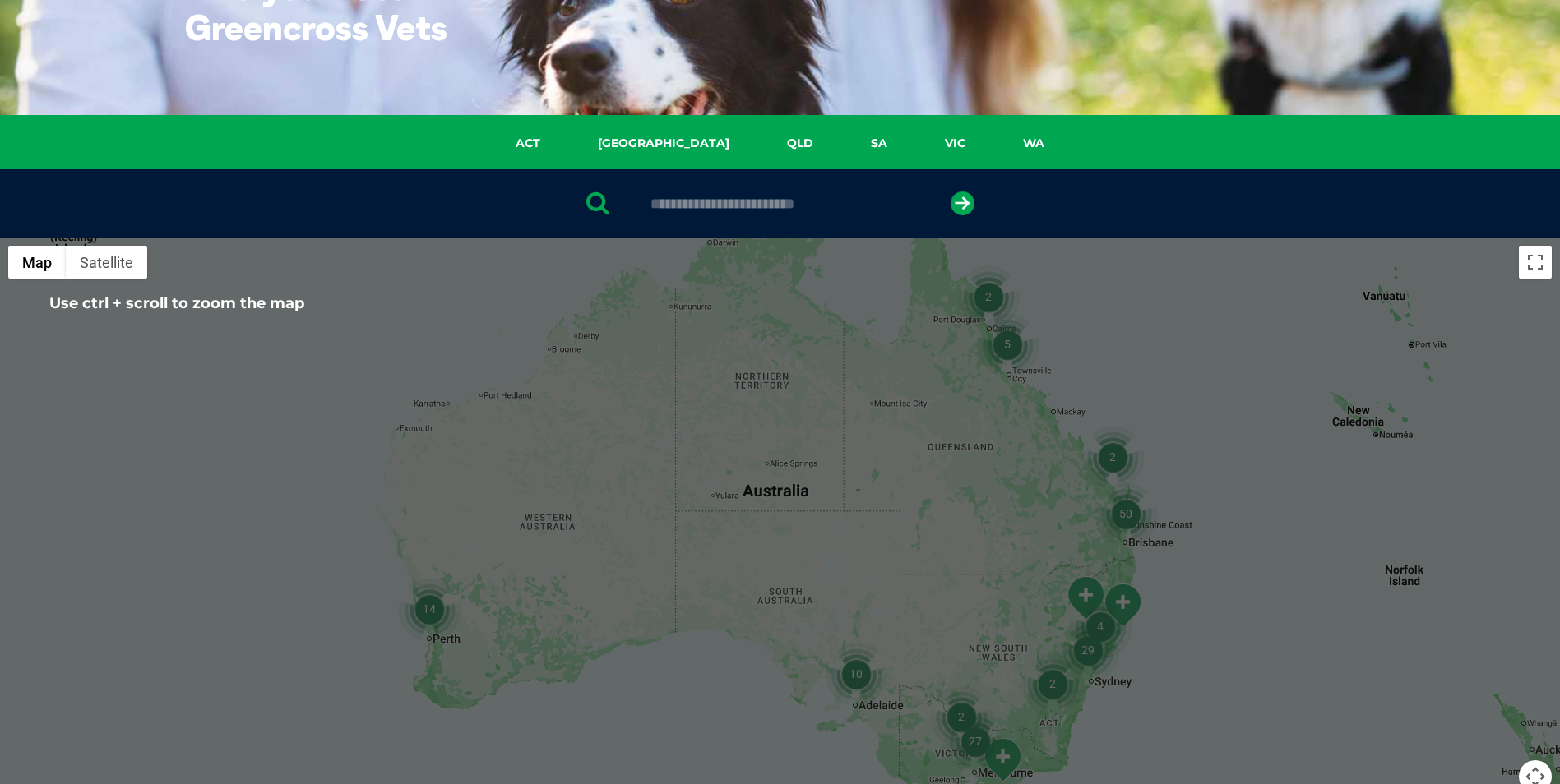
drag, startPoint x: 1127, startPoint y: 510, endPoint x: 1055, endPoint y: 581, distance: 101.1
click at [1124, 514] on img "50" at bounding box center [1126, 513] width 63 height 63
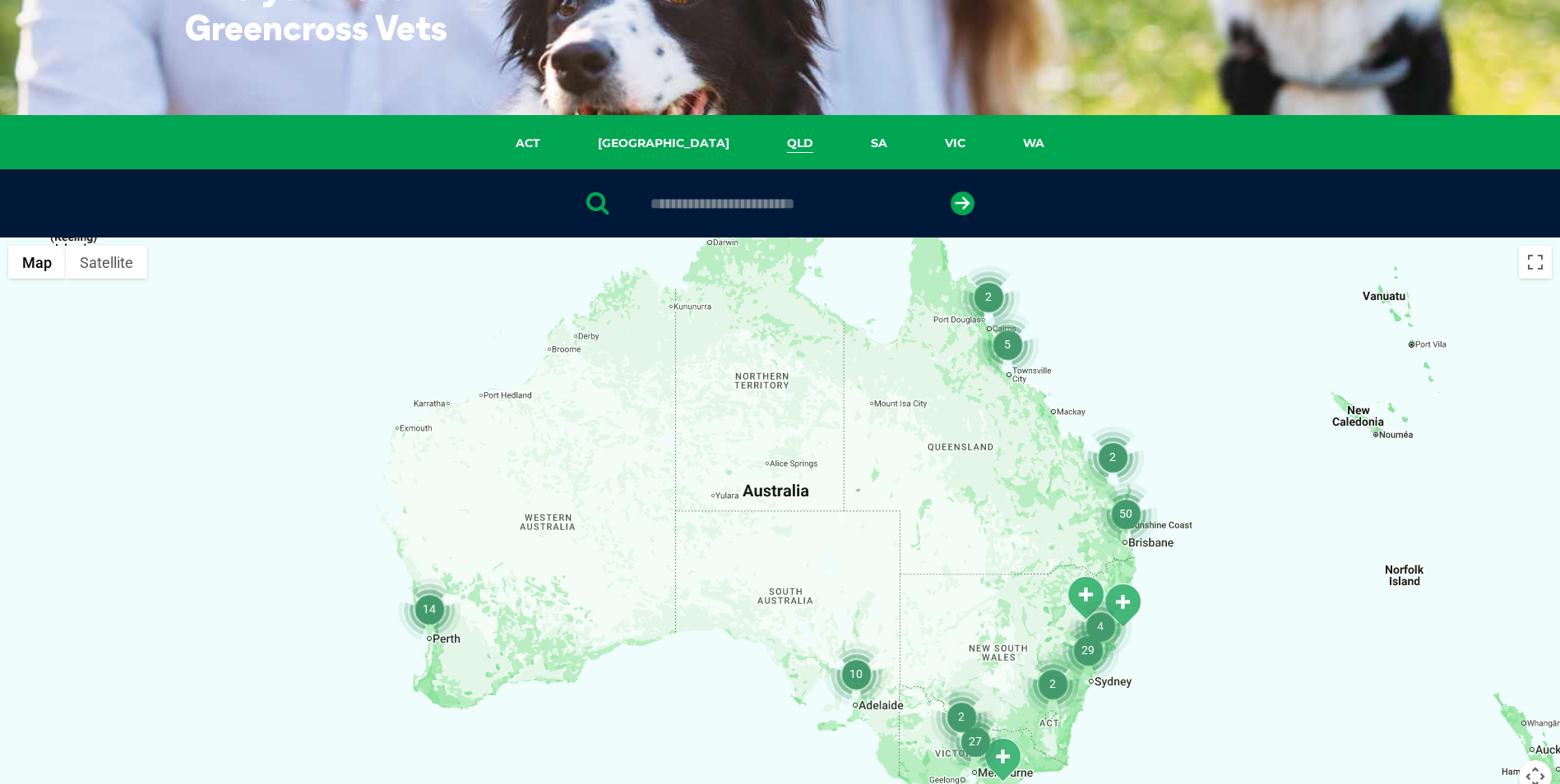
click at [758, 144] on link "QLD" at bounding box center [801, 143] width 84 height 19
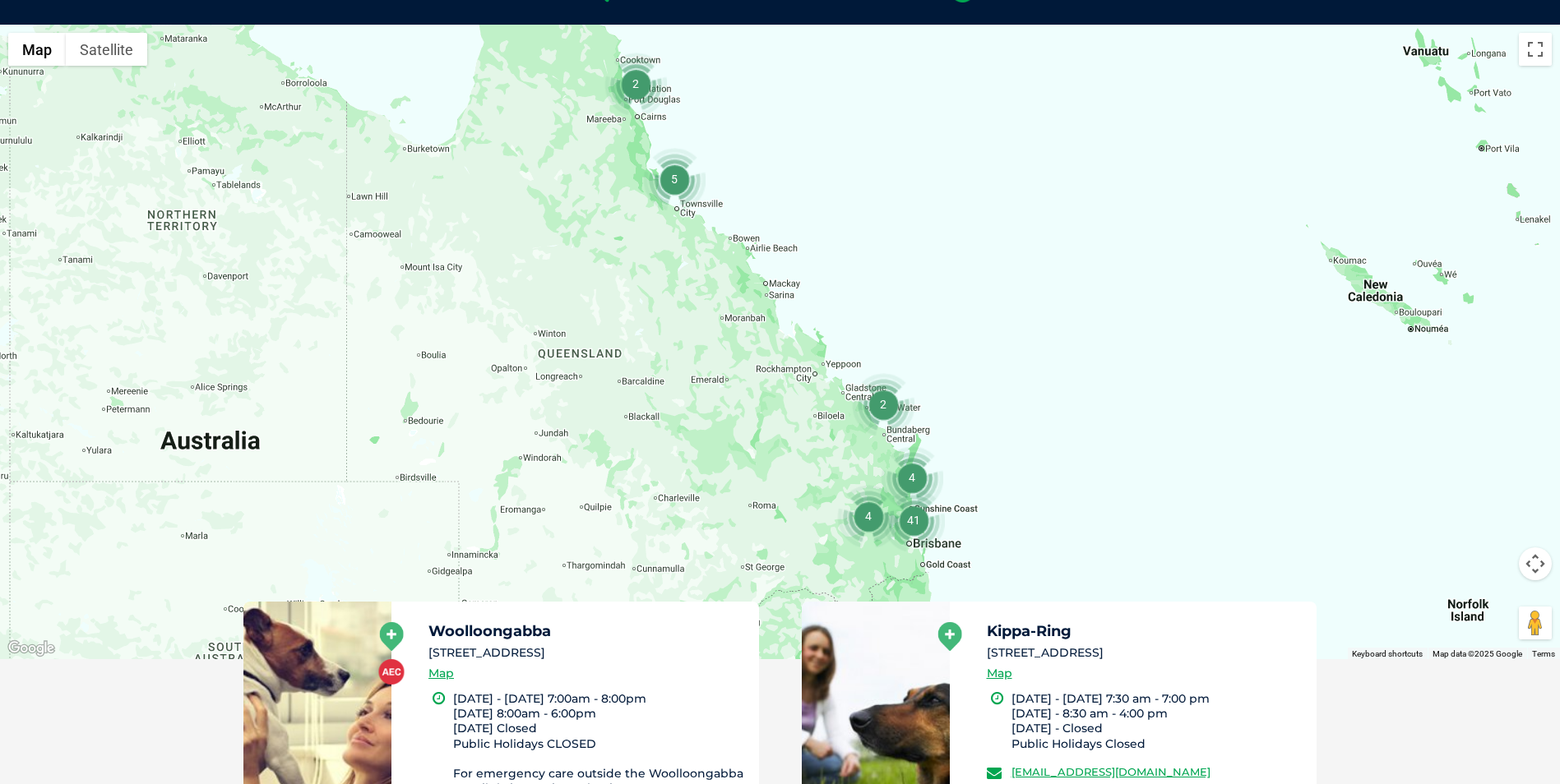
scroll to position [131, 0]
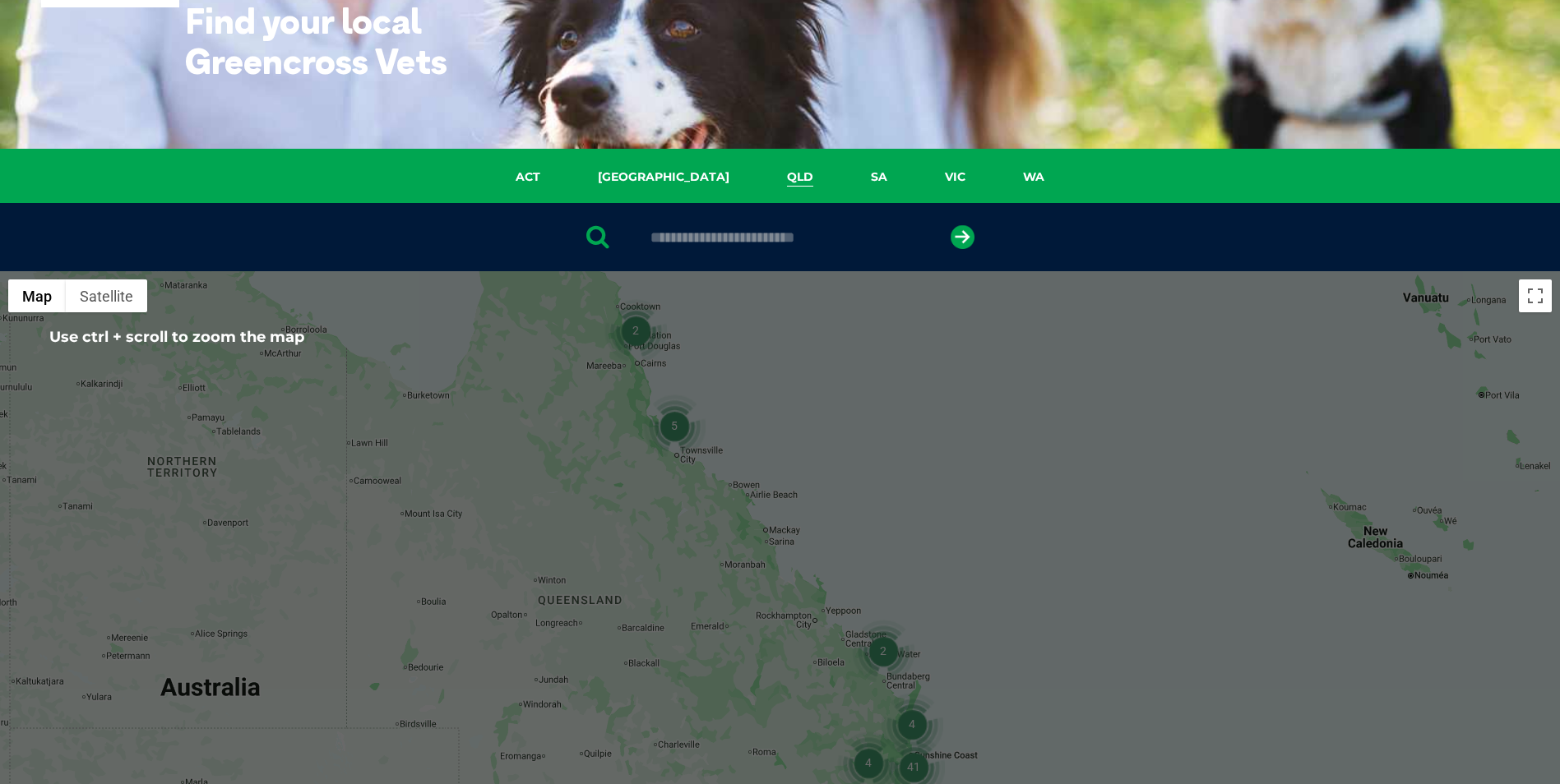
click at [739, 232] on input "text" at bounding box center [779, 237] width 275 height 16
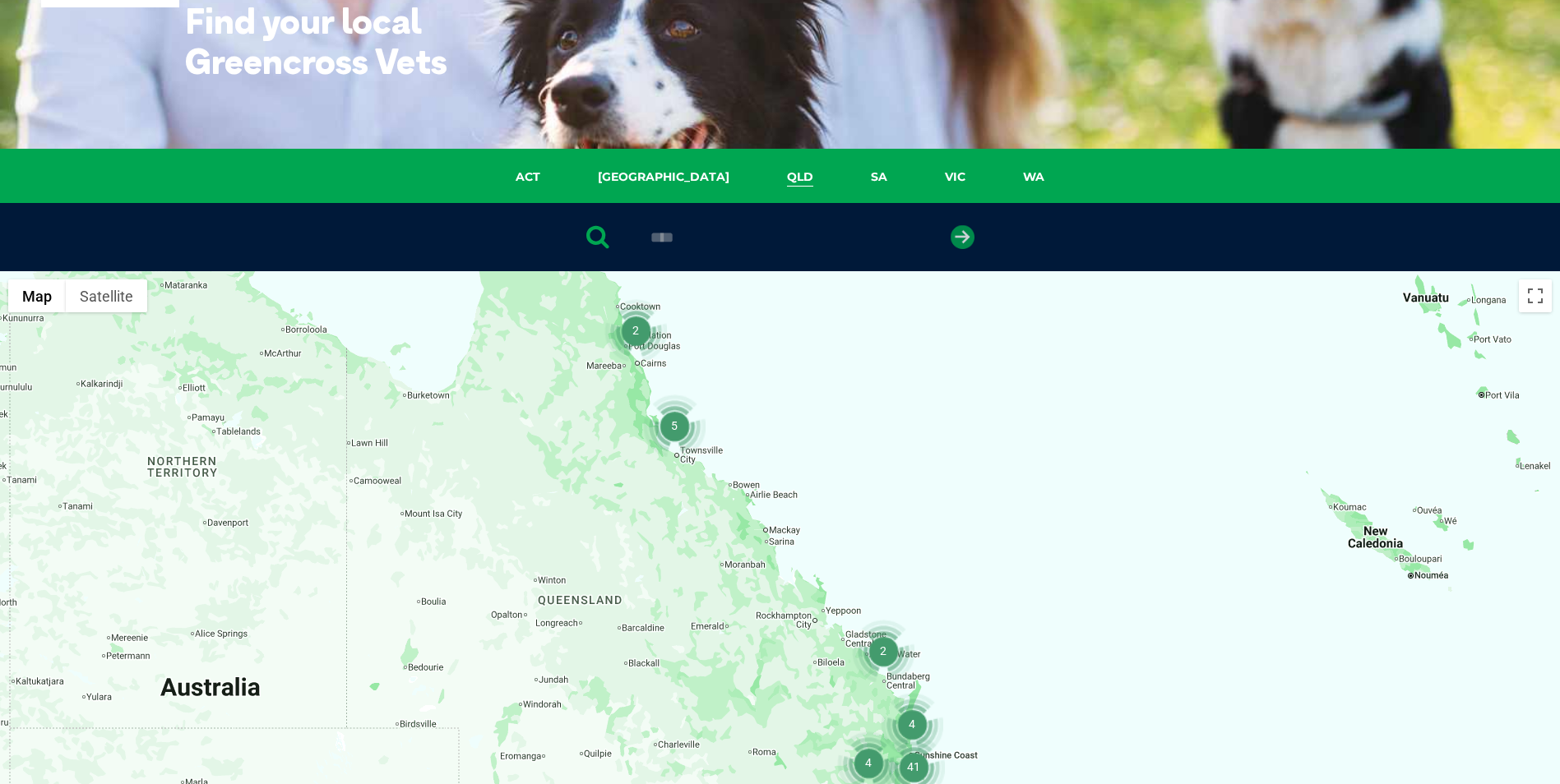
click at [958, 237] on icon "submit" at bounding box center [962, 237] width 24 height 24
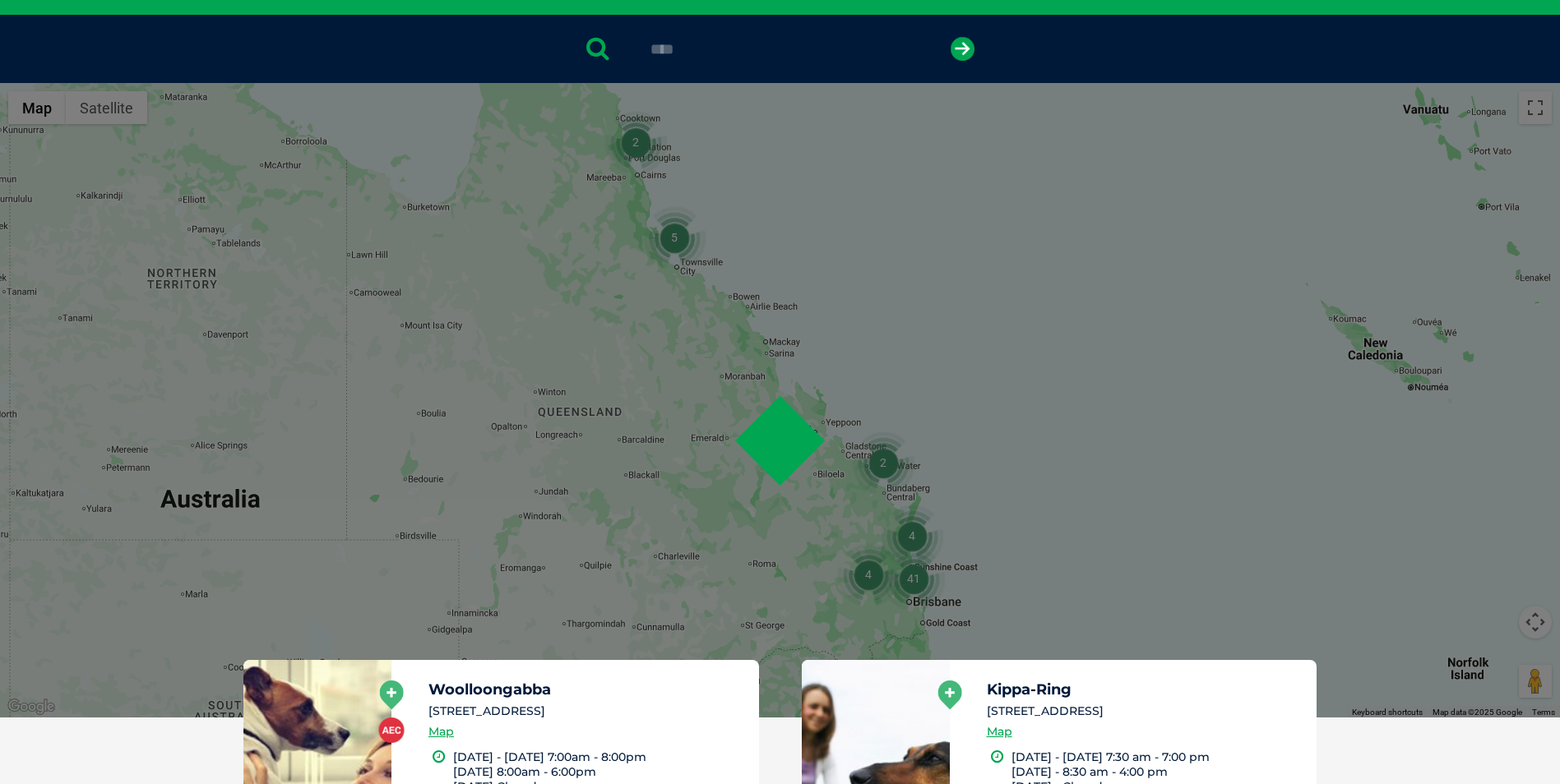
scroll to position [320, 0]
drag, startPoint x: 758, startPoint y: 65, endPoint x: 700, endPoint y: 52, distance: 59.4
click at [757, 65] on div "****" at bounding box center [780, 48] width 1560 height 68
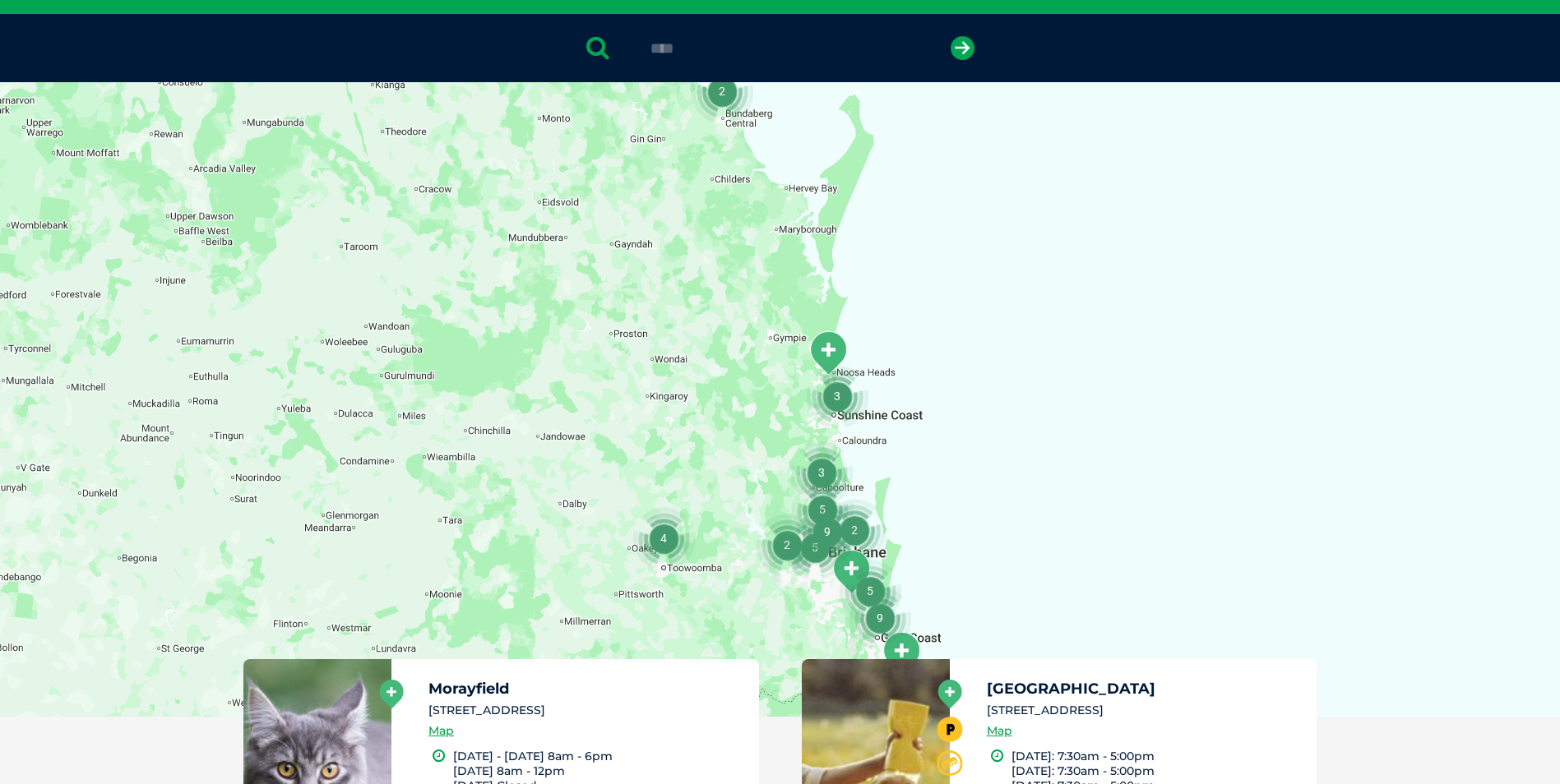
click at [681, 47] on input "****" at bounding box center [779, 48] width 275 height 16
click at [677, 46] on input "****" at bounding box center [779, 48] width 275 height 16
type input "****"
click at [962, 47] on icon "submit" at bounding box center [962, 47] width 24 height 24
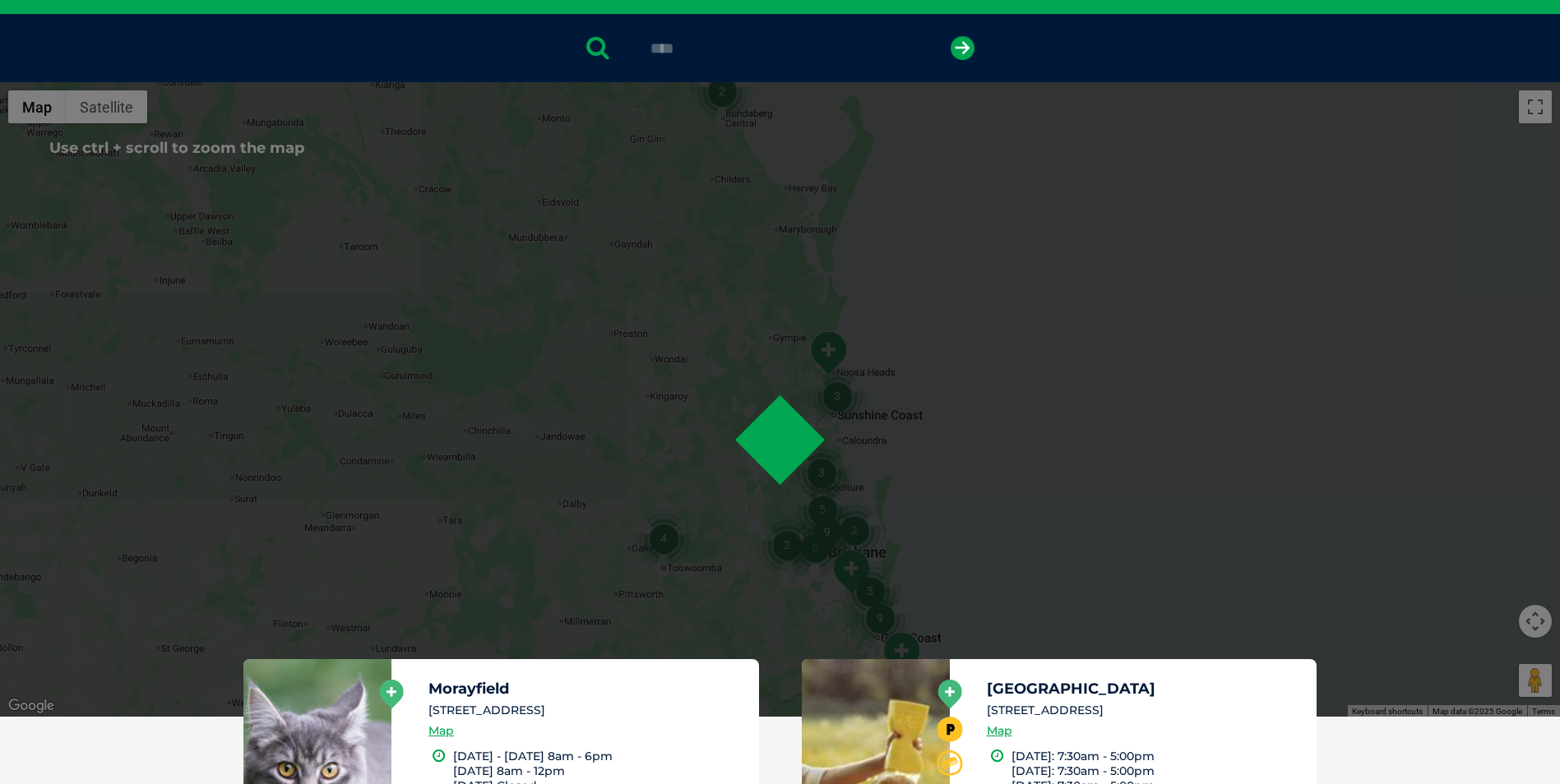
scroll to position [730, 0]
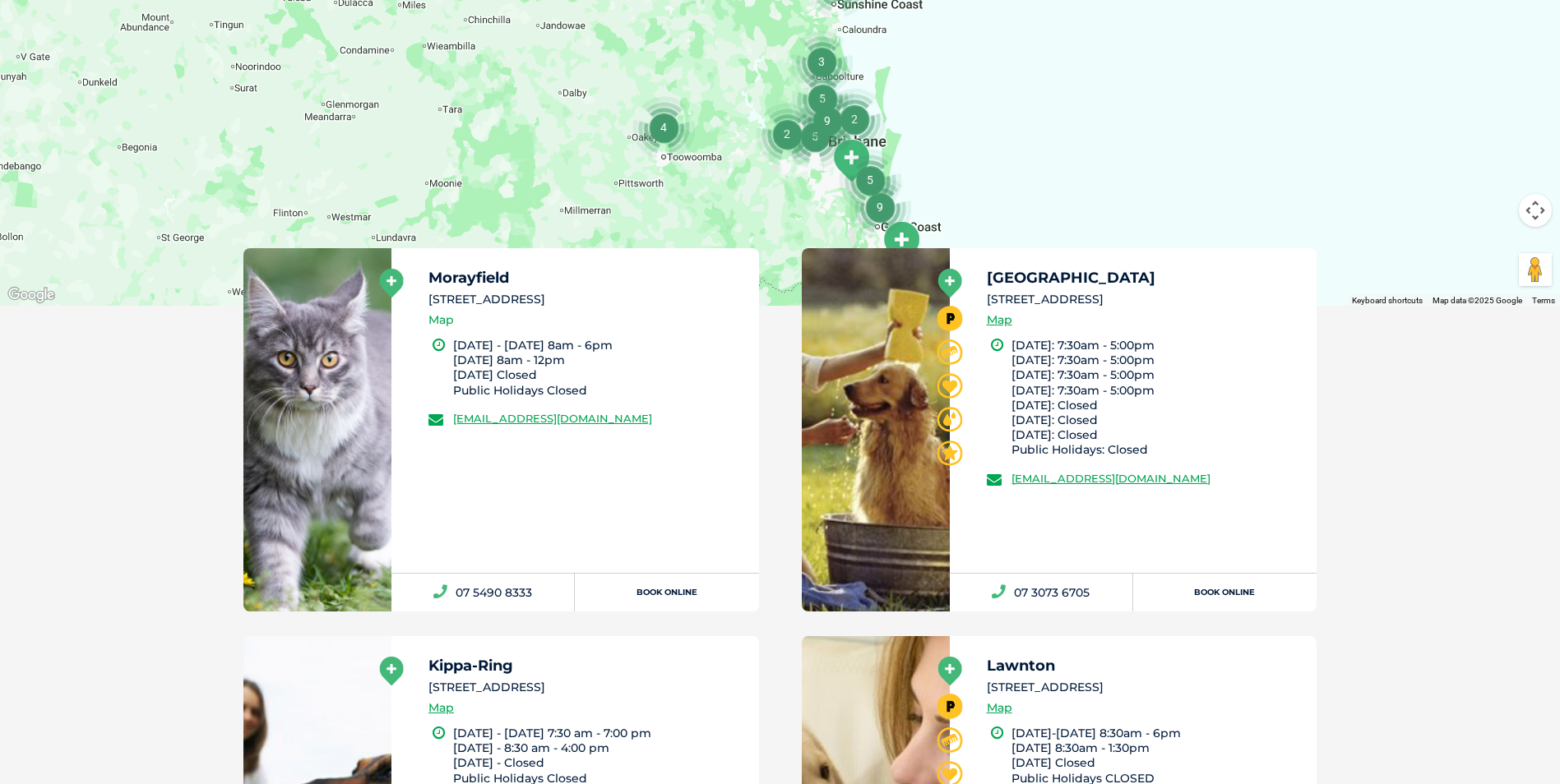
click at [438, 322] on link "Map" at bounding box center [441, 320] width 25 height 19
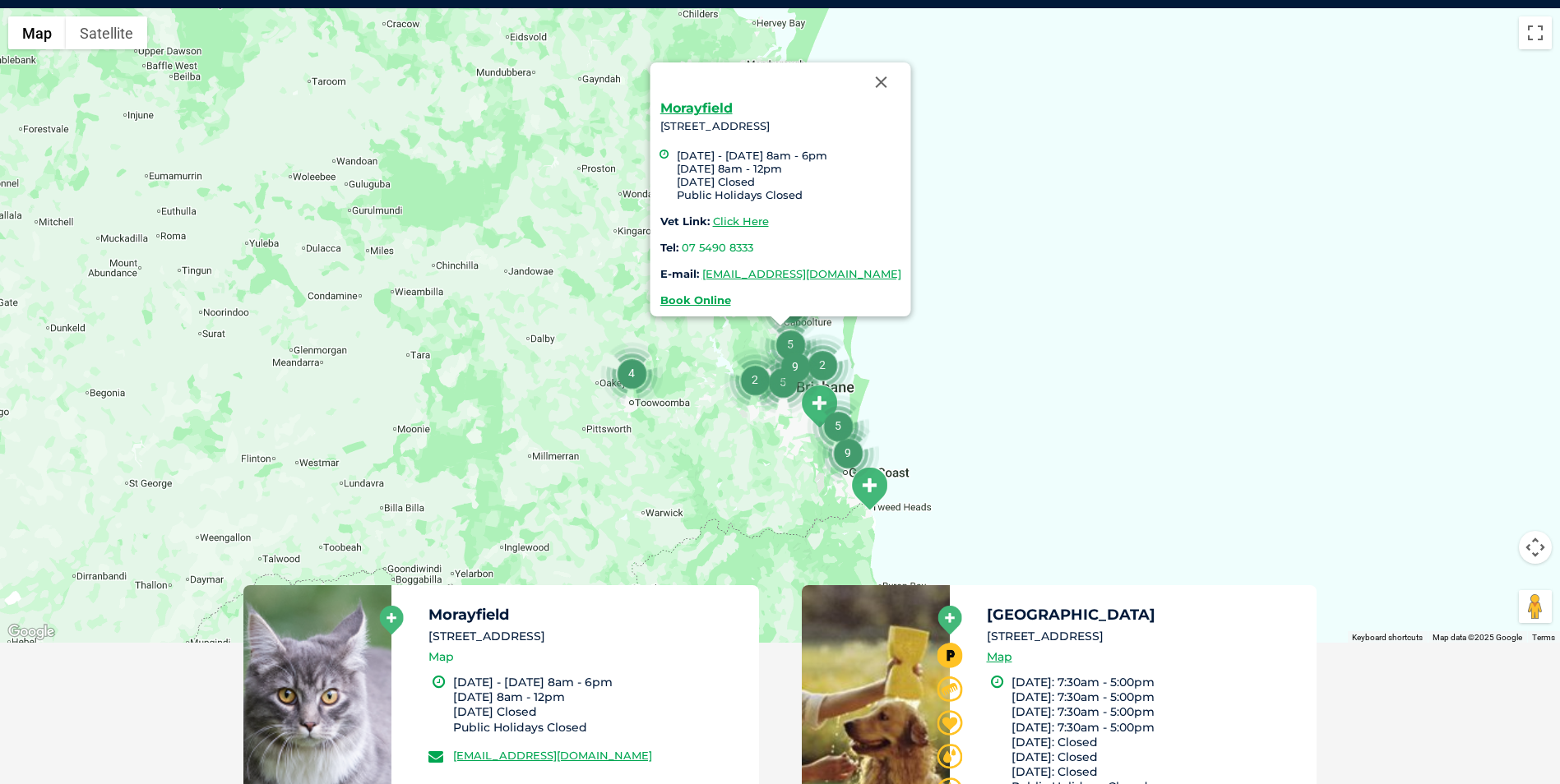
scroll to position [377, 0]
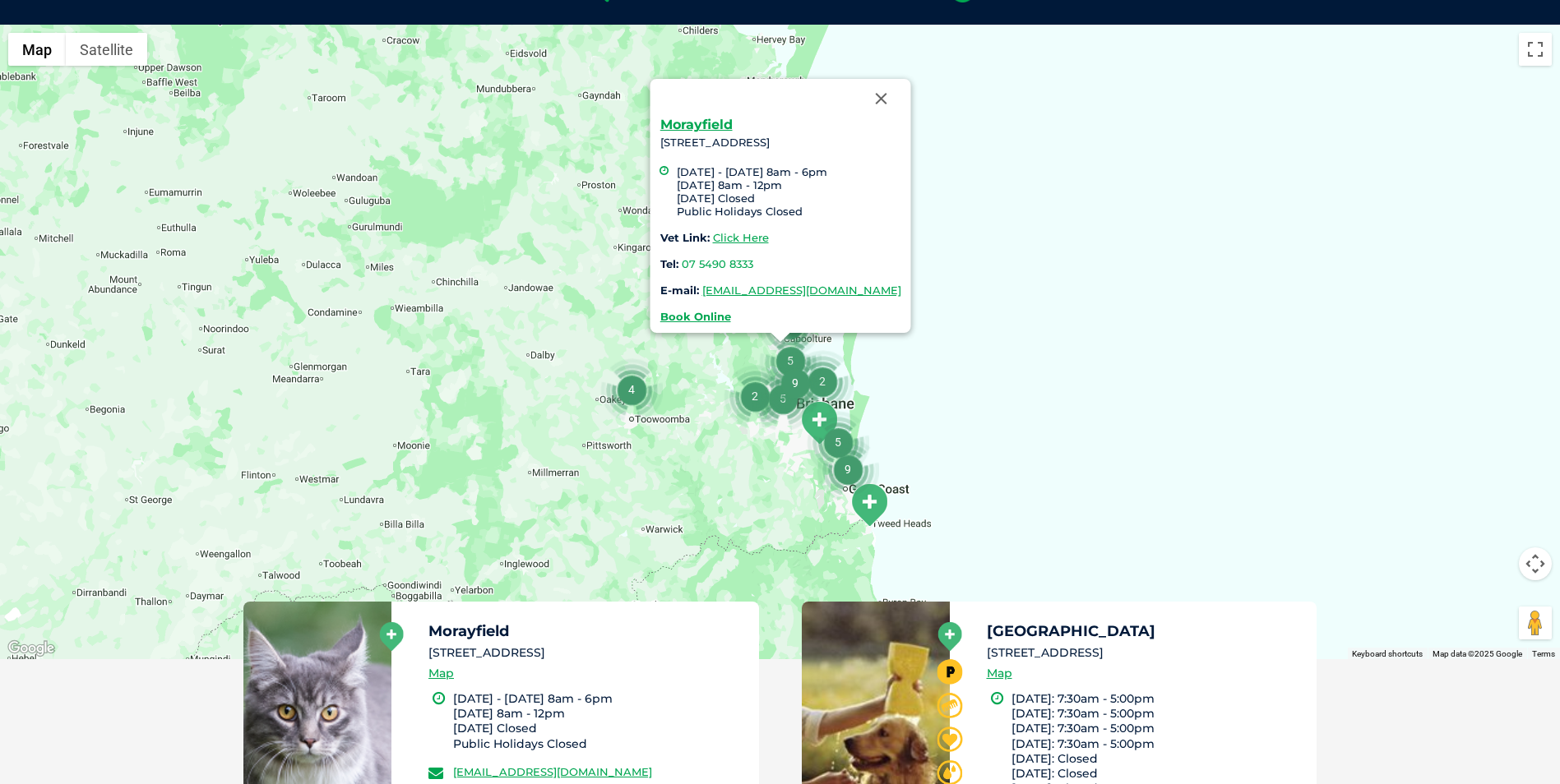
drag, startPoint x: 679, startPoint y: 124, endPoint x: 667, endPoint y: 133, distance: 15.0
click at [679, 125] on link "Morayfield" at bounding box center [696, 124] width 73 height 15
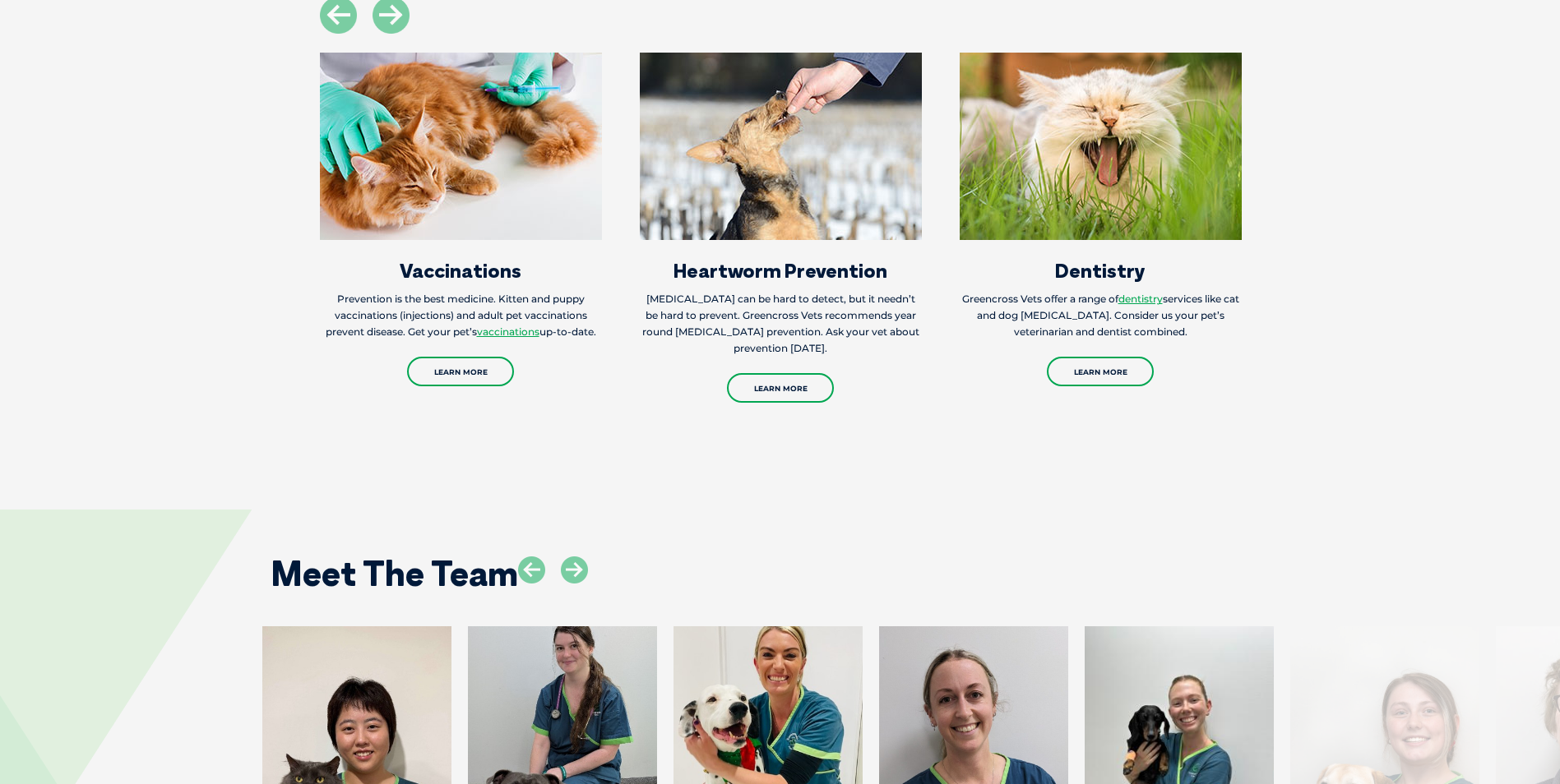
scroll to position [2383, 0]
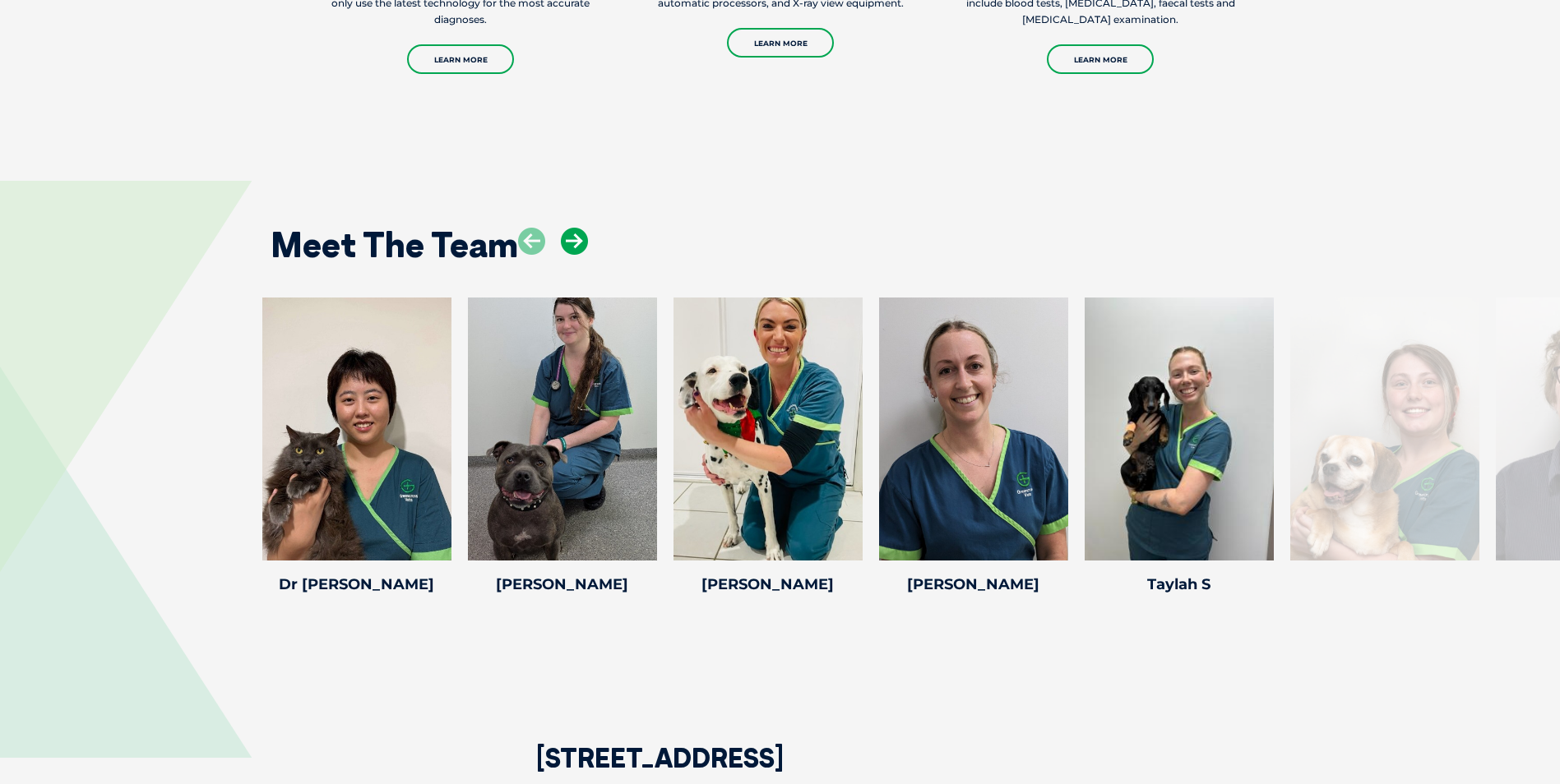
click at [576, 228] on icon at bounding box center [575, 241] width 27 height 27
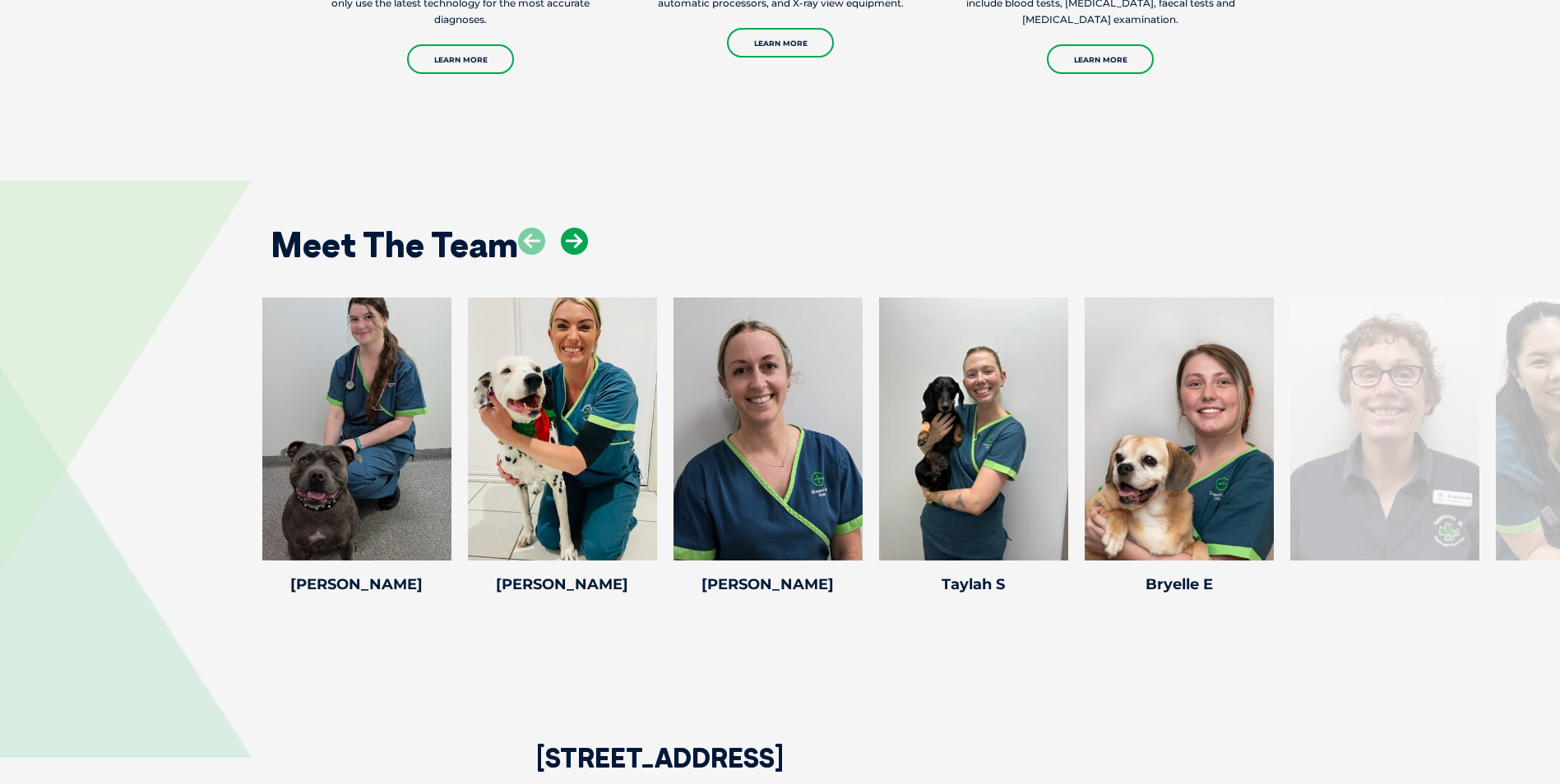
click at [576, 228] on icon at bounding box center [575, 241] width 27 height 27
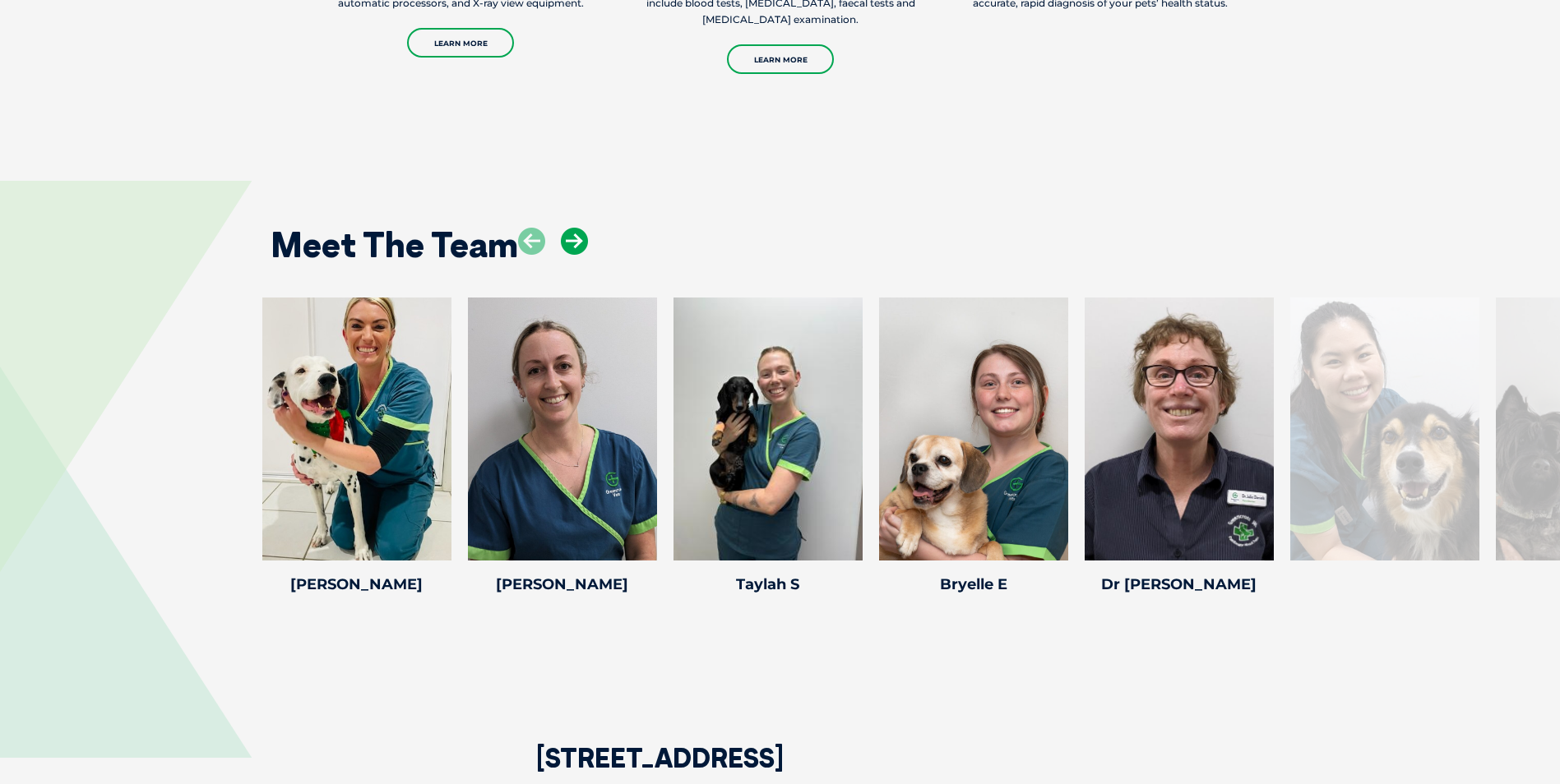
click at [576, 228] on icon at bounding box center [575, 241] width 27 height 27
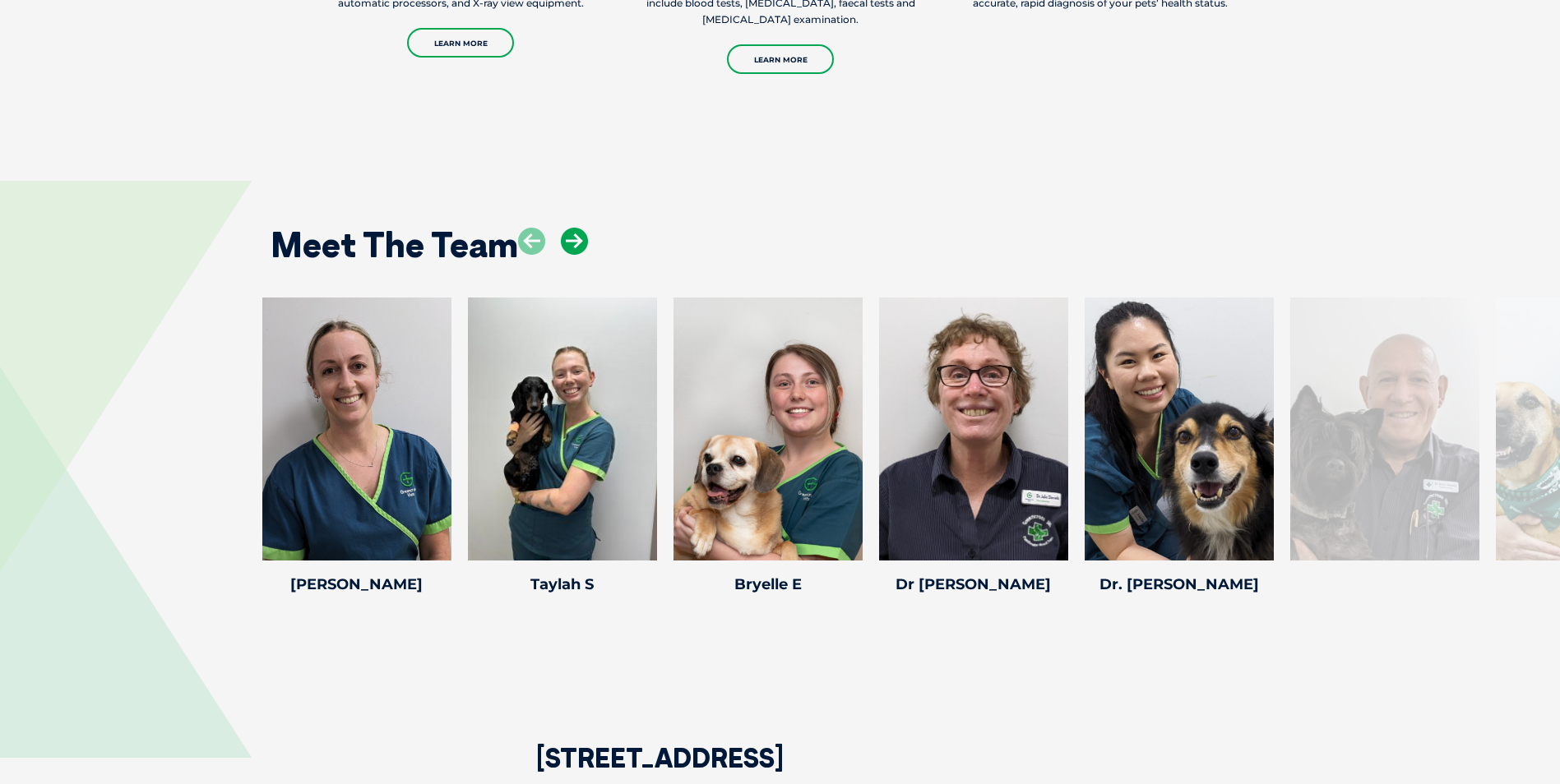
click at [576, 228] on icon at bounding box center [575, 241] width 27 height 27
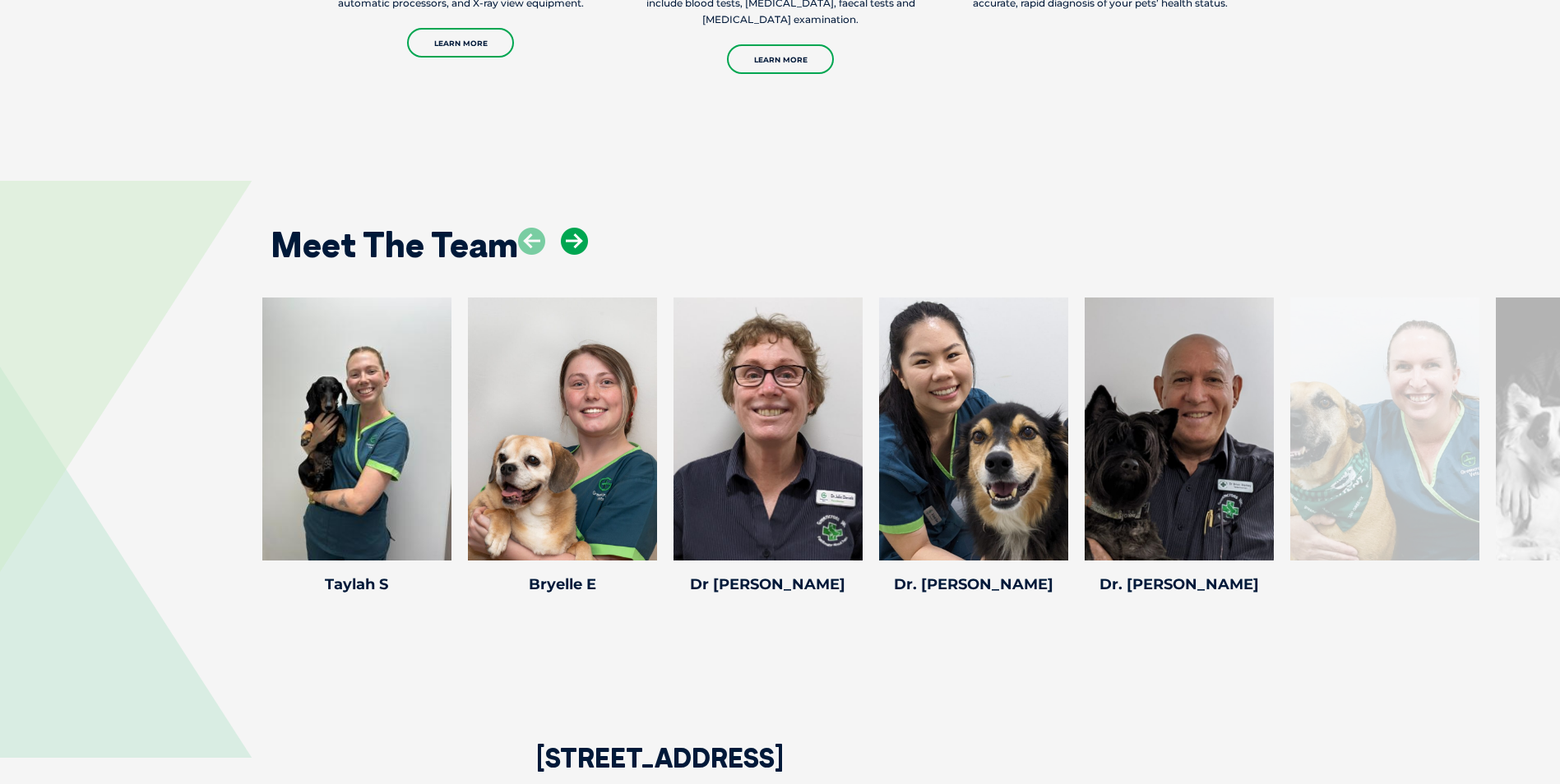
click at [576, 228] on icon at bounding box center [575, 241] width 27 height 27
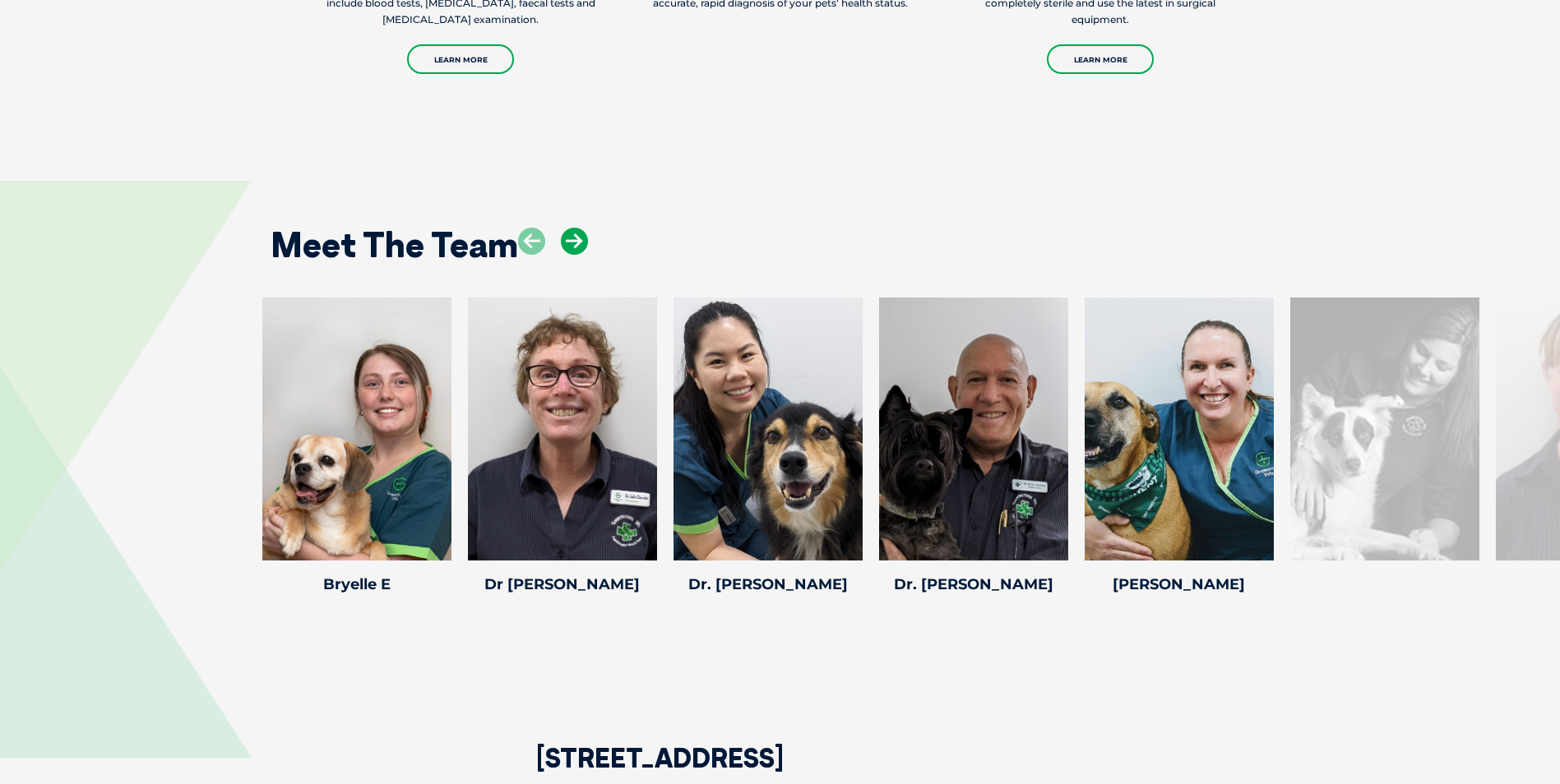
click at [576, 228] on icon at bounding box center [575, 241] width 27 height 27
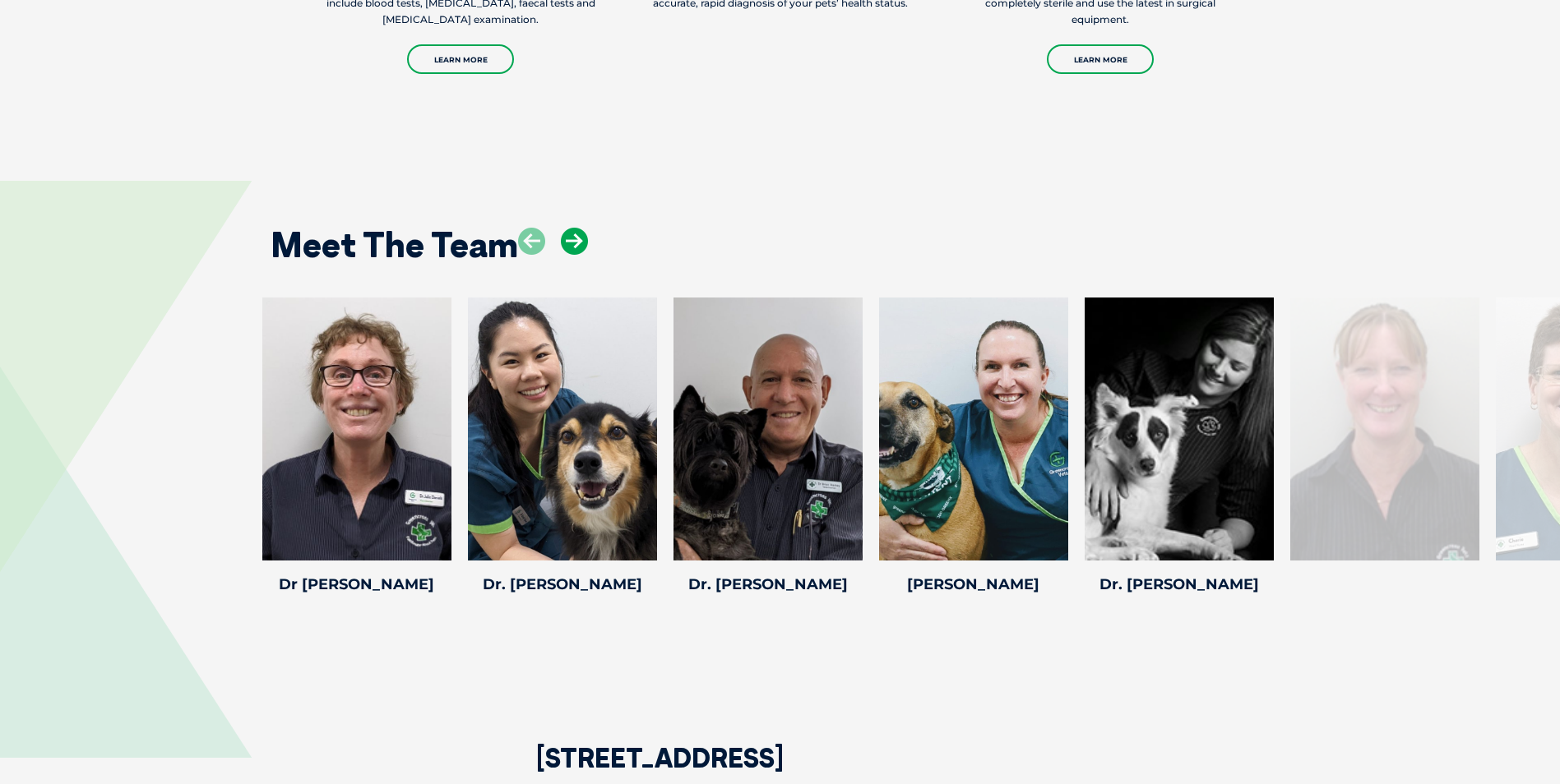
click at [576, 228] on icon at bounding box center [575, 241] width 27 height 27
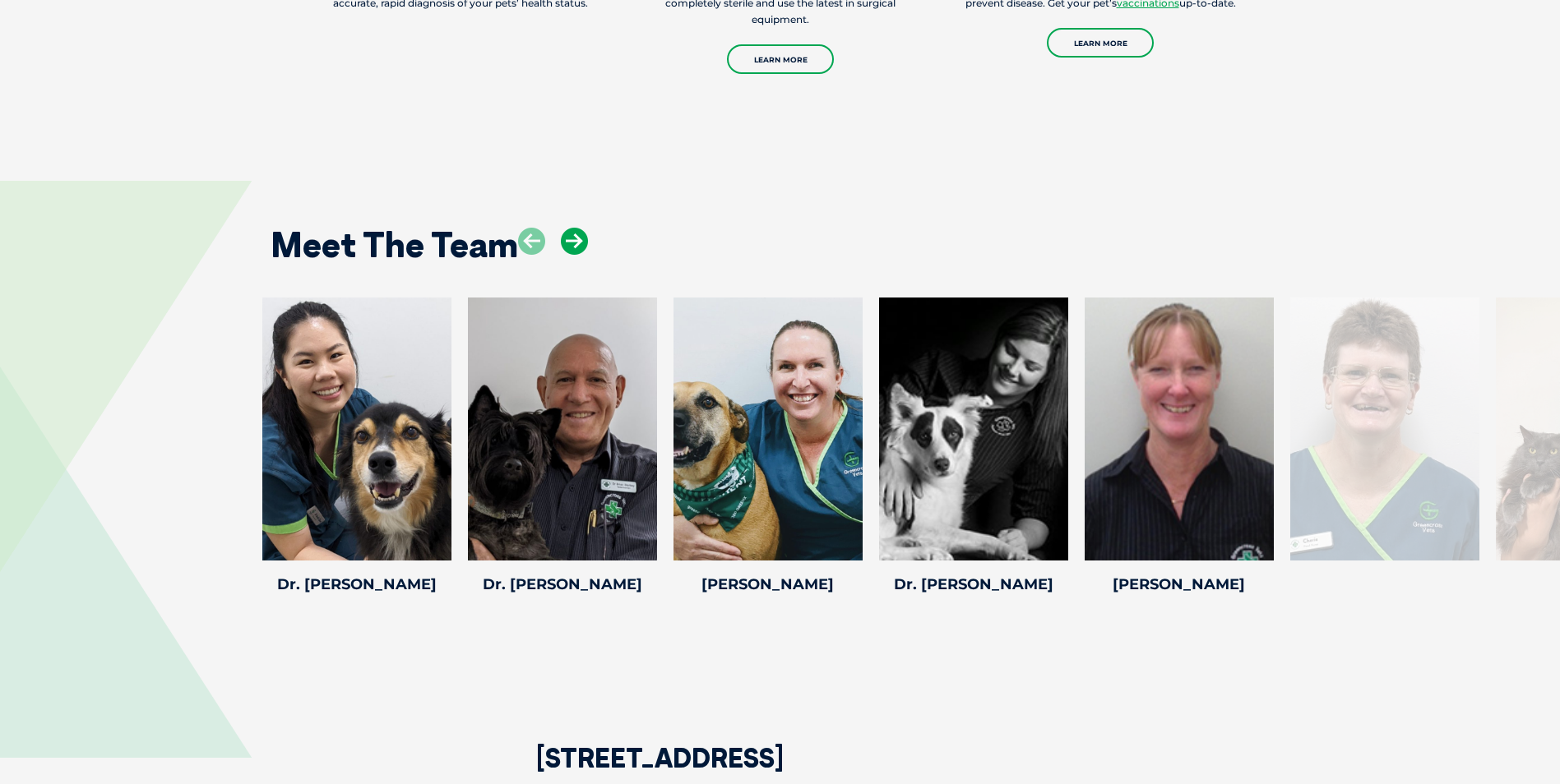
click at [576, 228] on icon at bounding box center [575, 241] width 27 height 27
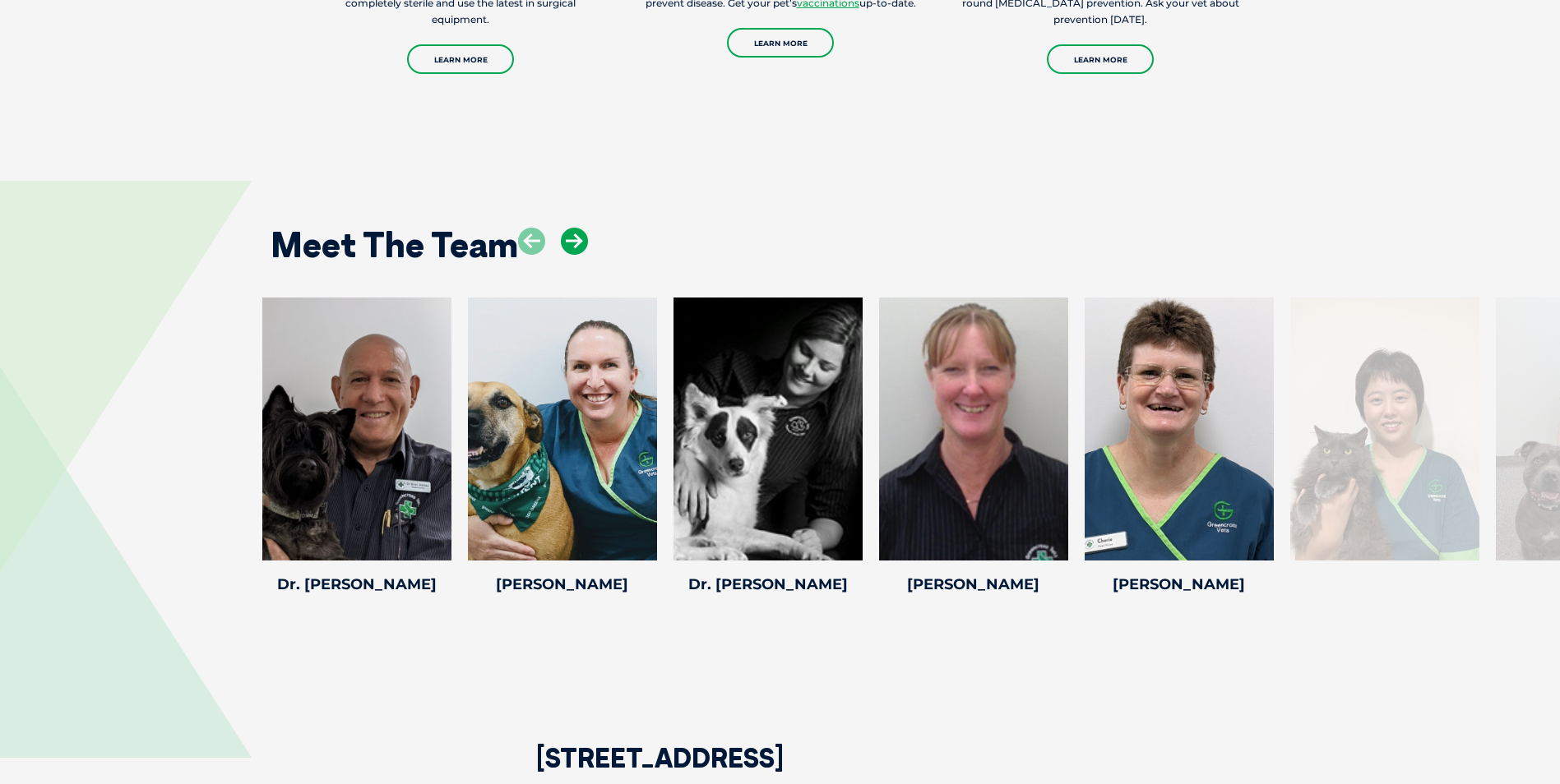
click at [576, 228] on icon at bounding box center [575, 241] width 27 height 27
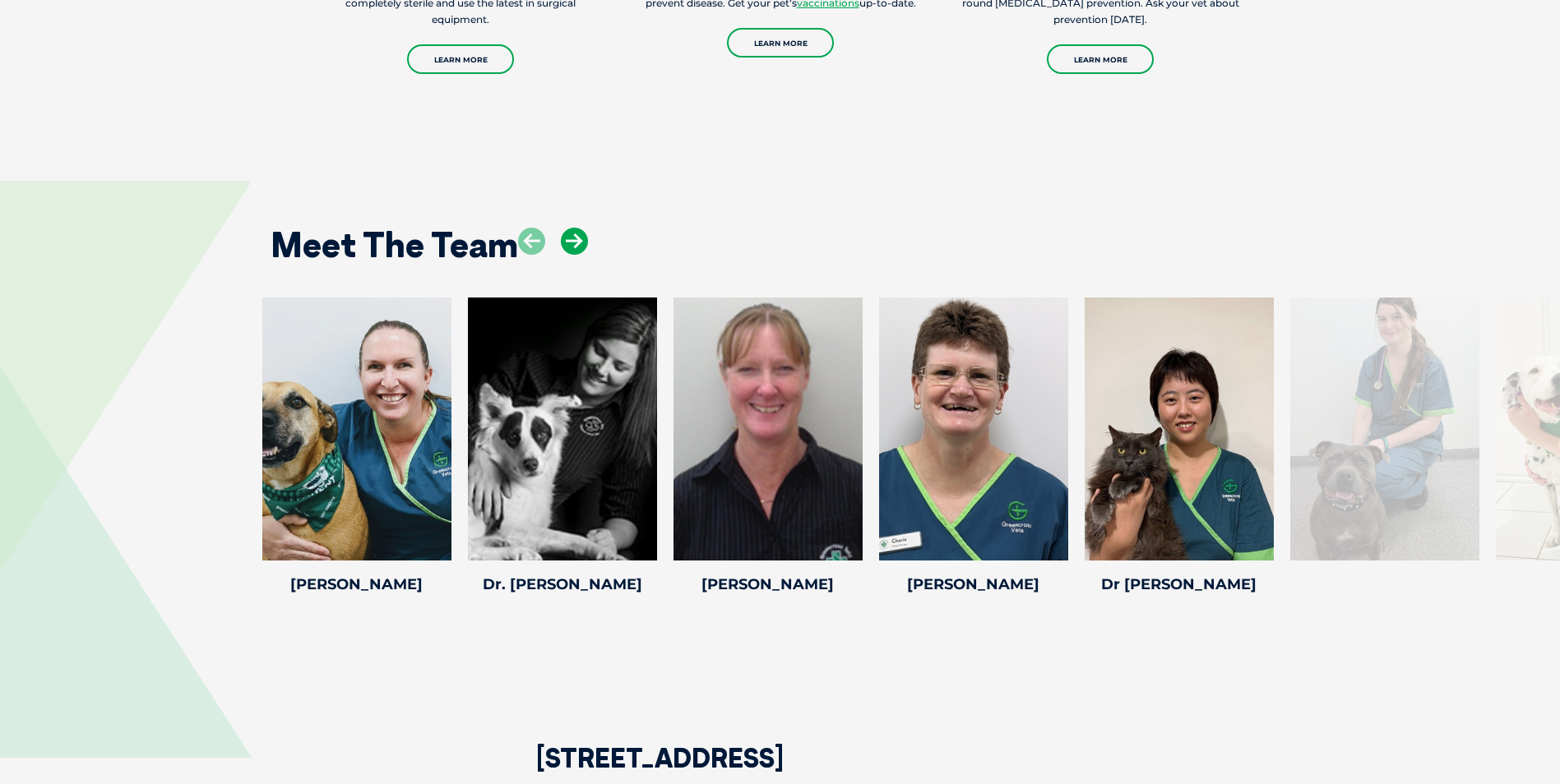
click at [576, 228] on icon at bounding box center [575, 241] width 27 height 27
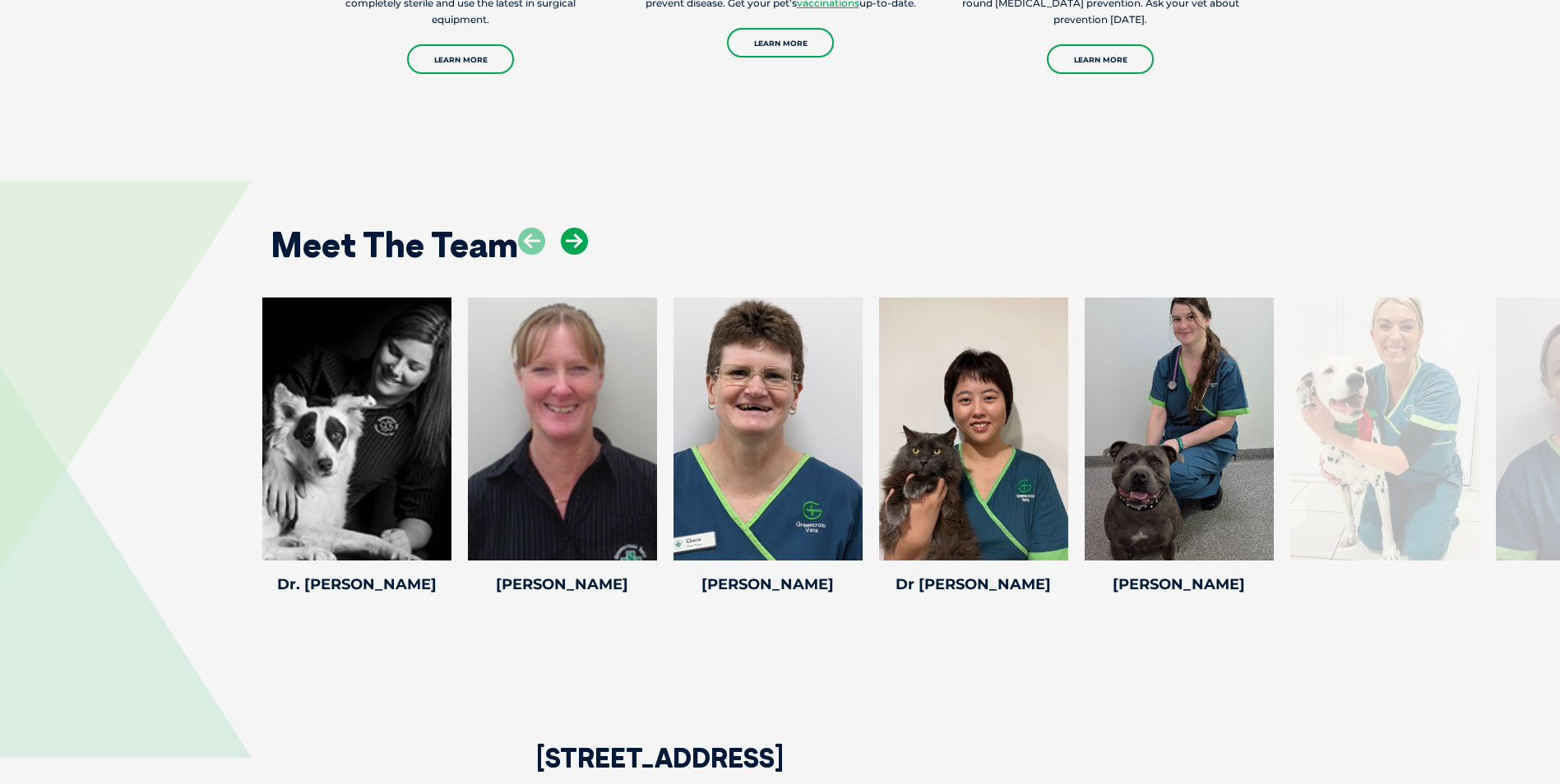
click at [576, 228] on icon at bounding box center [575, 241] width 27 height 27
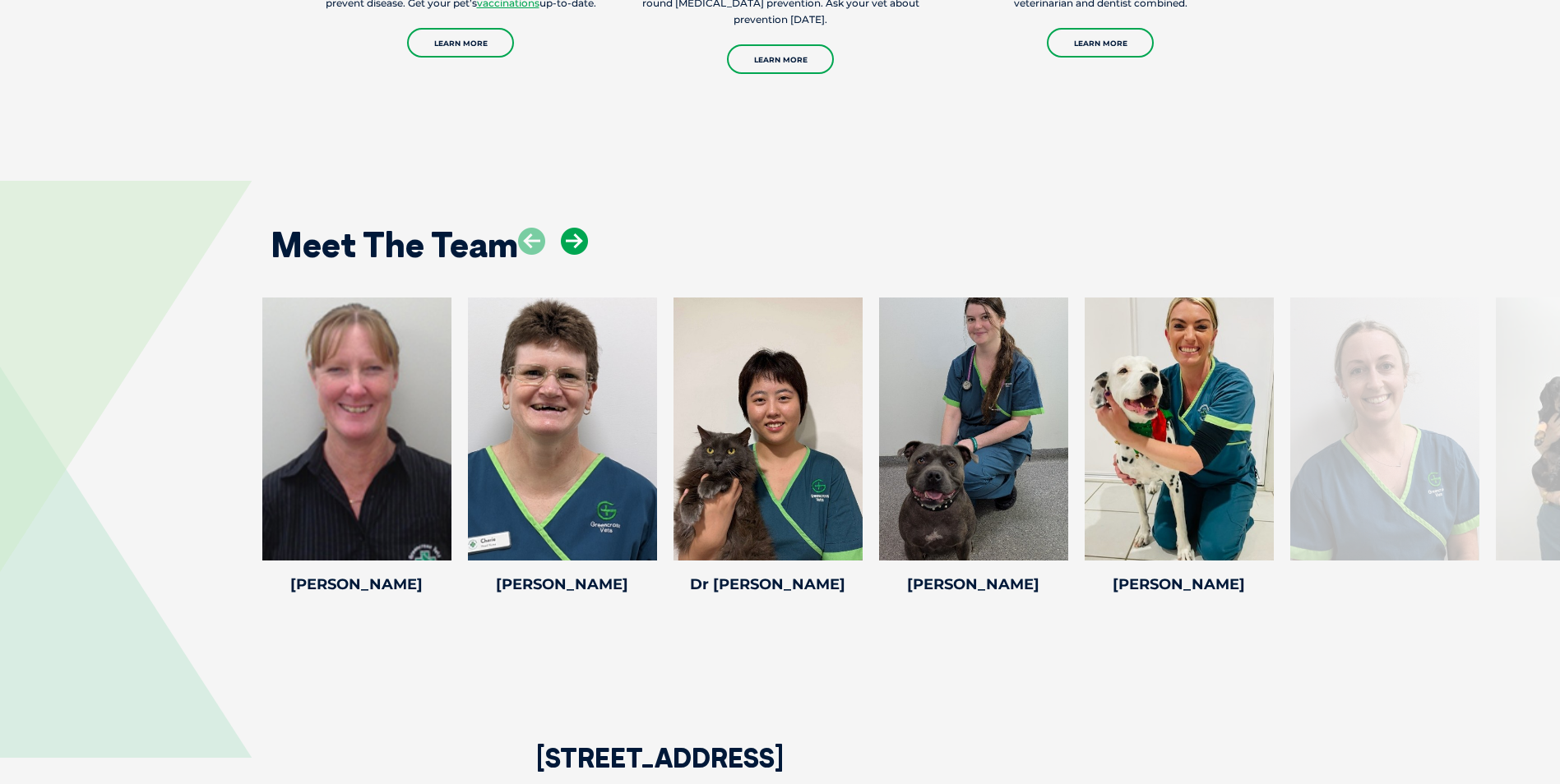
click at [576, 228] on icon at bounding box center [575, 241] width 27 height 27
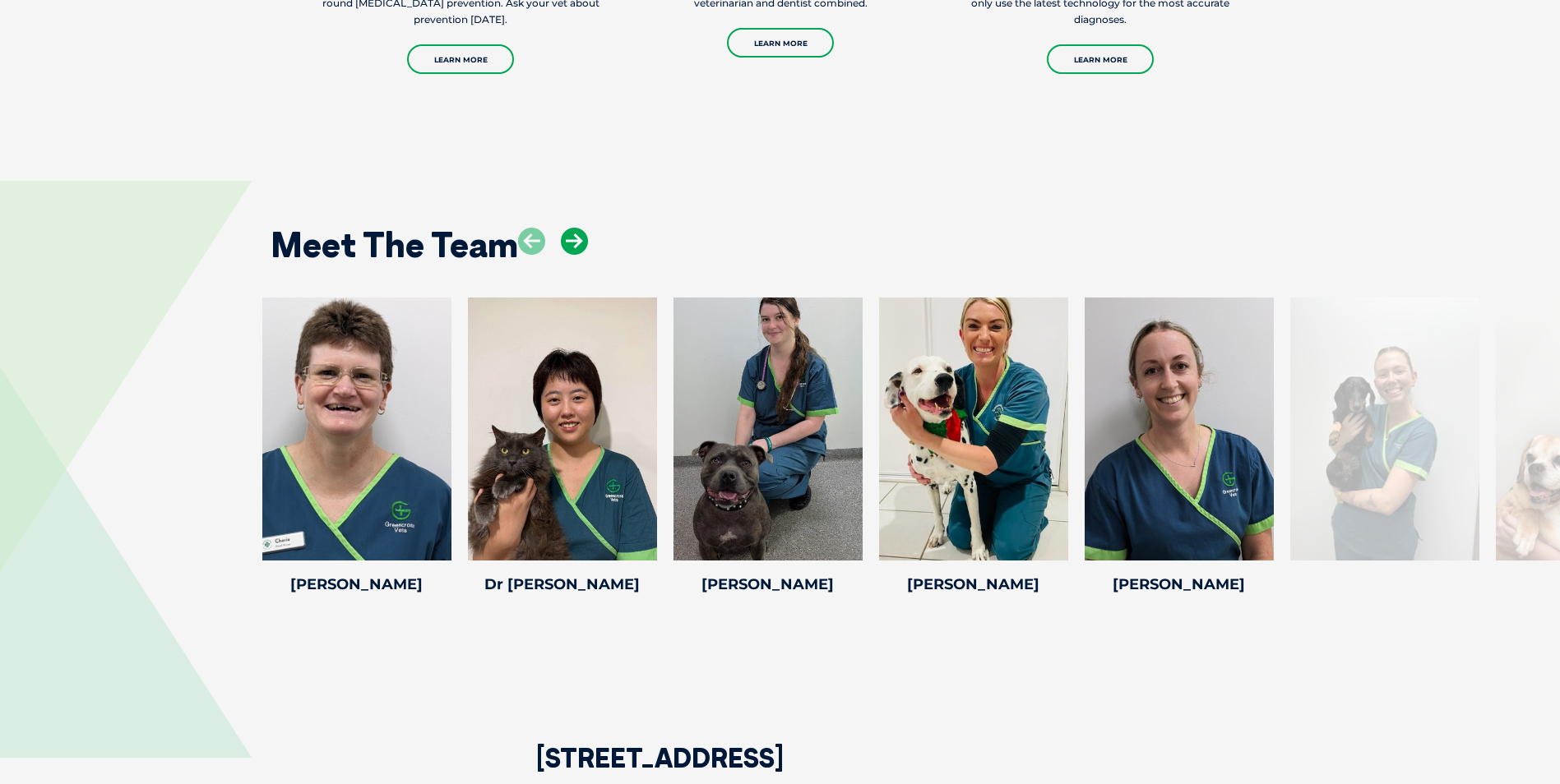
click at [576, 228] on icon at bounding box center [575, 241] width 27 height 27
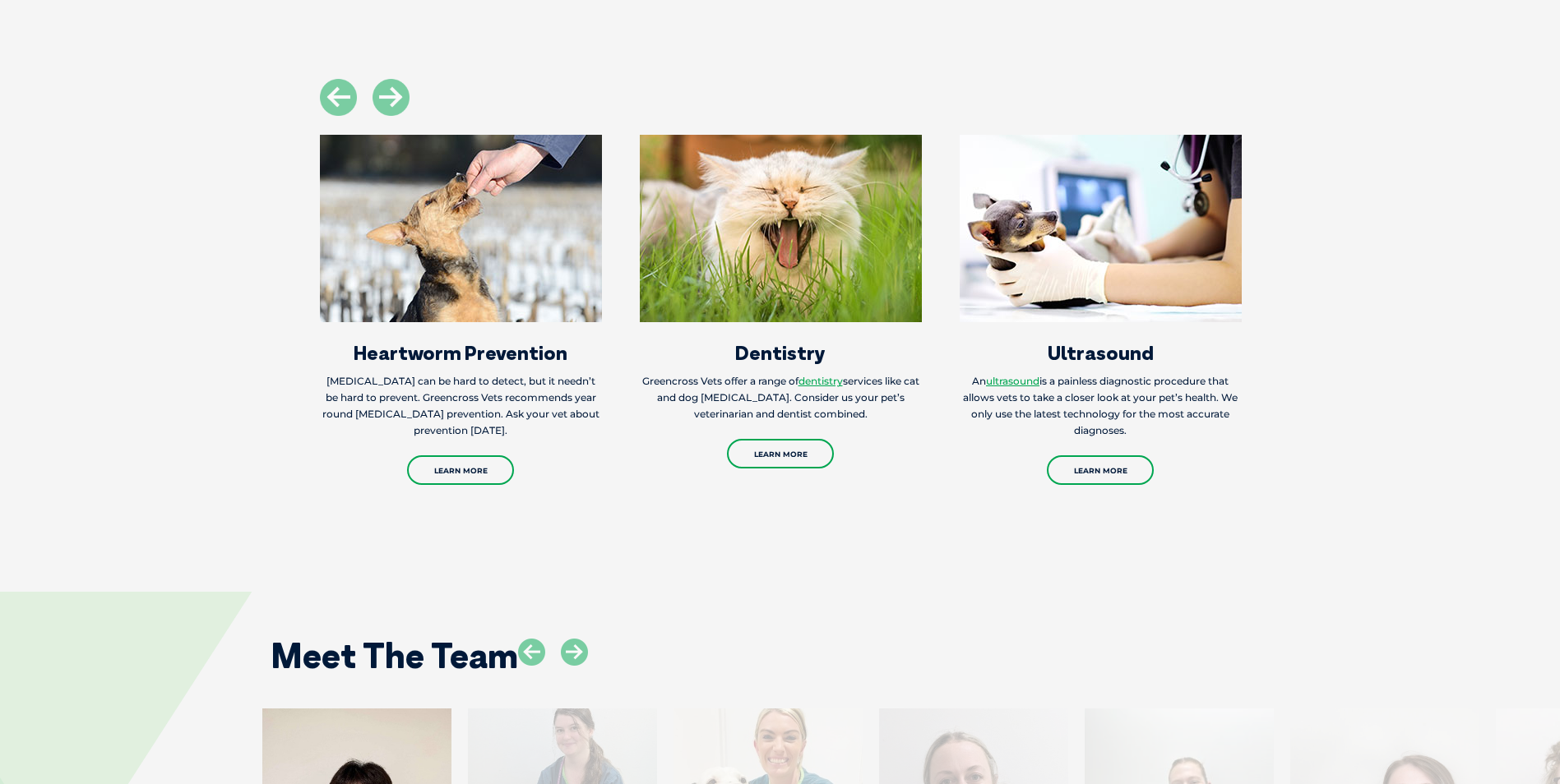
scroll to position [1643, 0]
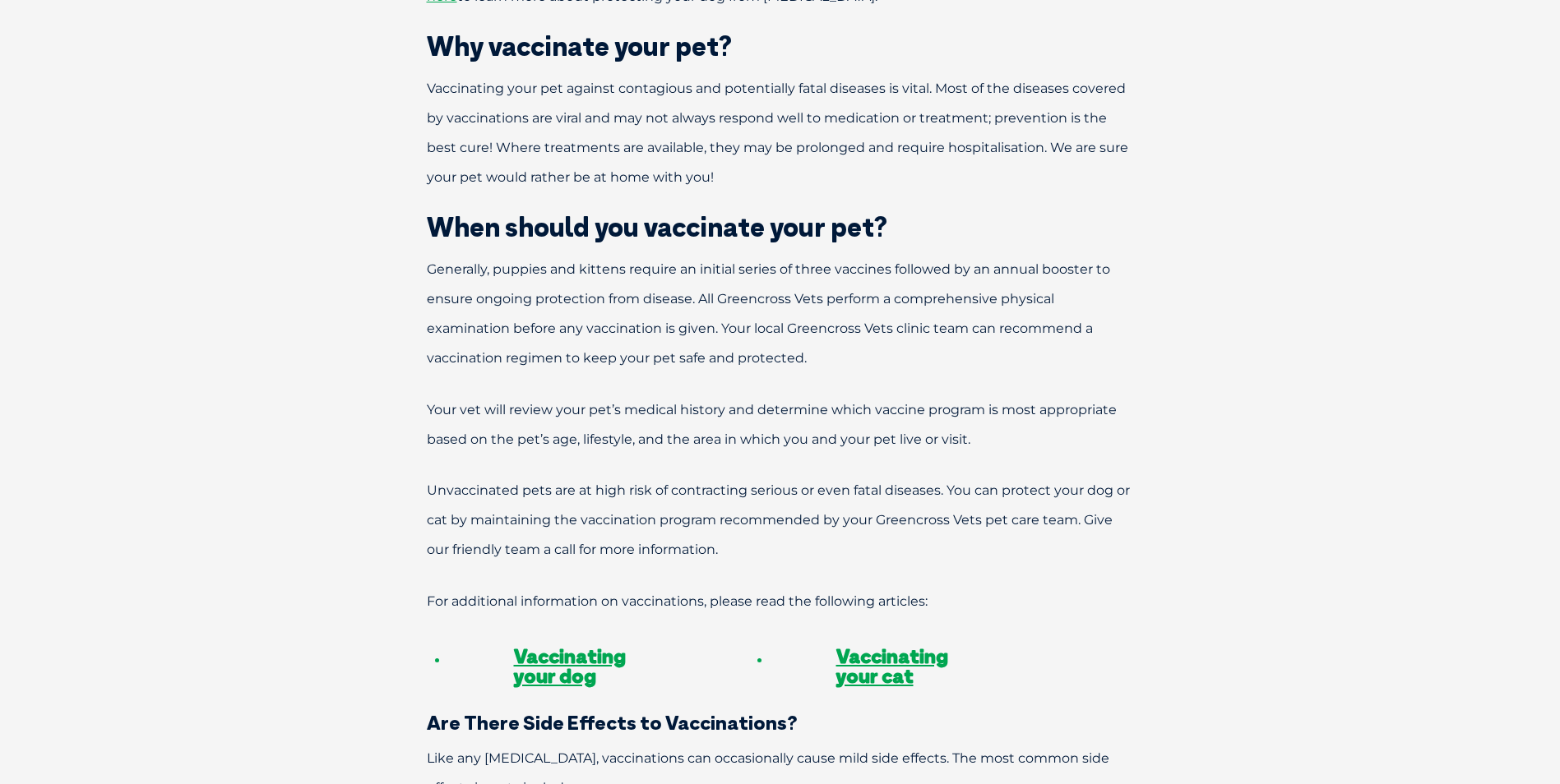
scroll to position [1233, 0]
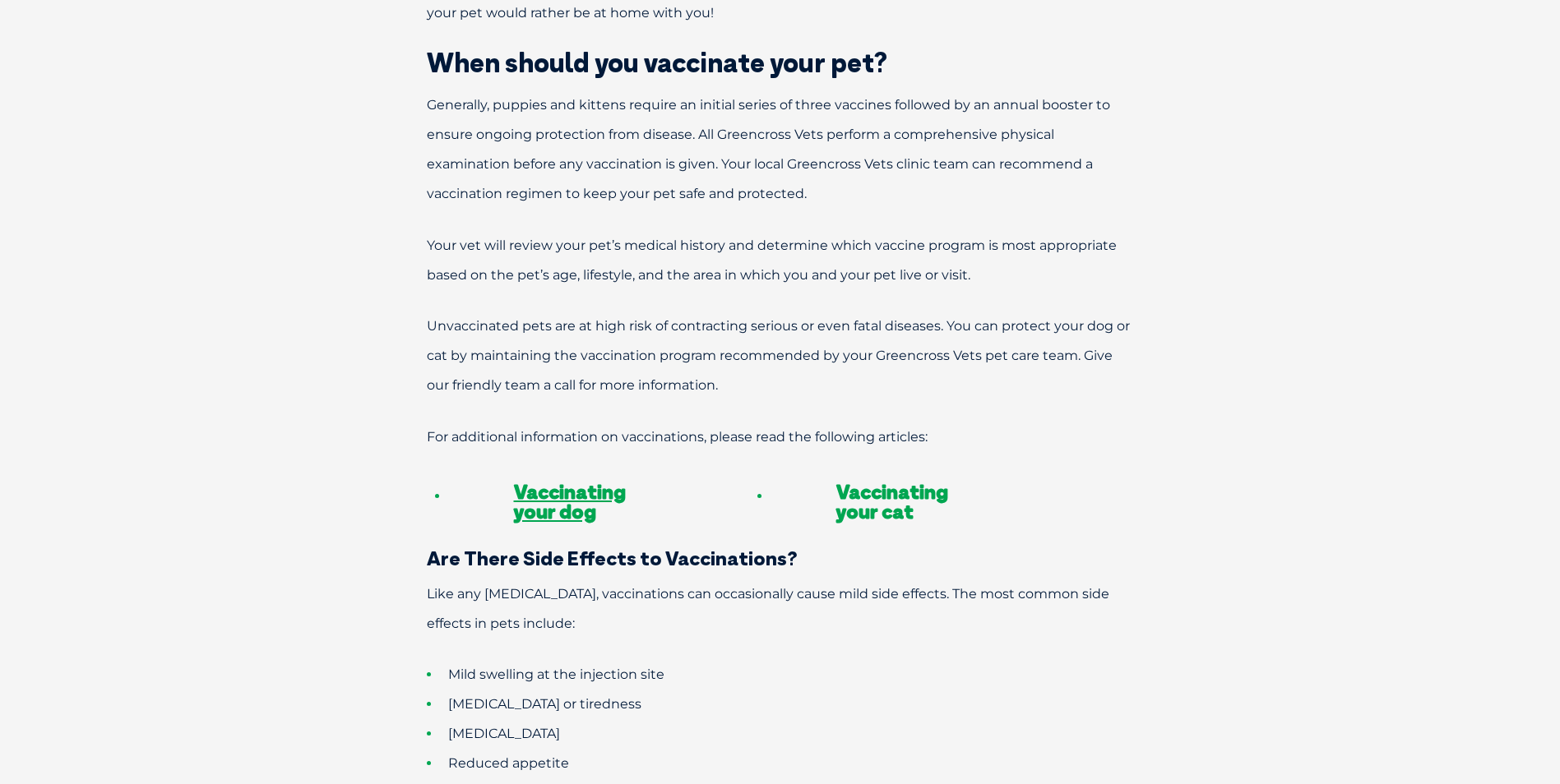
click at [873, 479] on link "Vaccinating your cat" at bounding box center [892, 502] width 112 height 45
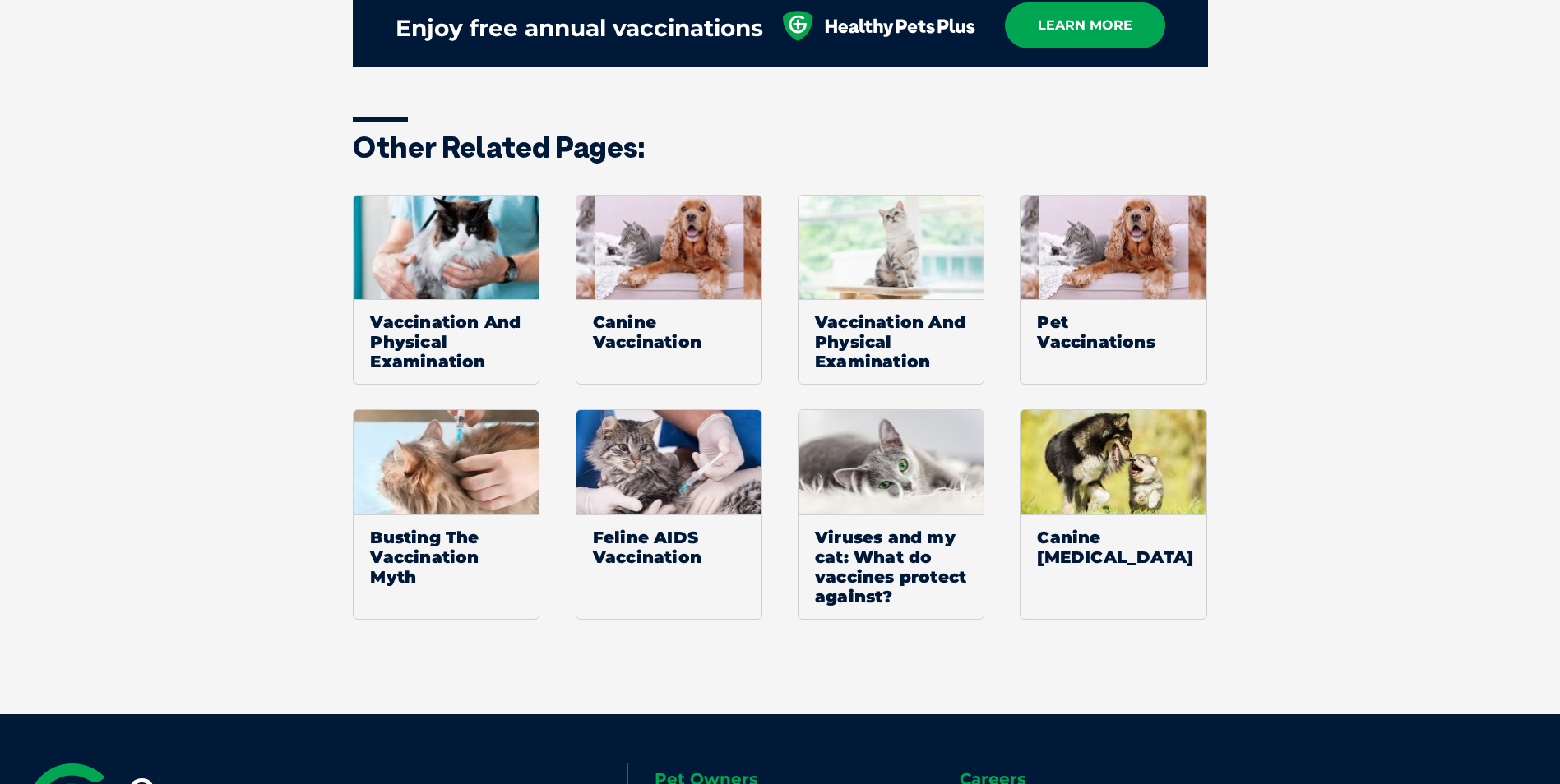
scroll to position [2519, 0]
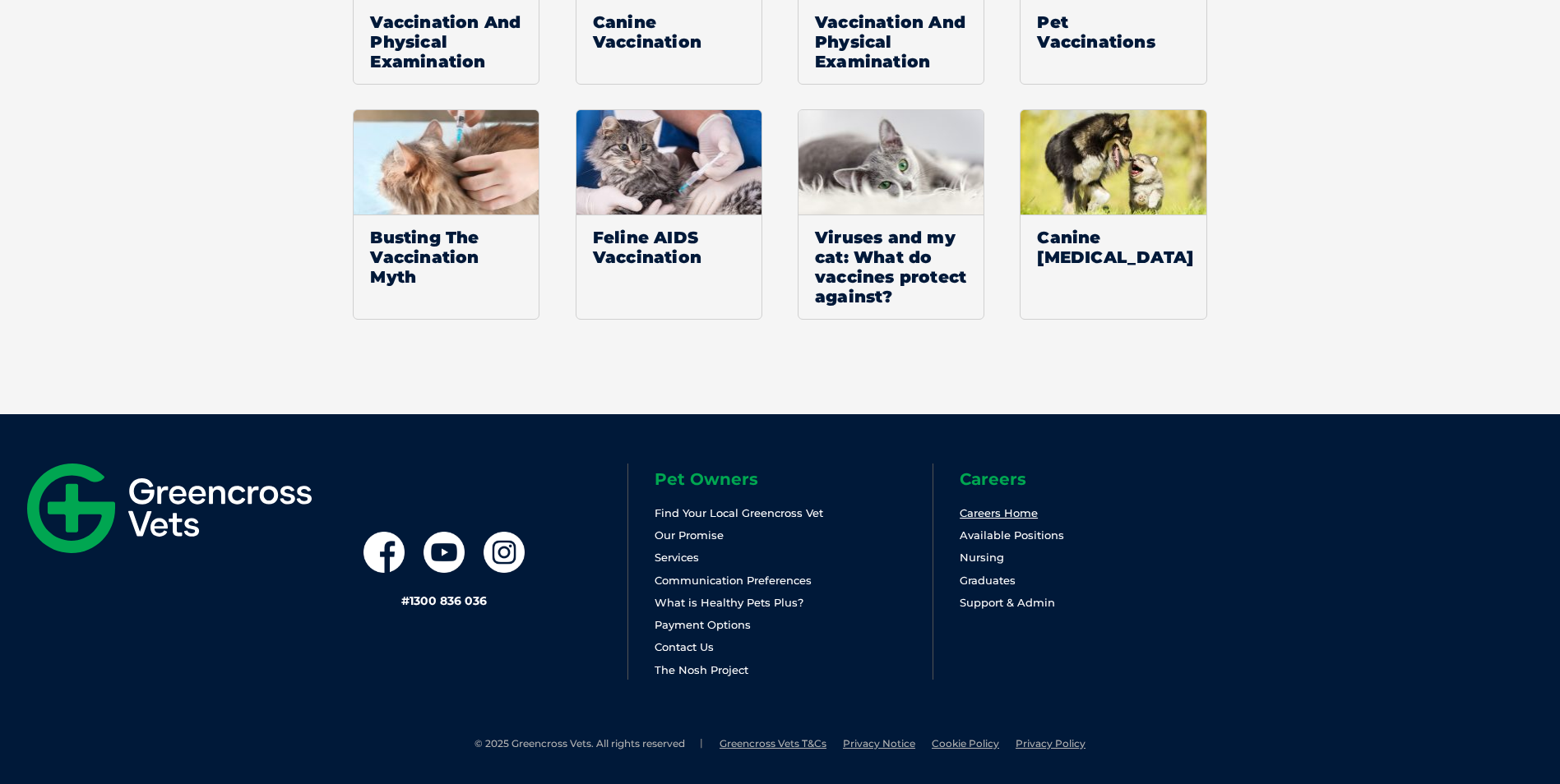
click at [984, 516] on link "Careers Home" at bounding box center [998, 513] width 78 height 13
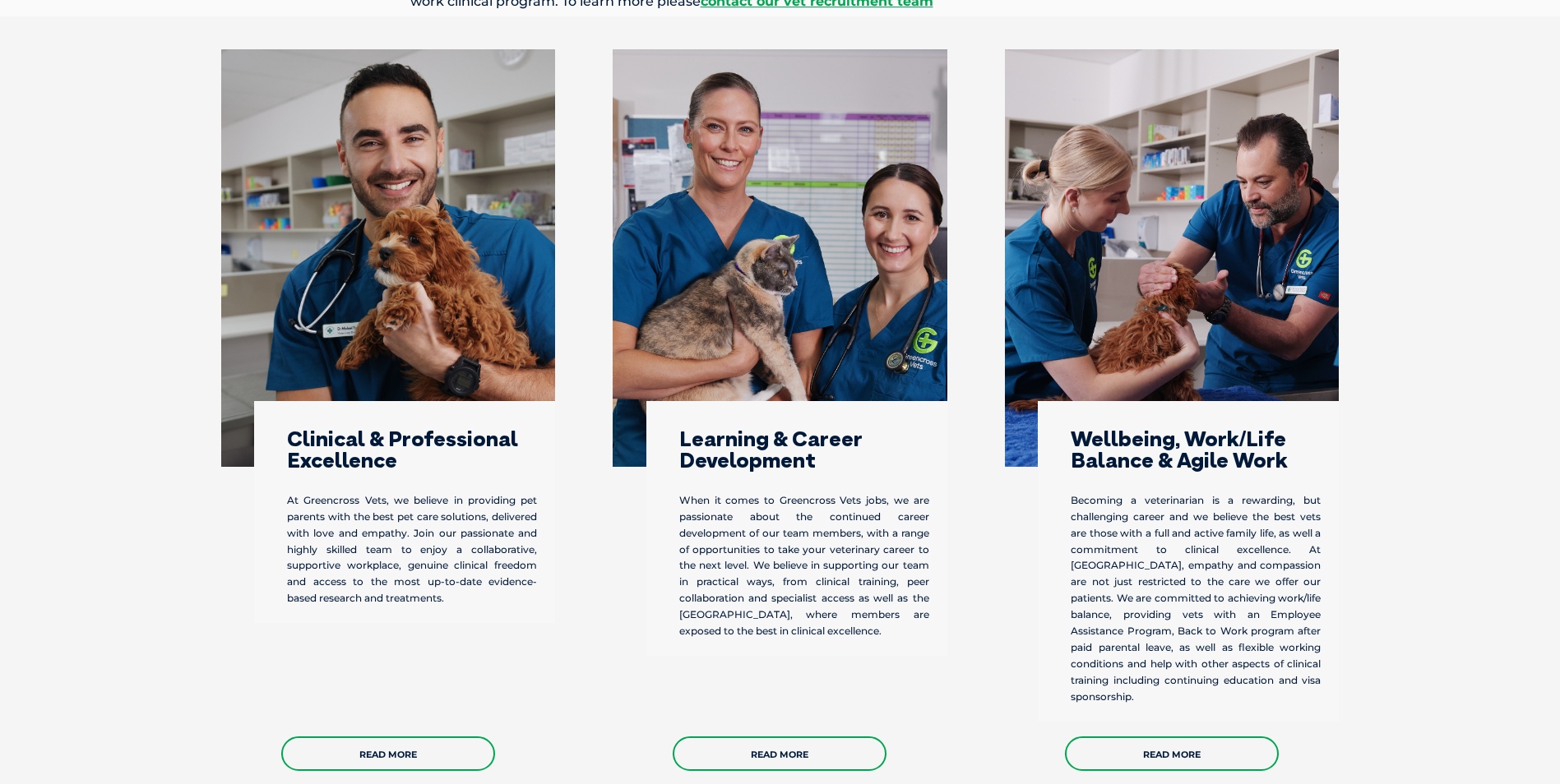
scroll to position [213, 0]
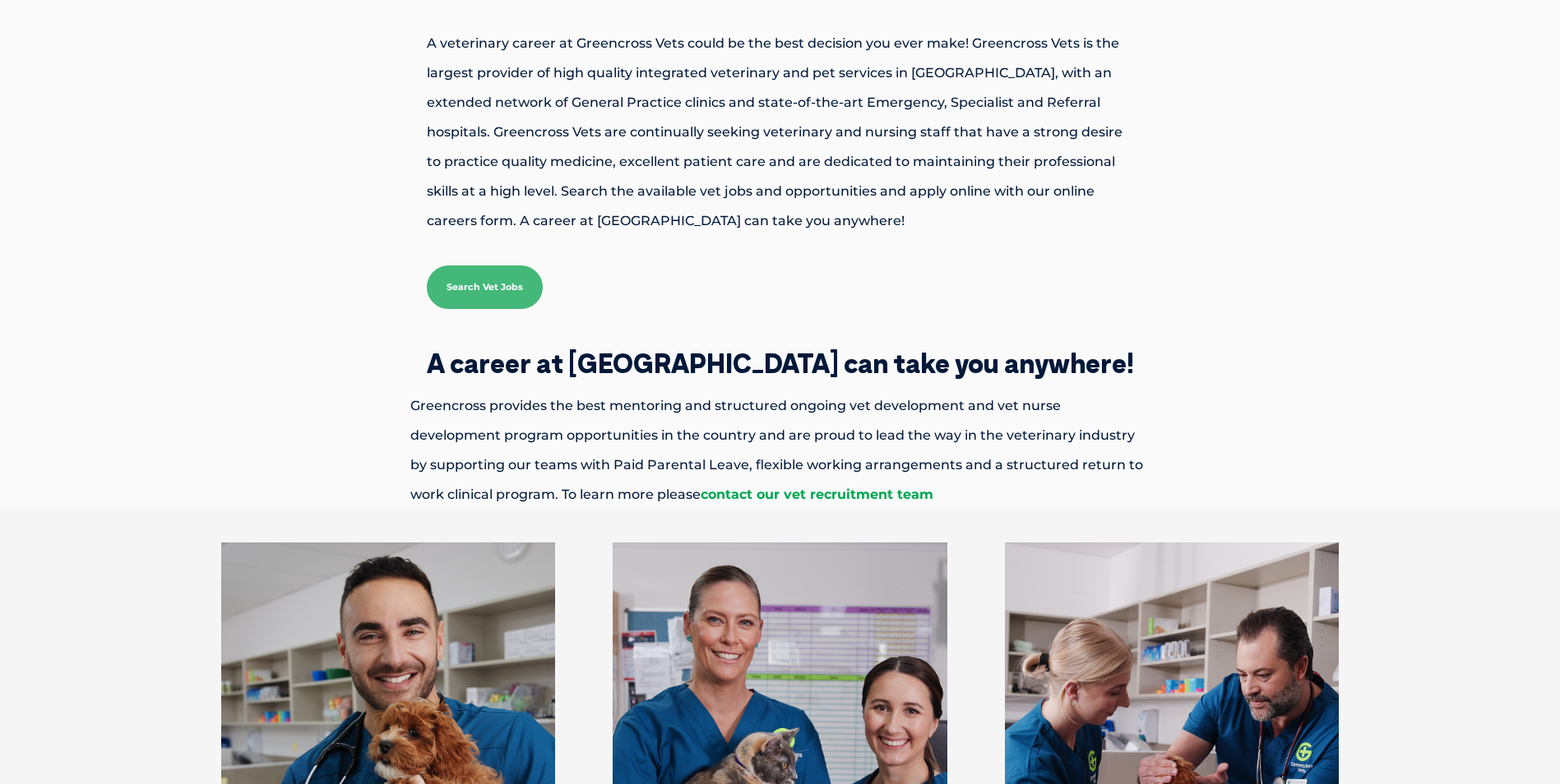
click at [753, 495] on link "contact our vet recruitment team" at bounding box center [817, 494] width 233 height 15
click at [700, 491] on link "contact our vet recruitment team" at bounding box center [817, 494] width 233 height 15
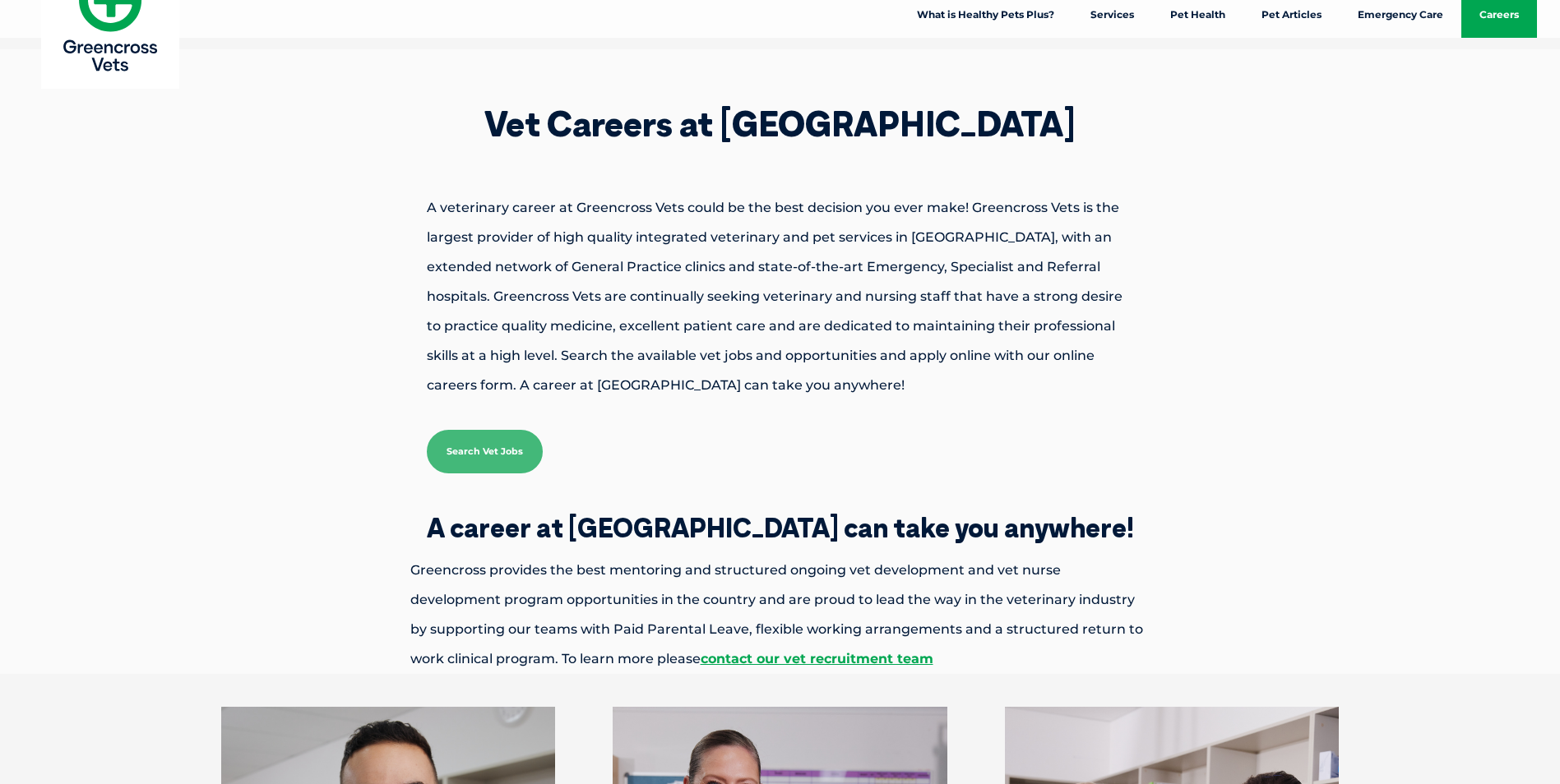
click at [464, 461] on link "Search Vet Jobs" at bounding box center [484, 452] width 116 height 44
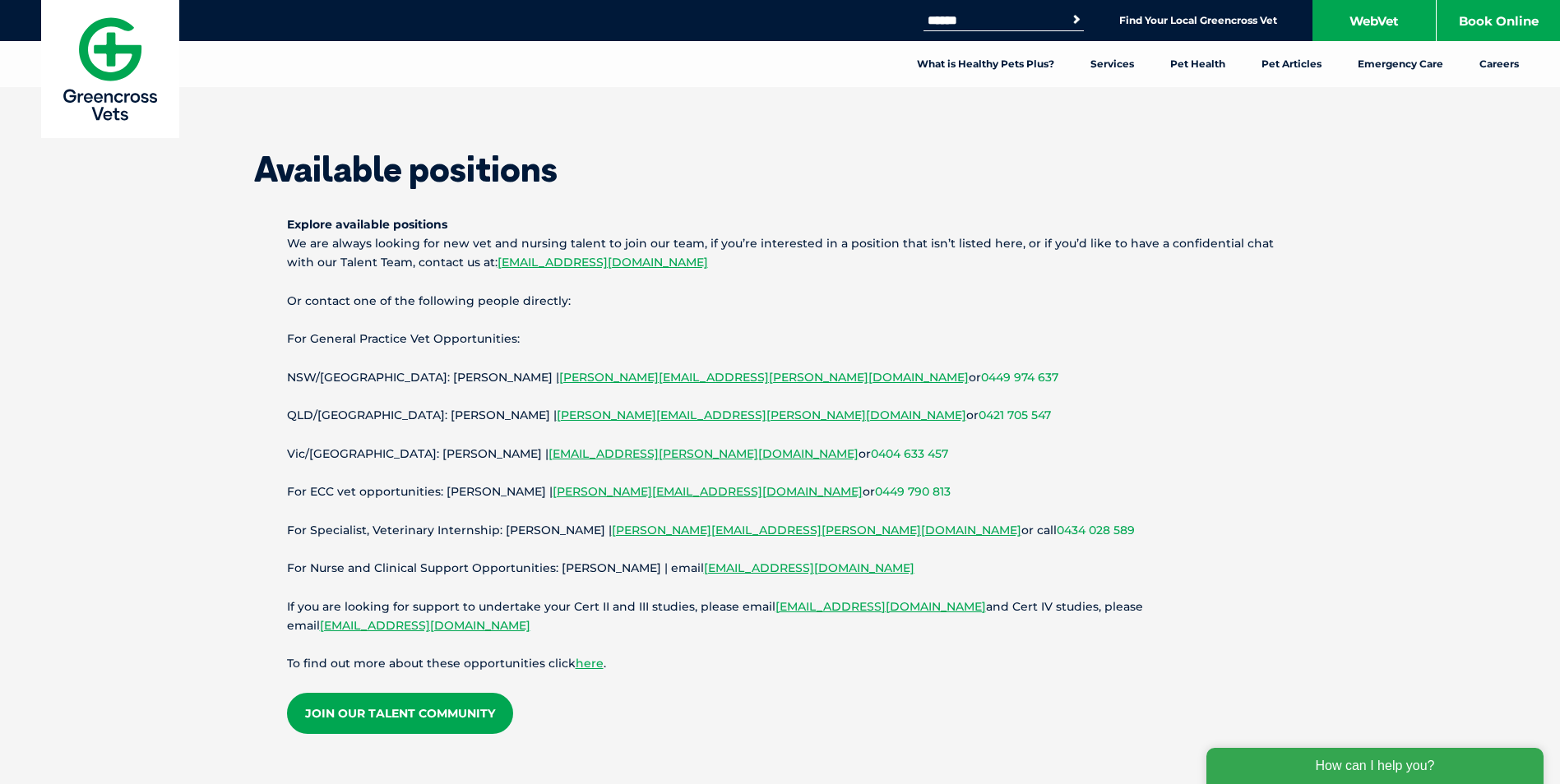
scroll to position [82, 0]
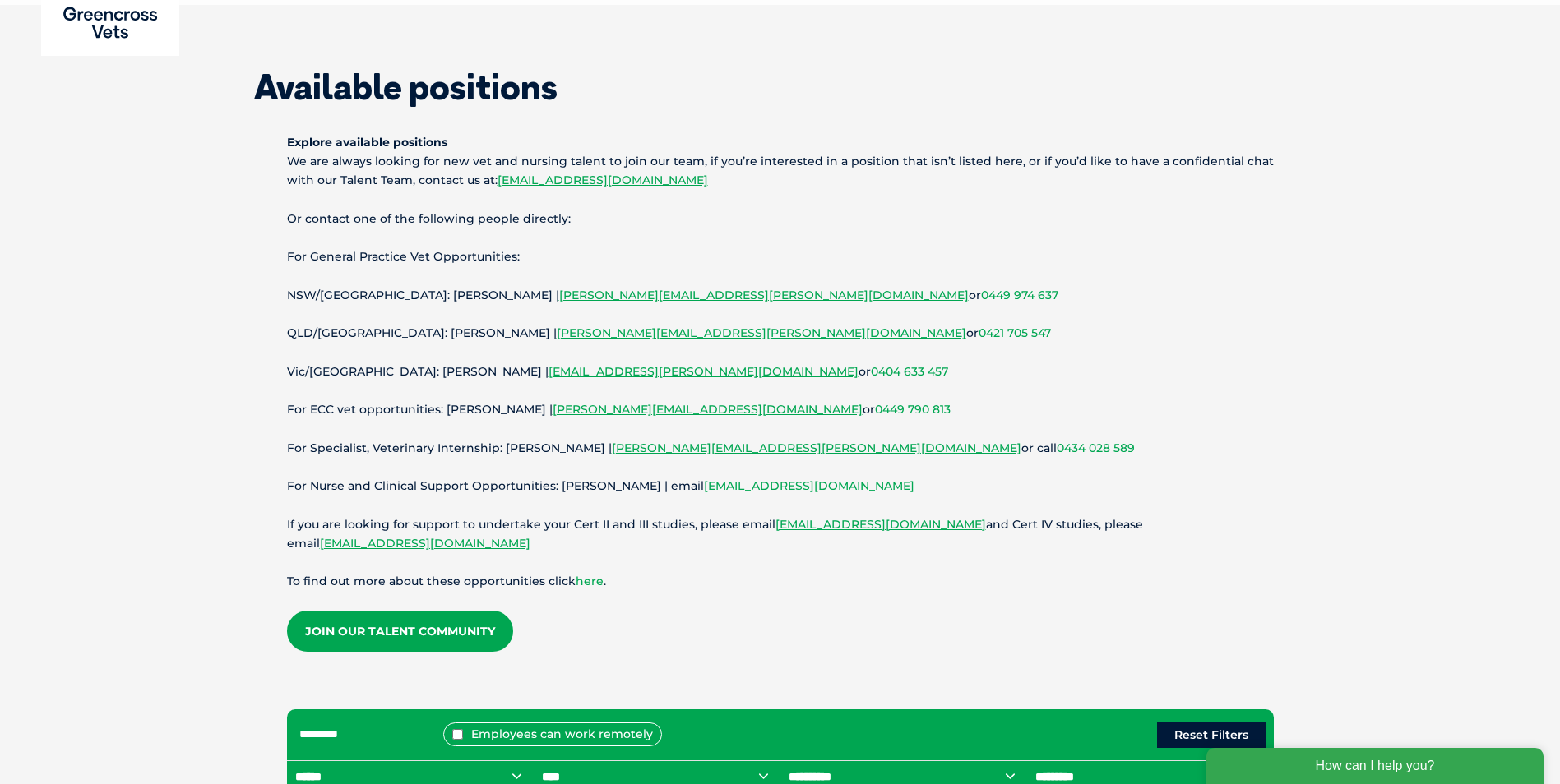
click at [587, 581] on link "here" at bounding box center [589, 581] width 28 height 15
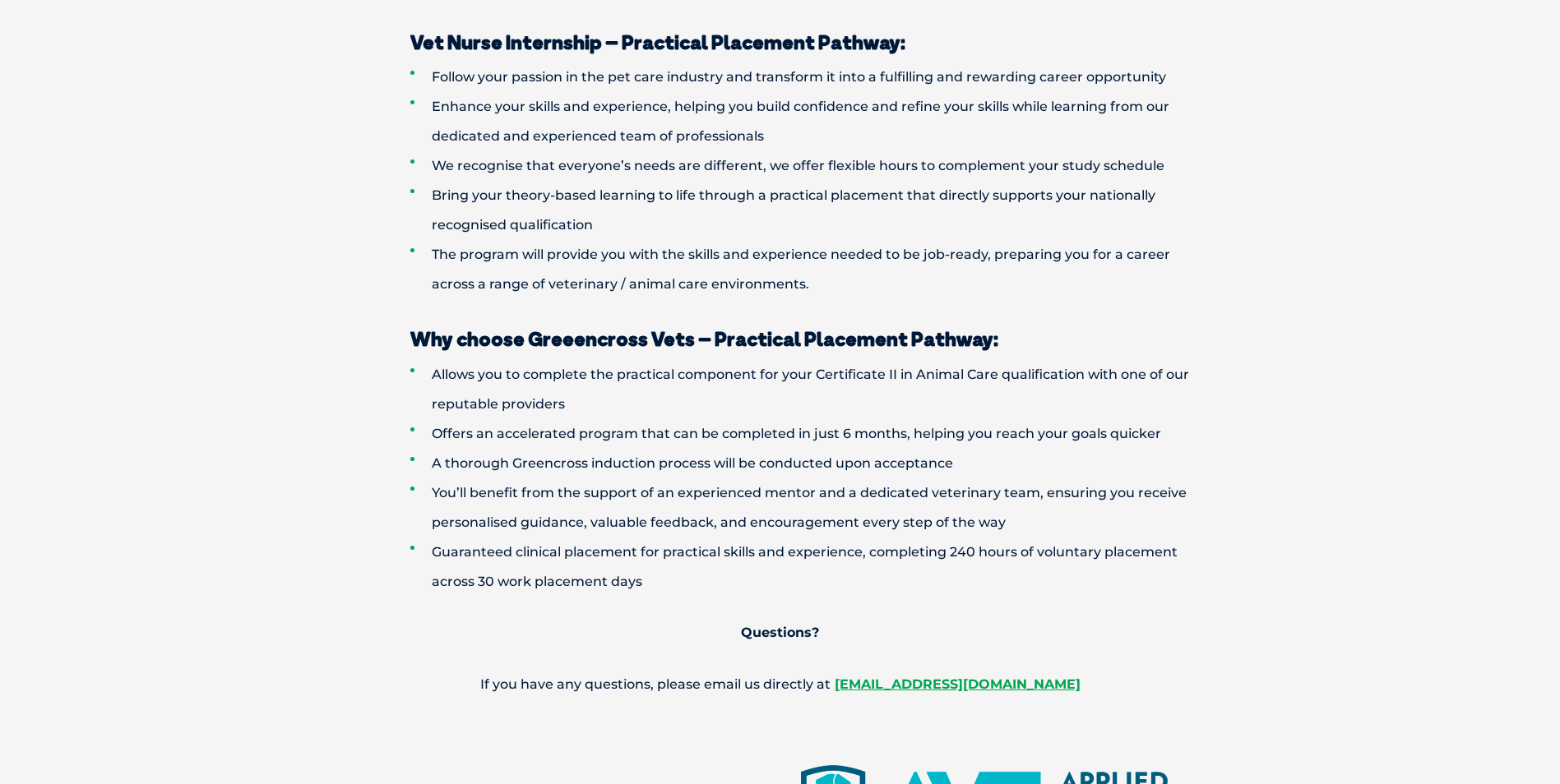
scroll to position [1345, 0]
